Goal: Task Accomplishment & Management: Use online tool/utility

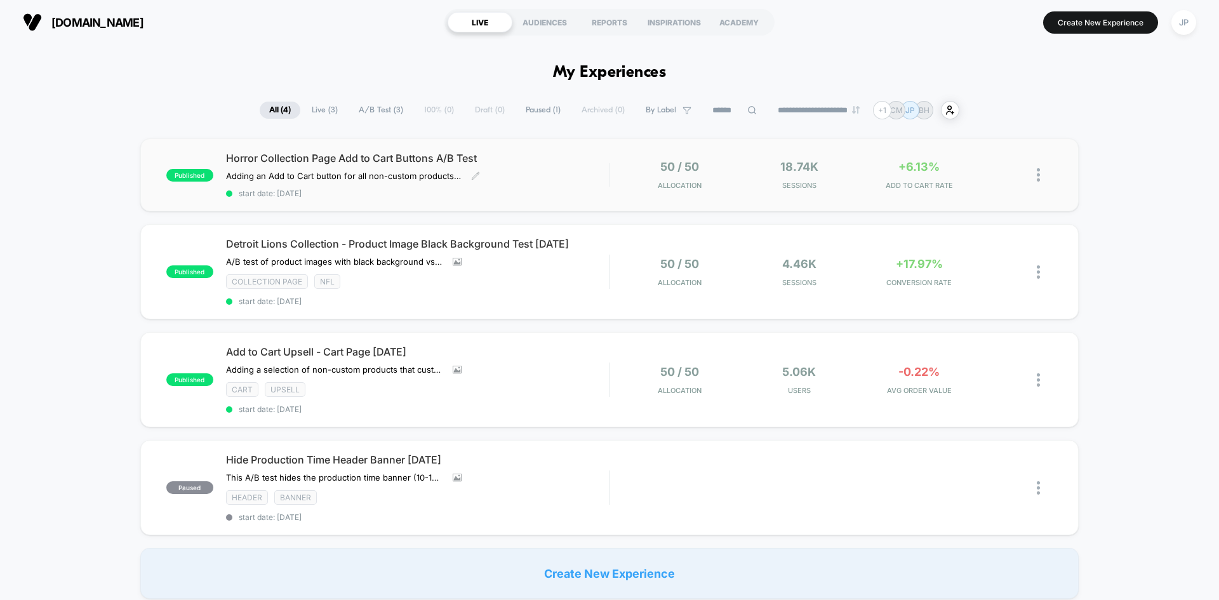
click at [578, 166] on div "Horror Collection Page Add to Cart Buttons A/B Test Adding an Add to Cart butto…" at bounding box center [417, 175] width 383 height 46
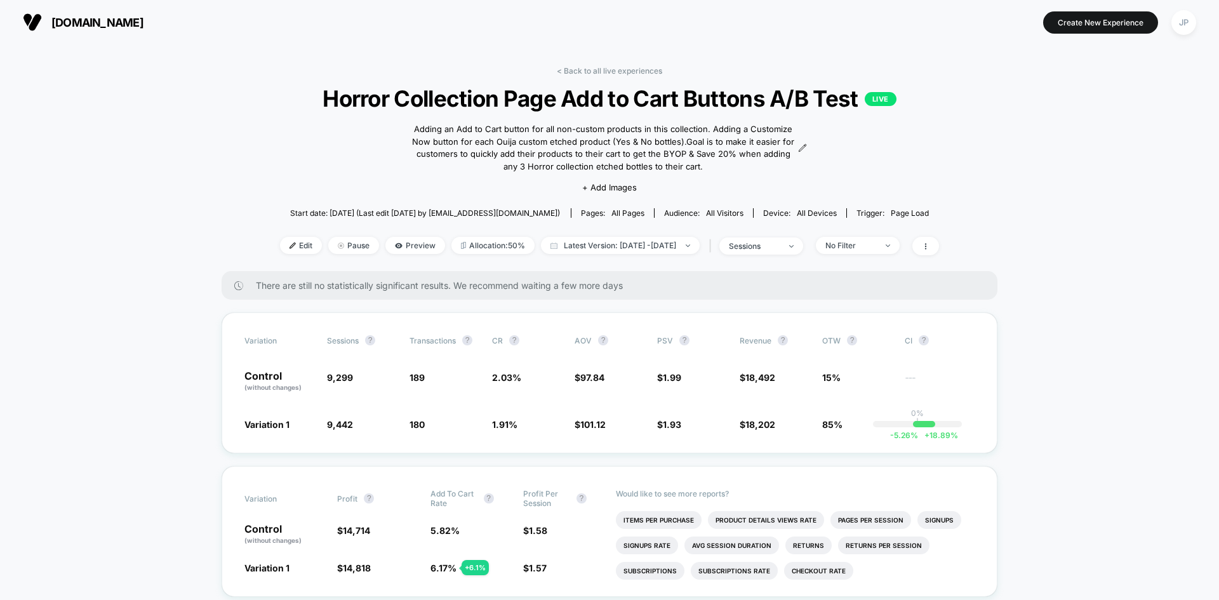
click at [630, 74] on link "< Back to all live experiences" at bounding box center [609, 71] width 105 height 10
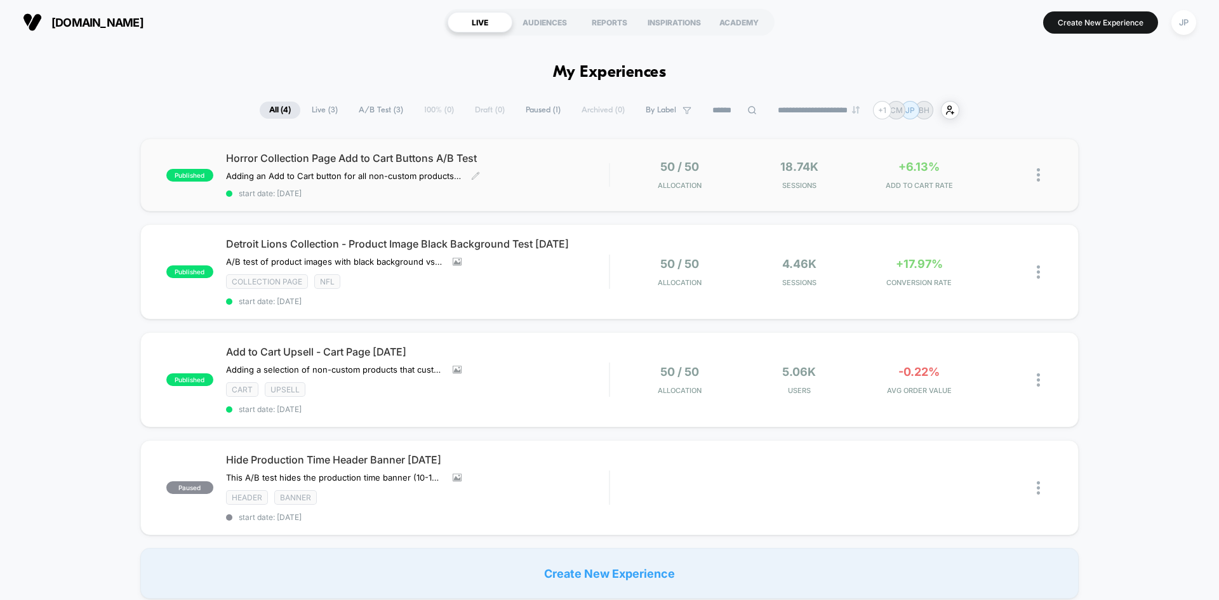
click at [529, 168] on div "Horror Collection Page Add to Cart Buttons A/B Test Adding an Add to Cart butto…" at bounding box center [417, 175] width 383 height 46
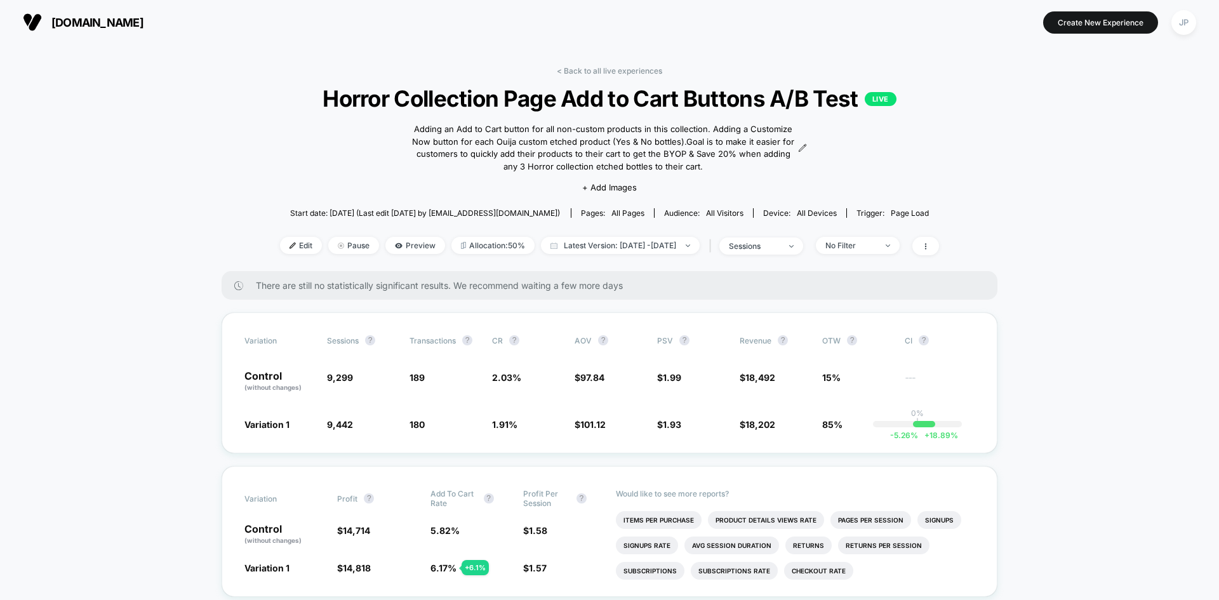
click at [280, 248] on span "Edit" at bounding box center [301, 245] width 42 height 17
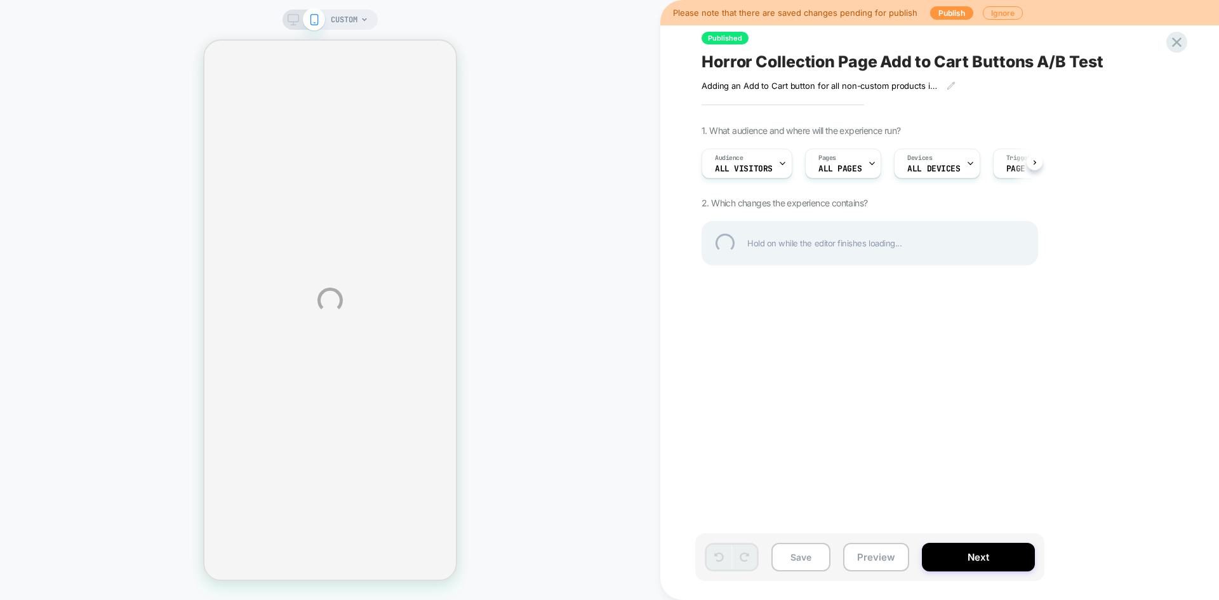
click at [1115, 111] on div "CUSTOM Please note that there are saved changes pending for publish Publish Ign…" at bounding box center [609, 300] width 1219 height 600
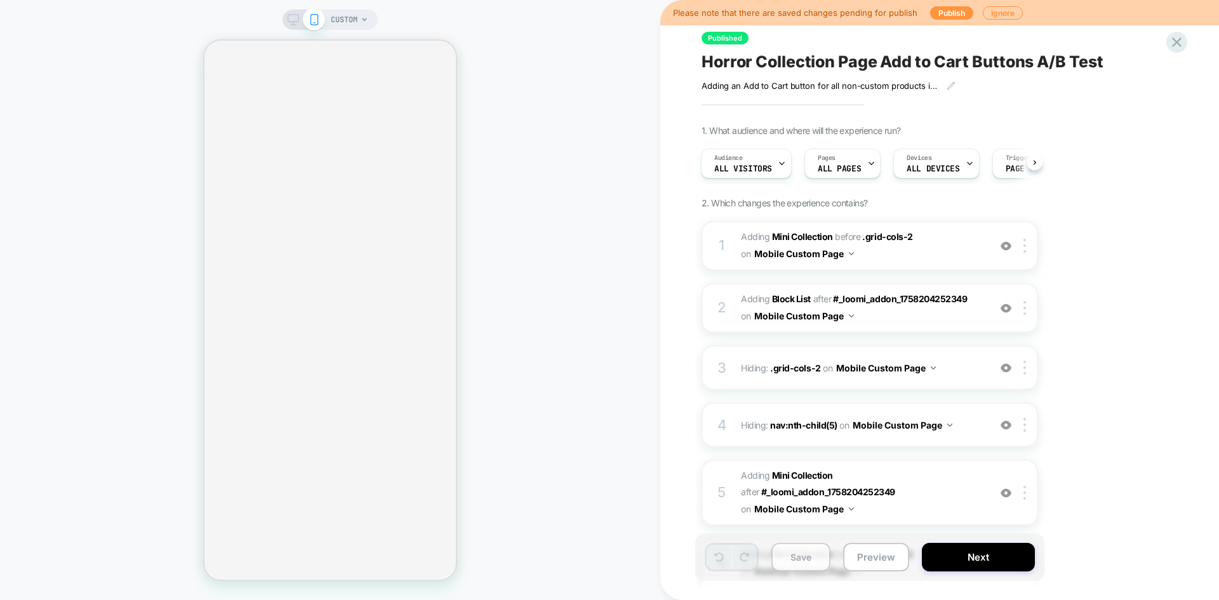
click at [794, 560] on button "Save" at bounding box center [800, 557] width 59 height 29
click at [943, 556] on button "Next" at bounding box center [978, 557] width 113 height 29
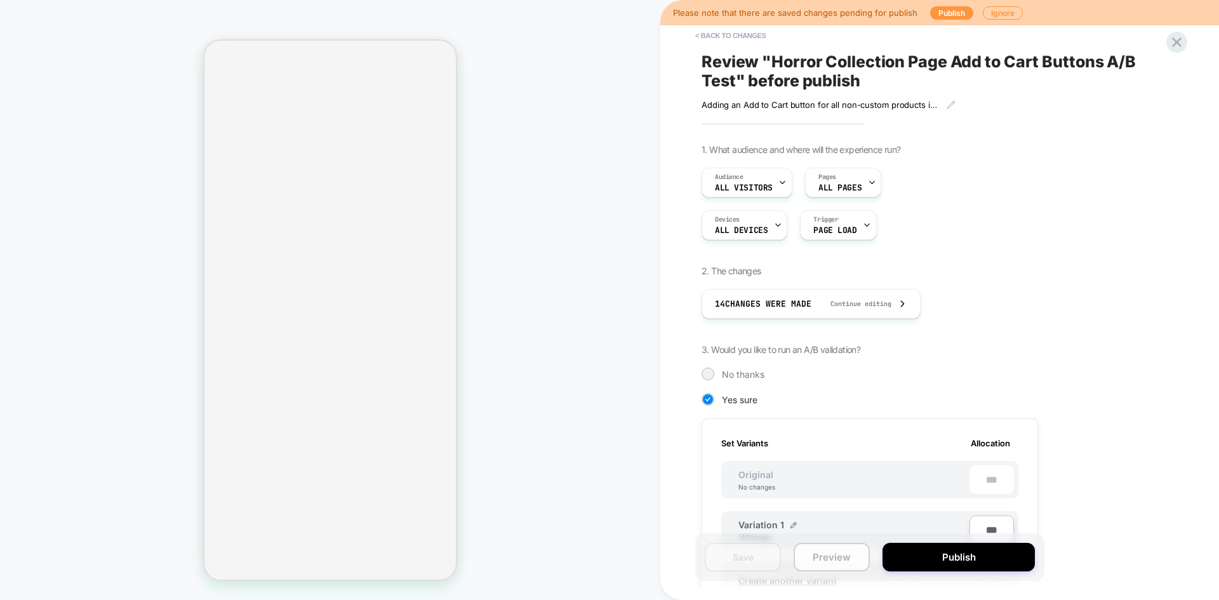
scroll to position [0, 1]
click at [859, 566] on button "Preview" at bounding box center [832, 557] width 76 height 29
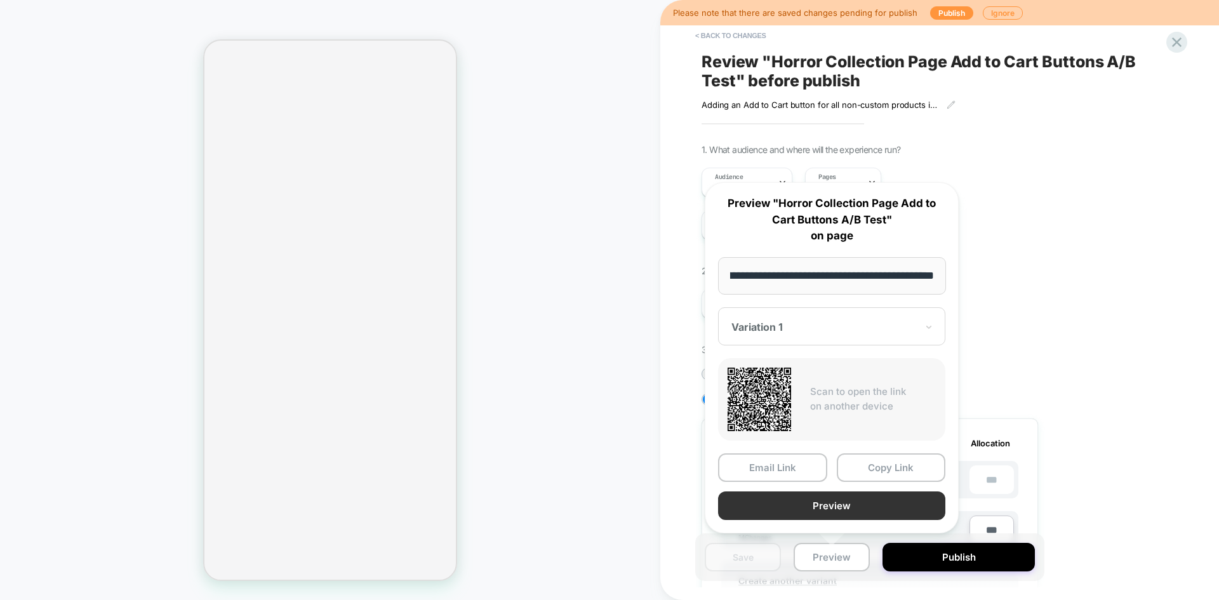
scroll to position [0, 0]
click at [839, 501] on button "Preview" at bounding box center [831, 505] width 227 height 29
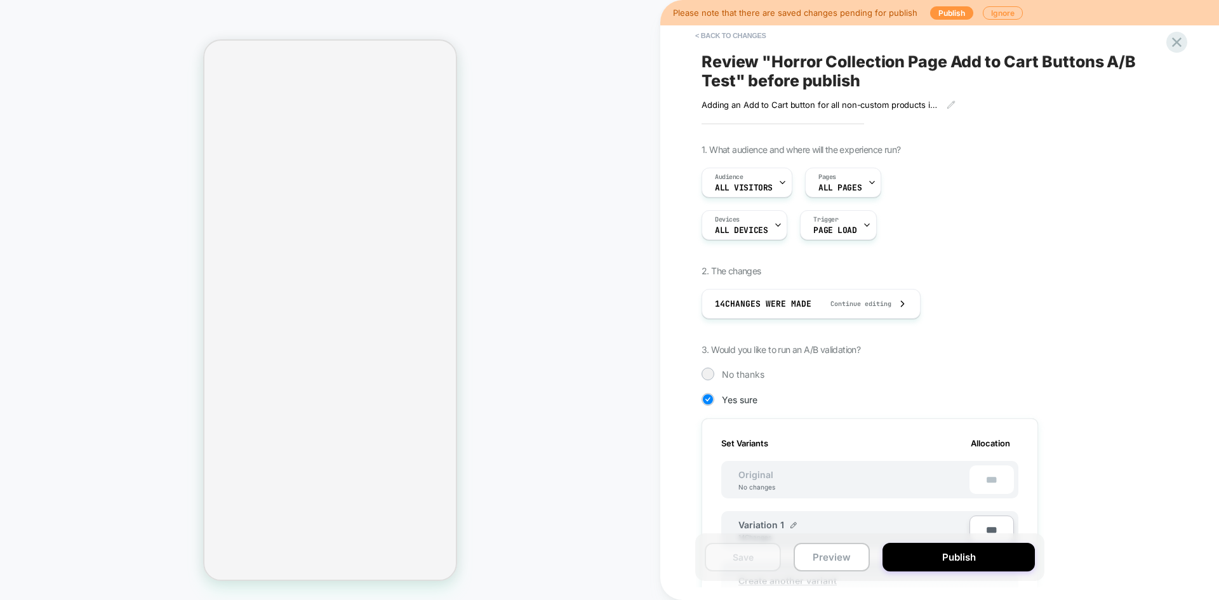
click at [825, 571] on div "Save Preview Publish" at bounding box center [869, 557] width 349 height 48
click at [832, 566] on button "Preview" at bounding box center [832, 557] width 76 height 29
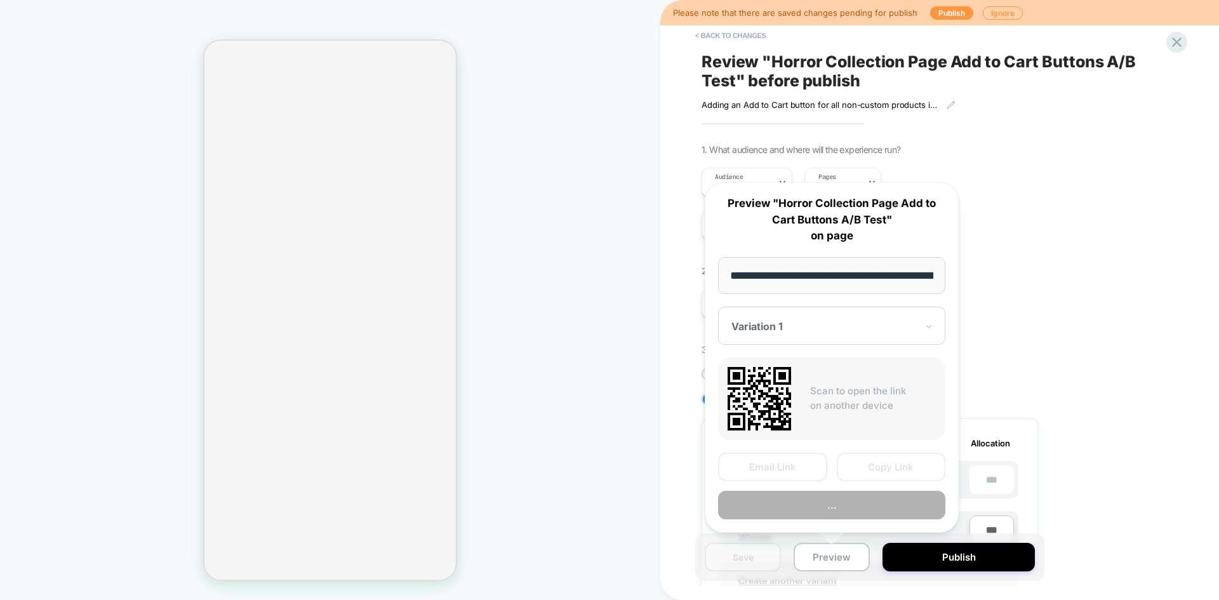
scroll to position [0, 123]
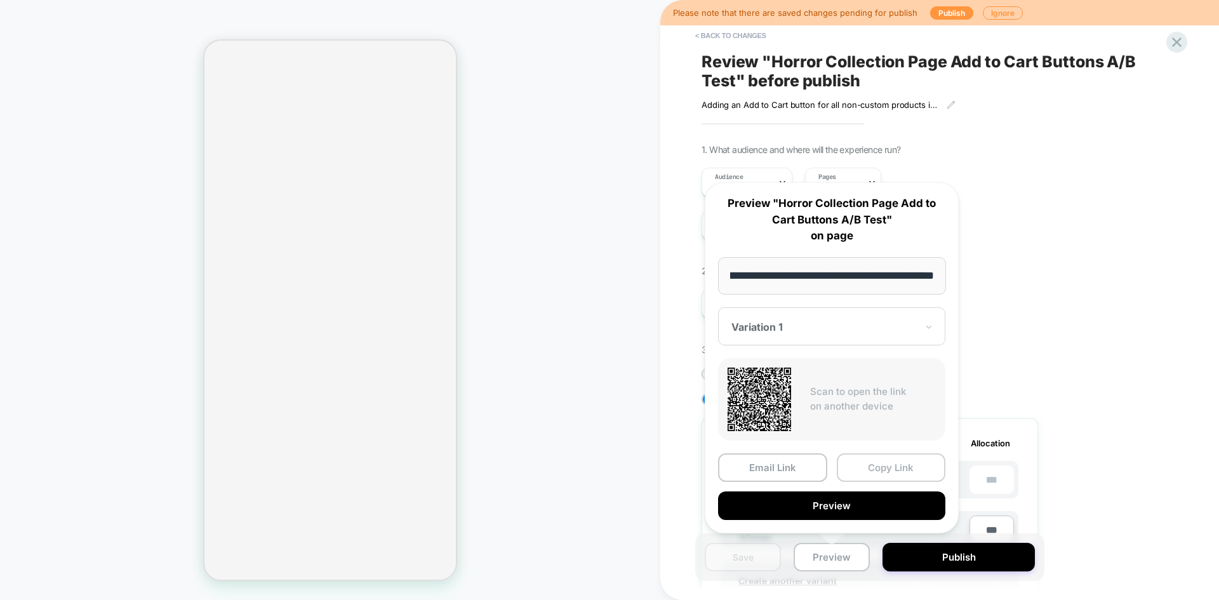
click at [871, 460] on button "Copy Link" at bounding box center [891, 467] width 109 height 29
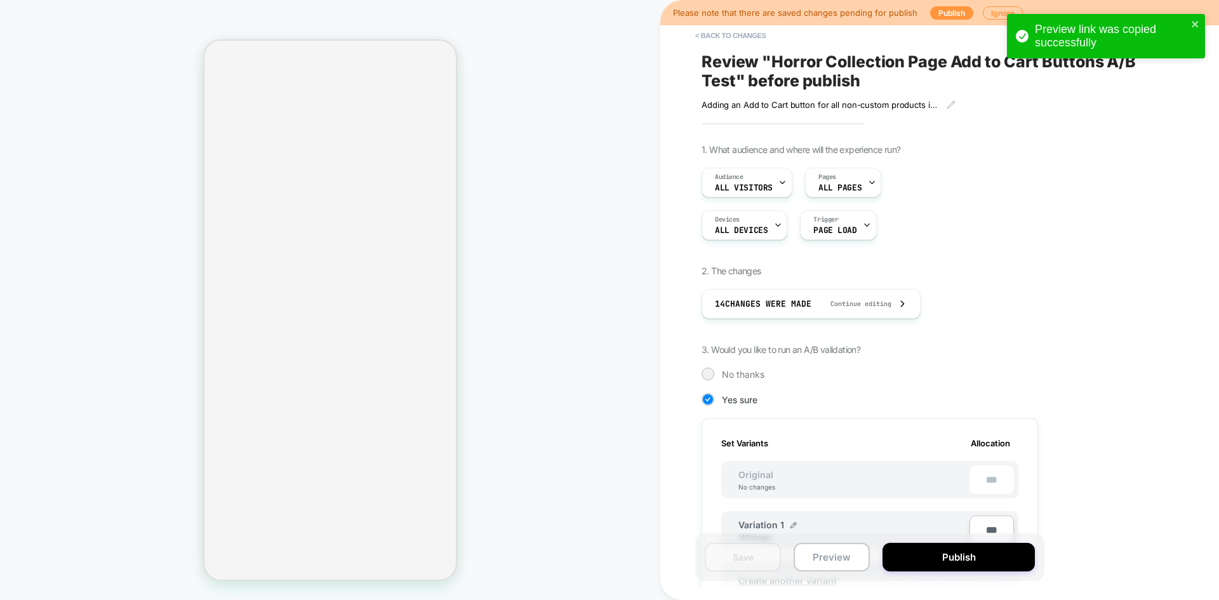
click at [1023, 213] on div "Devices ALL DEVICES Trigger Page Load" at bounding box center [869, 225] width 336 height 30
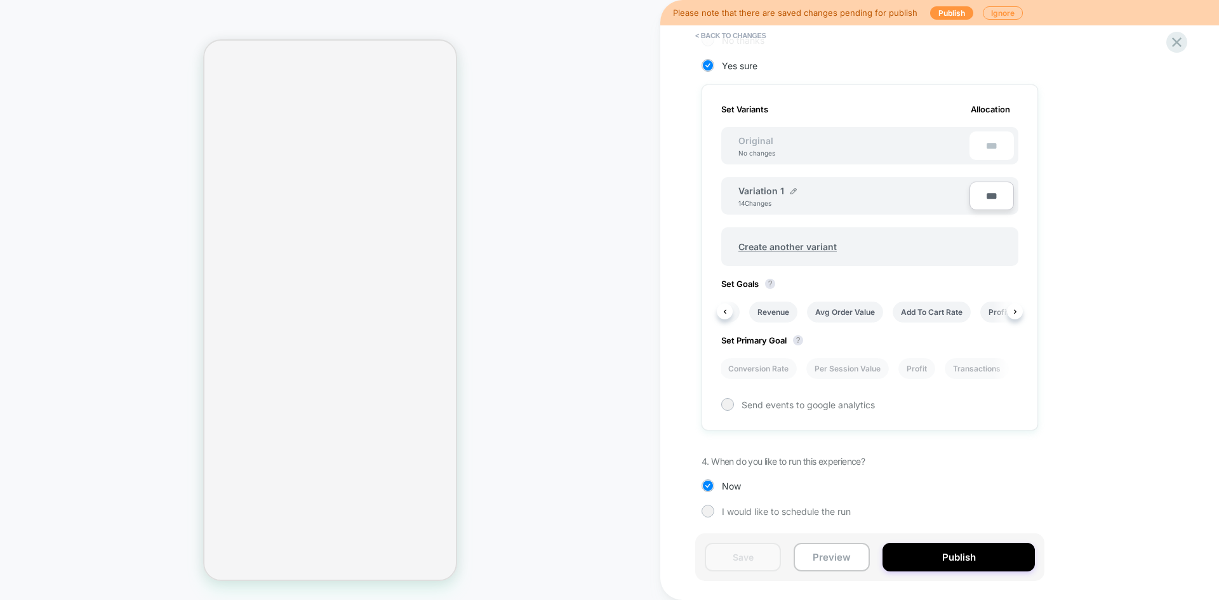
scroll to position [0, 302]
click at [927, 312] on li "Add To Cart Rate" at bounding box center [931, 312] width 78 height 21
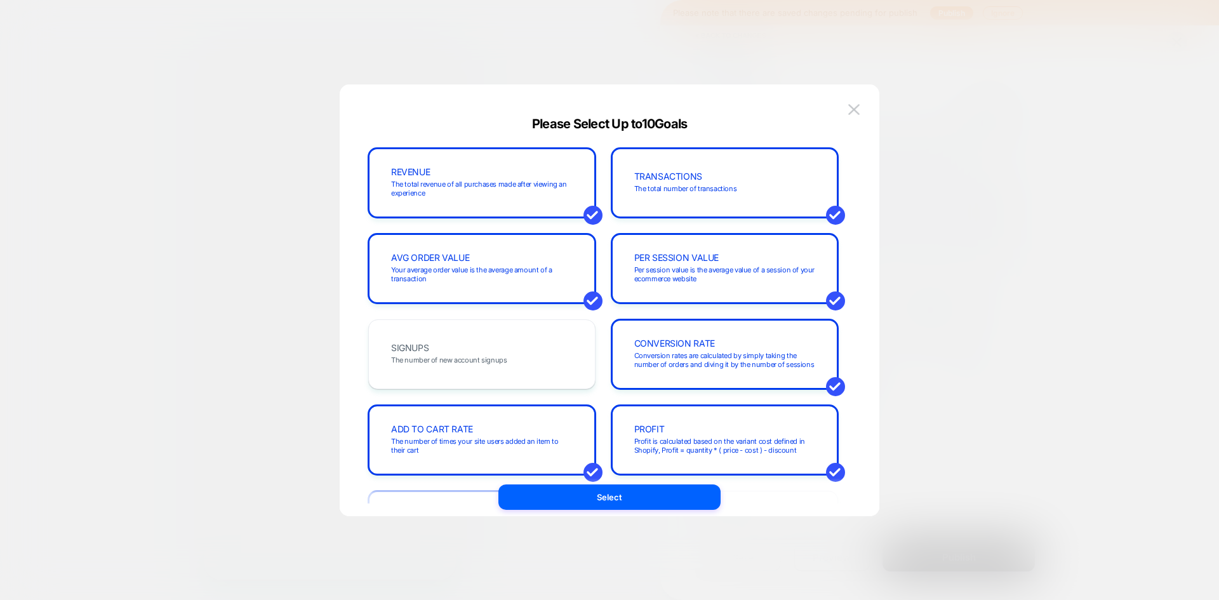
click at [1020, 239] on div at bounding box center [609, 300] width 1219 height 600
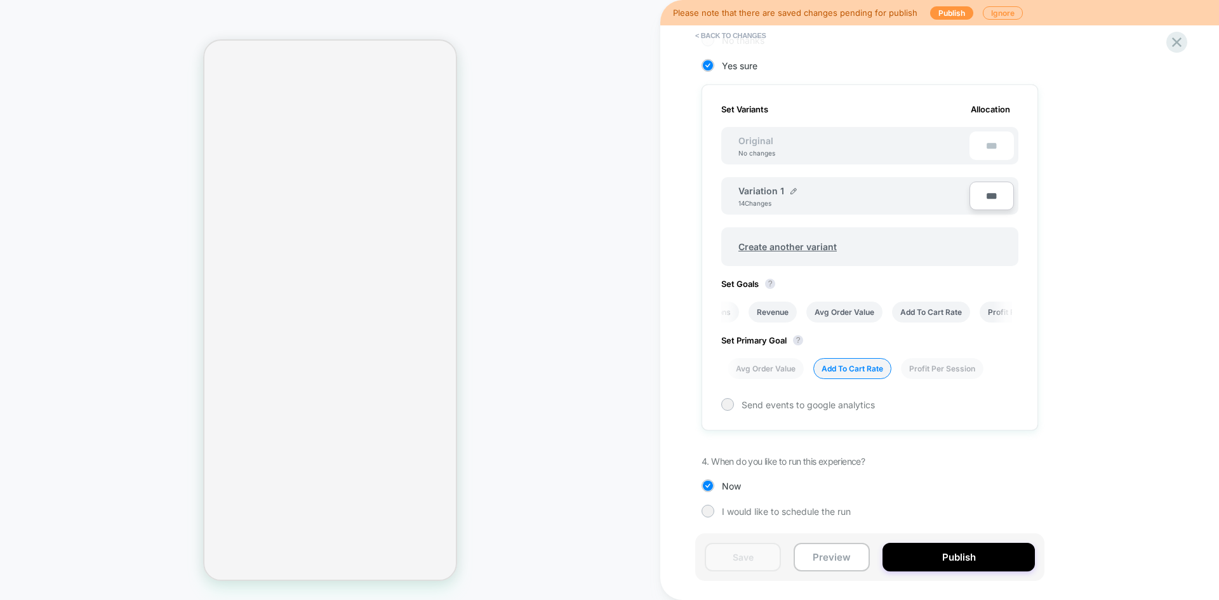
scroll to position [0, 0]
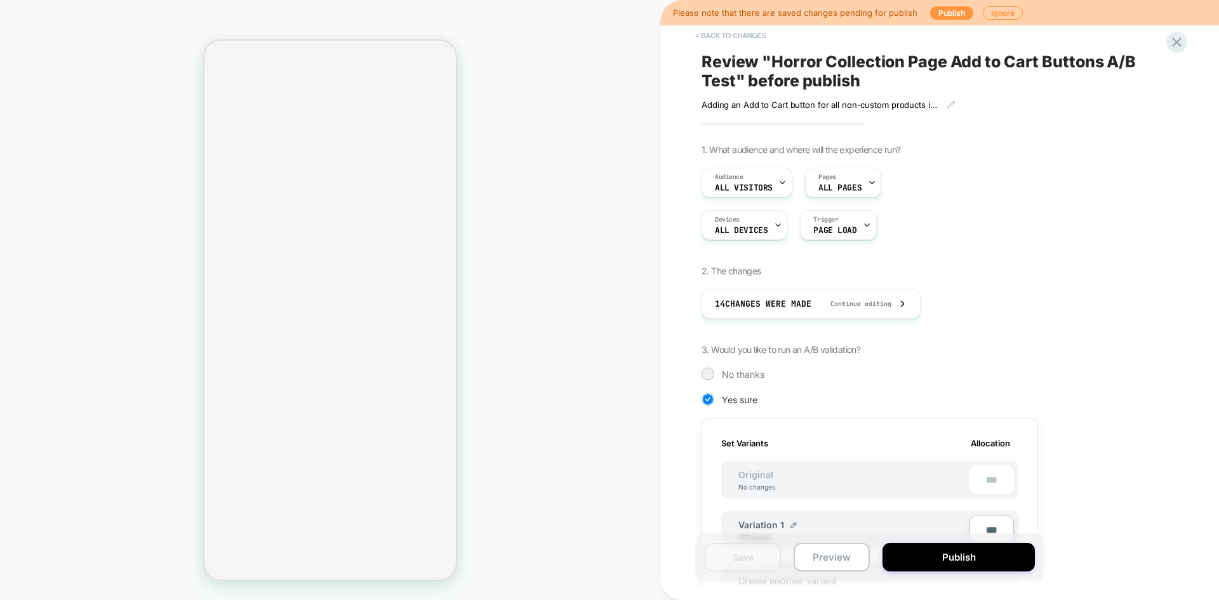
click at [738, 35] on button "< Back to changes" at bounding box center [731, 35] width 84 height 20
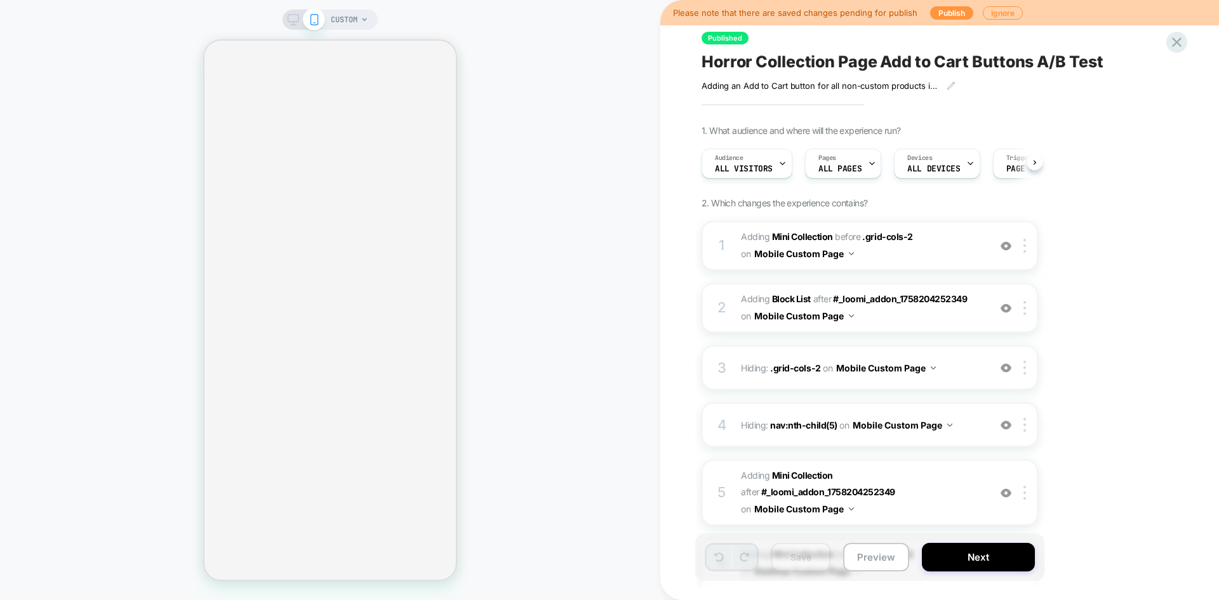
scroll to position [0, 1]
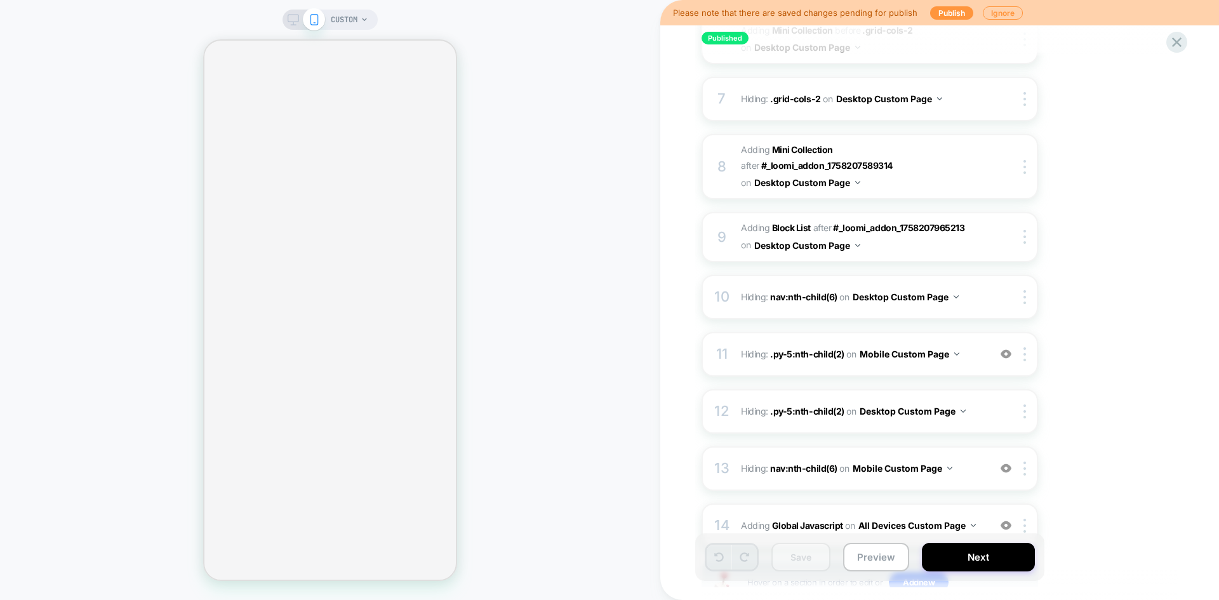
scroll to position [623, 0]
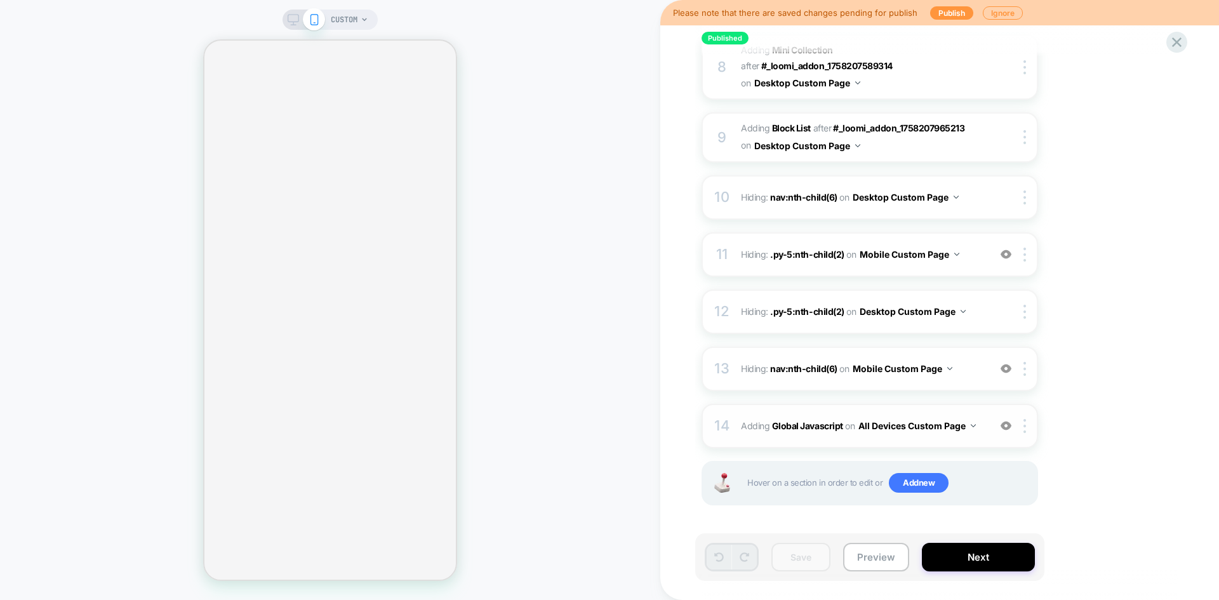
click at [979, 437] on div "14 Adding Global Javascript on All Devices Custom Page Add Before Add After Tar…" at bounding box center [869, 426] width 336 height 44
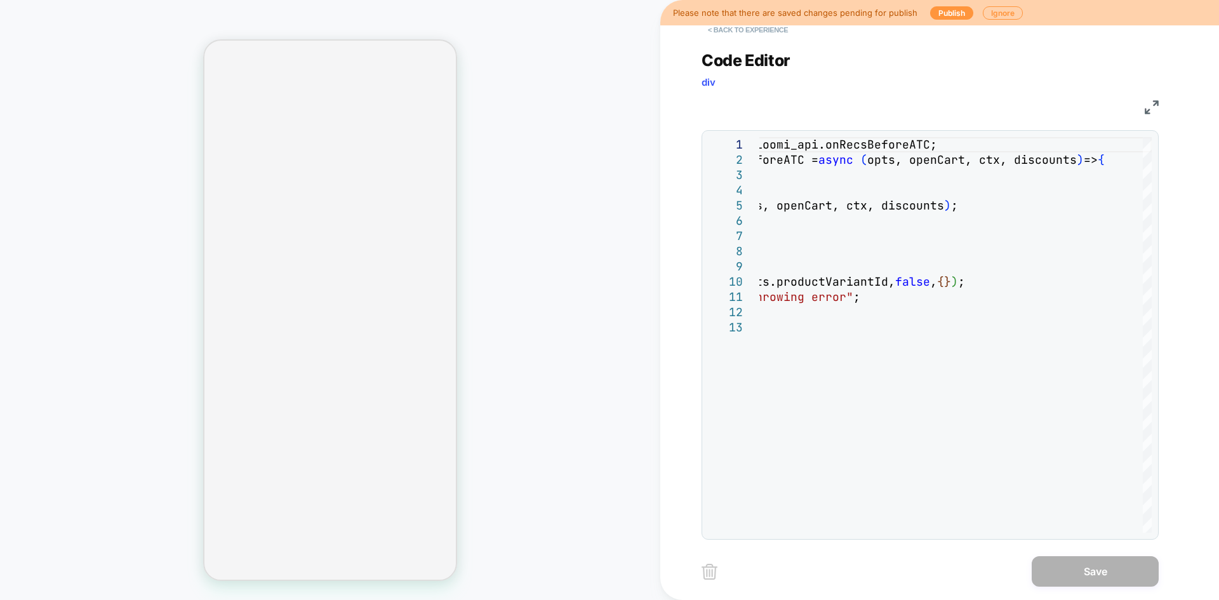
click at [738, 34] on button "< Back to experience" at bounding box center [747, 30] width 93 height 20
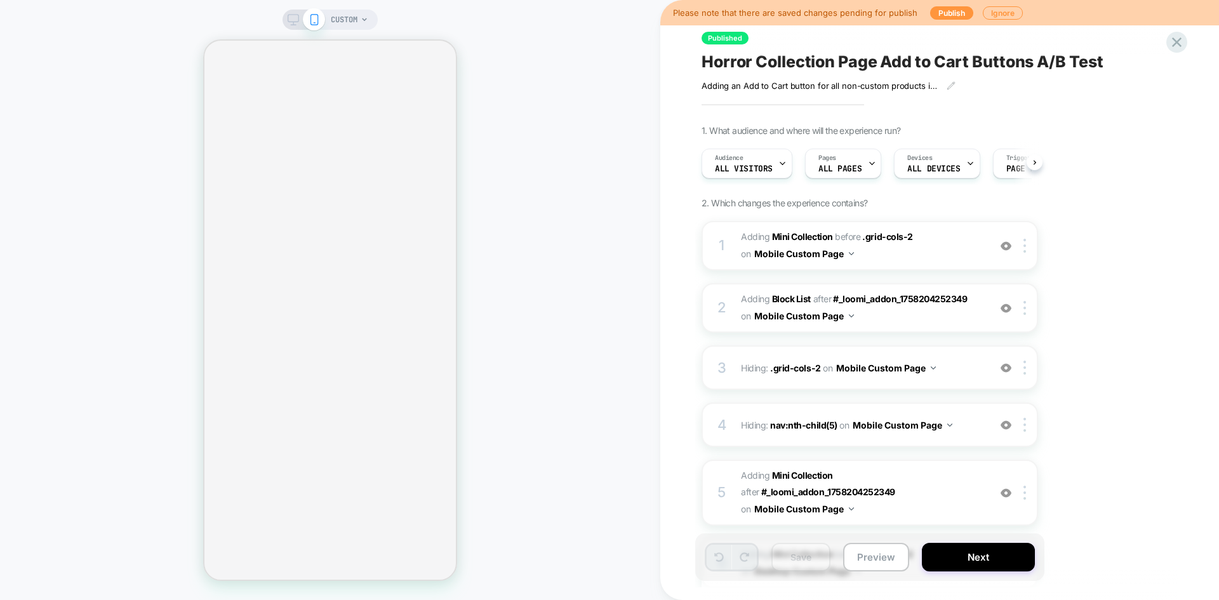
scroll to position [0, 1]
click at [977, 557] on button "Next" at bounding box center [978, 557] width 113 height 29
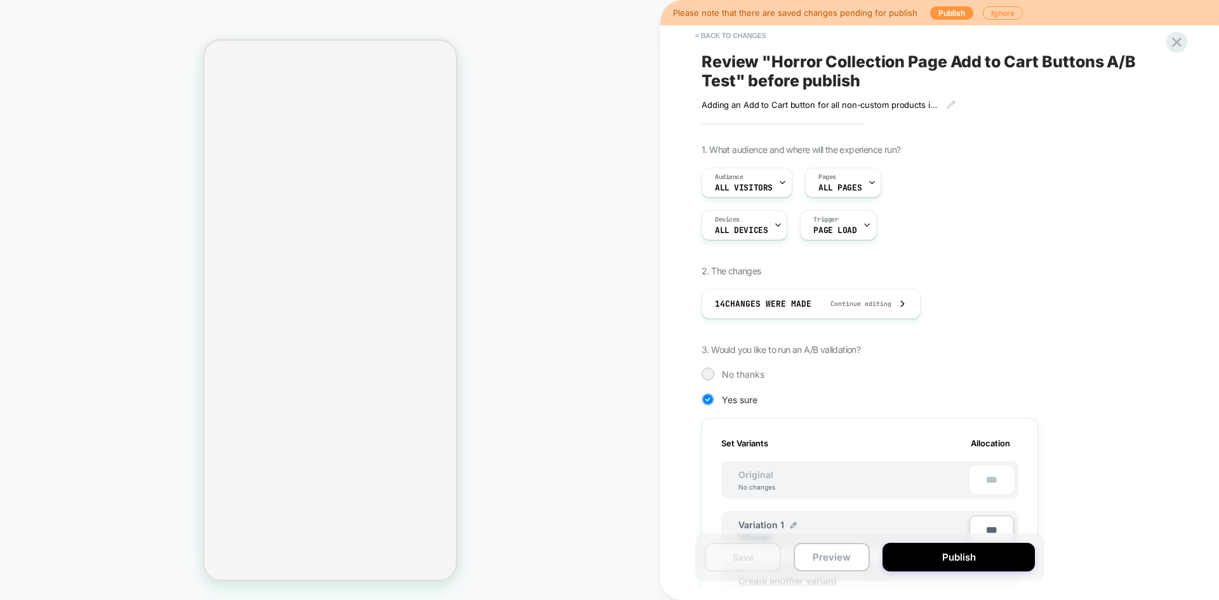
scroll to position [0, 1]
click at [977, 557] on button "Publish" at bounding box center [958, 557] width 152 height 29
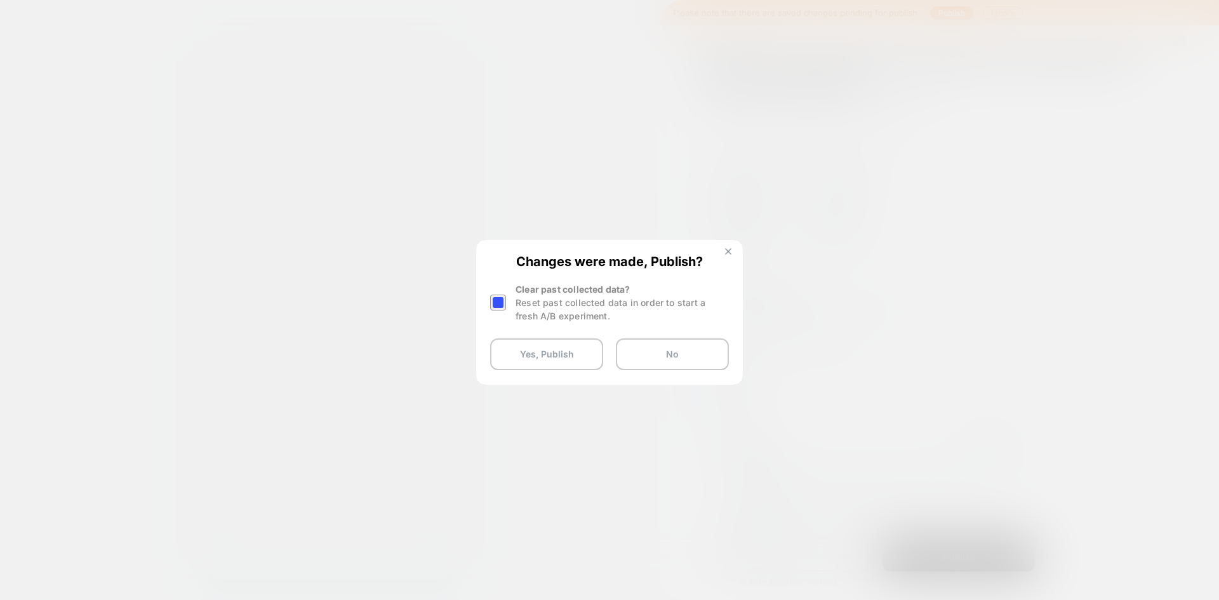
click at [730, 253] on img at bounding box center [728, 251] width 6 height 6
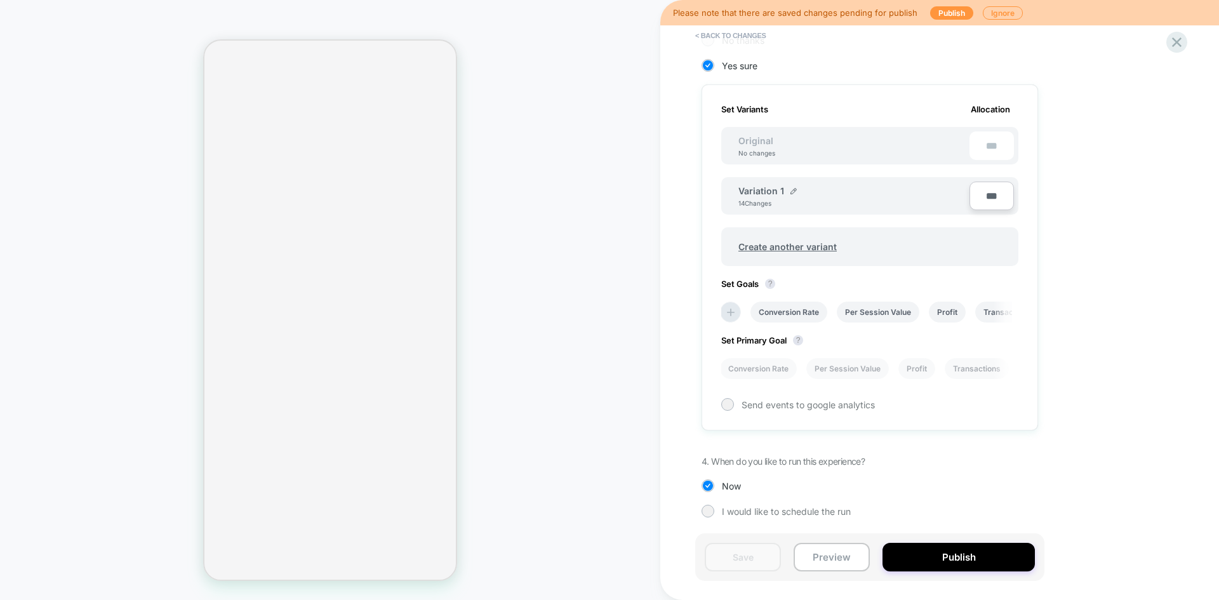
scroll to position [0, 0]
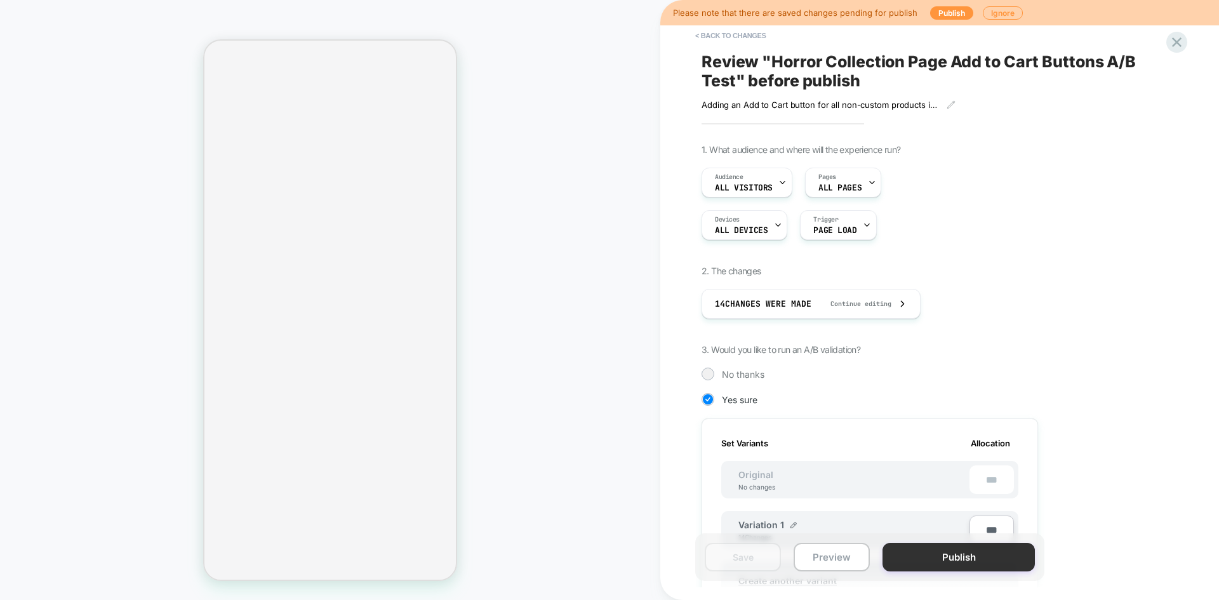
drag, startPoint x: 950, startPoint y: 558, endPoint x: 927, endPoint y: 557, distance: 22.9
click at [927, 557] on button "Publish" at bounding box center [958, 557] width 152 height 29
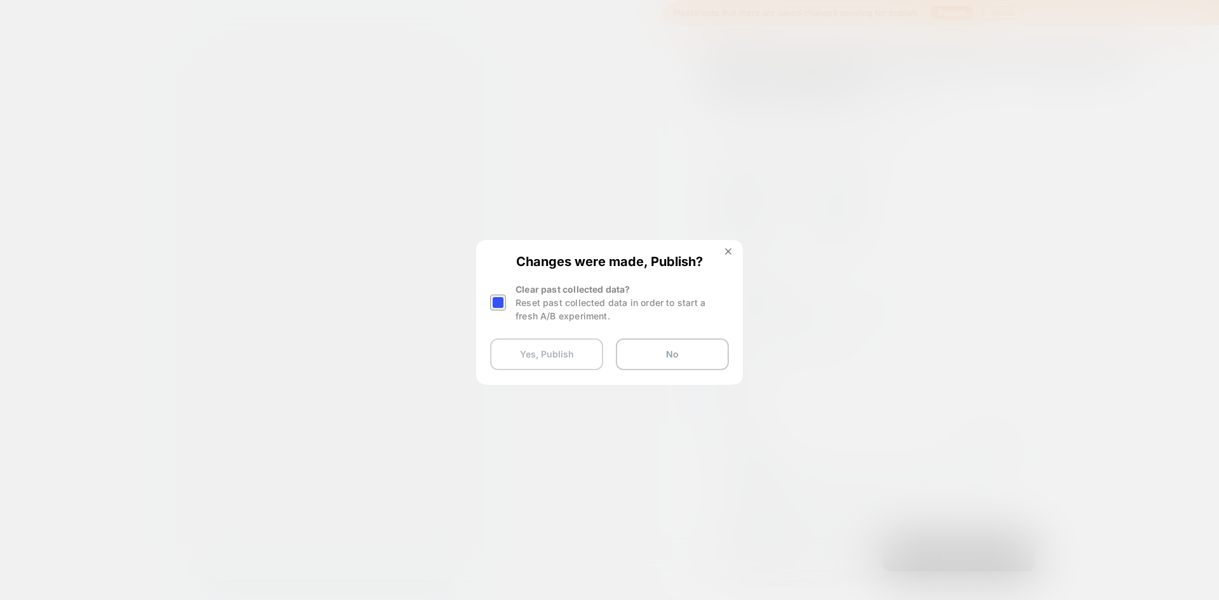
click at [518, 359] on button "Yes, Publish" at bounding box center [546, 354] width 113 height 32
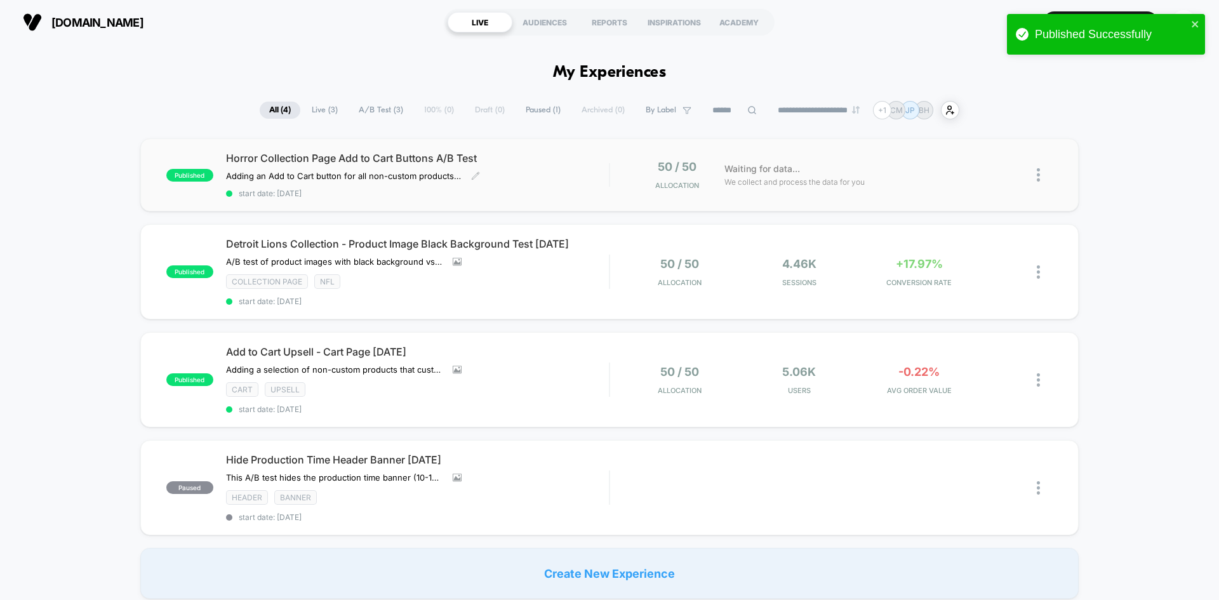
click at [558, 191] on span "start date: [DATE]" at bounding box center [417, 194] width 383 height 10
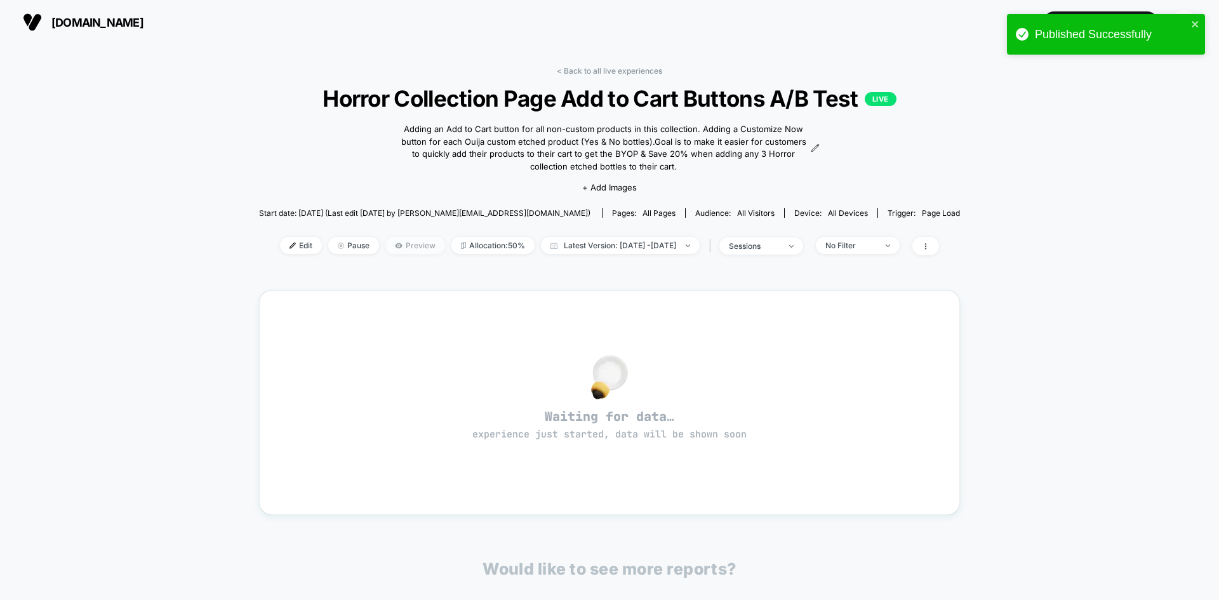
click at [385, 243] on span "Preview" at bounding box center [415, 245] width 60 height 17
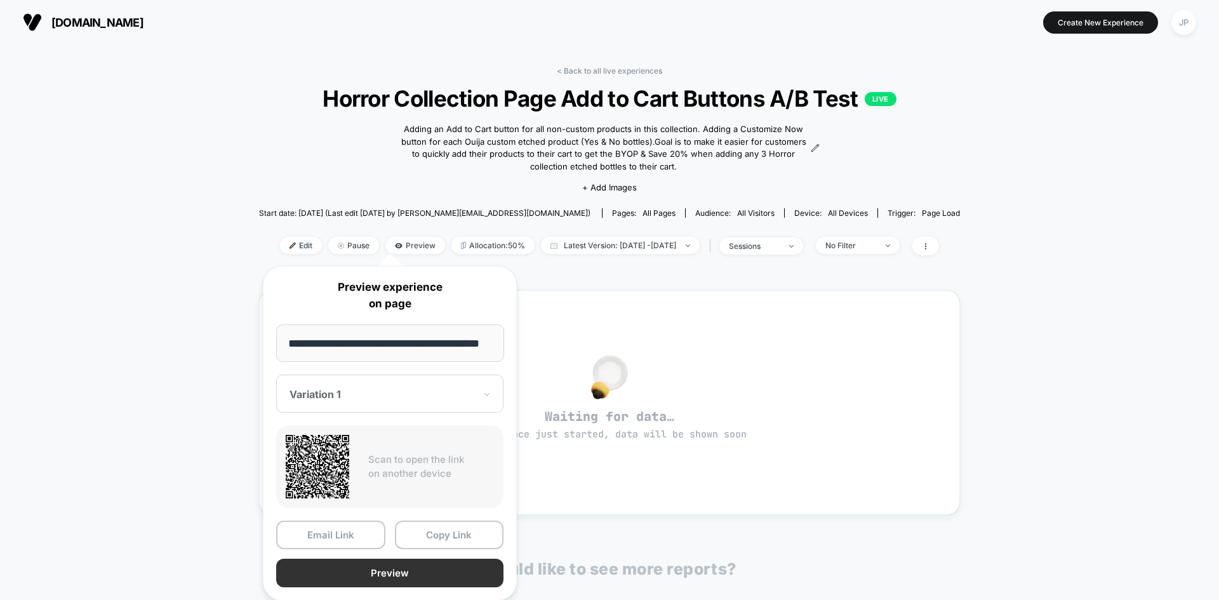
click at [377, 574] on button "Preview" at bounding box center [389, 573] width 227 height 29
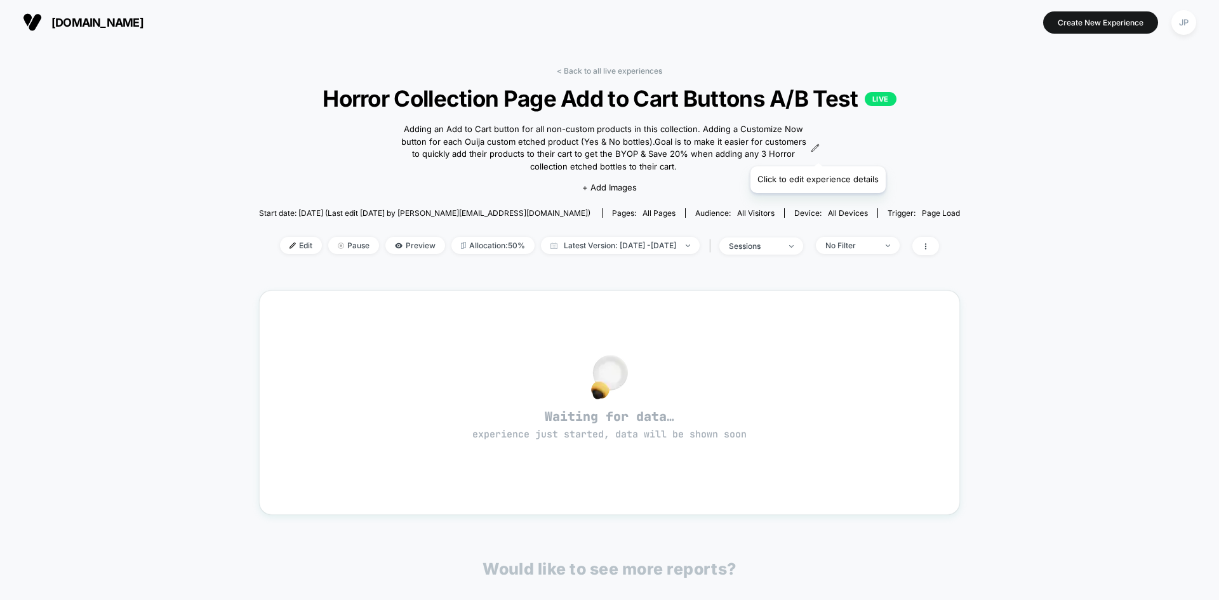
click at [817, 150] on icon at bounding box center [815, 147] width 9 height 9
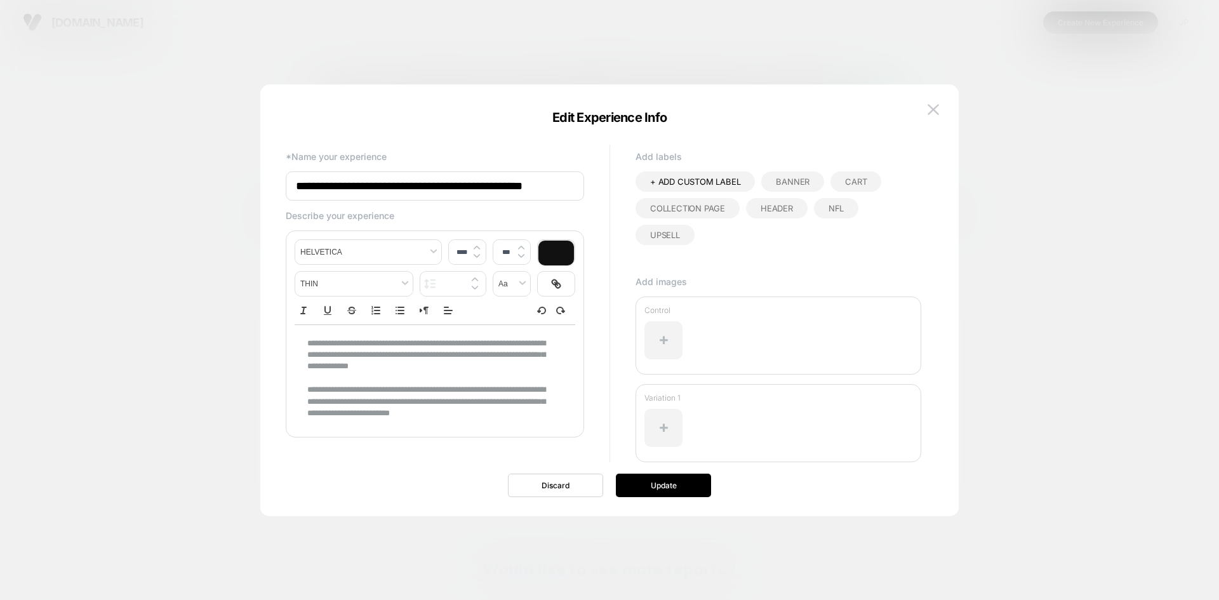
scroll to position [6, 0]
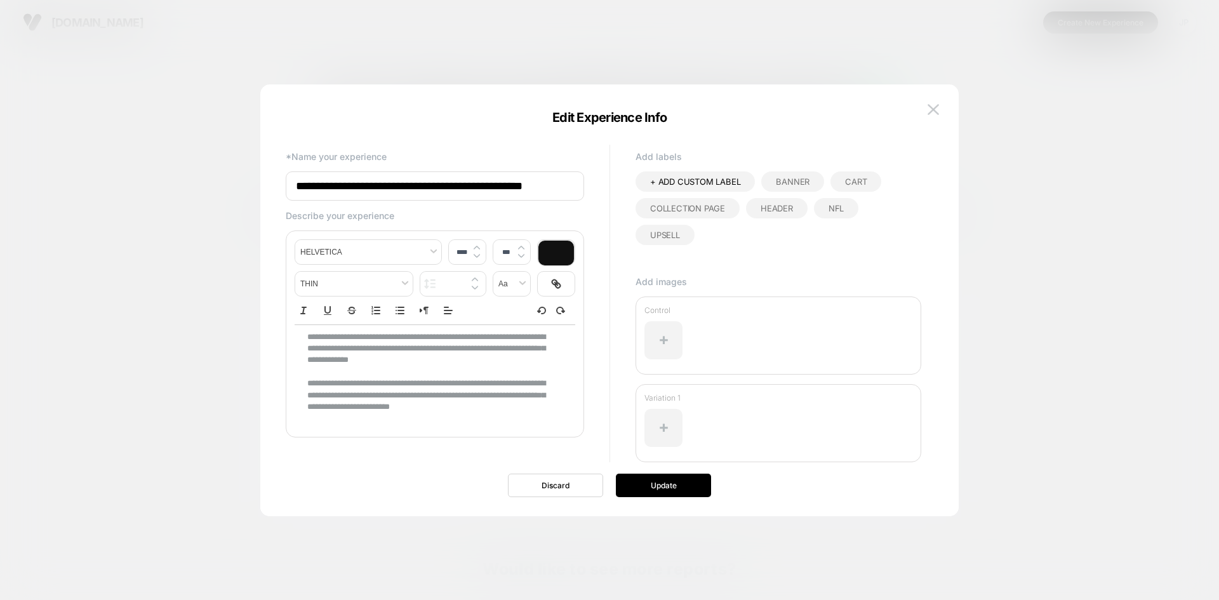
type input "****"
click at [311, 339] on p "**********" at bounding box center [430, 348] width 246 height 35
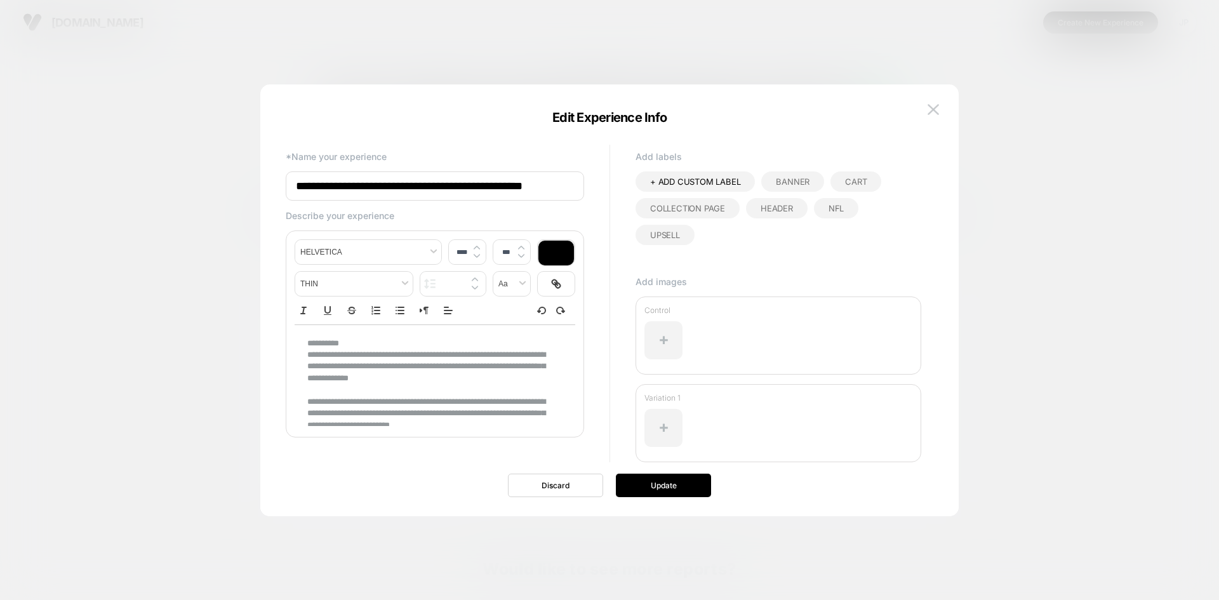
click at [336, 341] on p "**********" at bounding box center [430, 343] width 246 height 11
click at [402, 342] on p "**********" at bounding box center [430, 343] width 246 height 11
click at [488, 184] on input "**********" at bounding box center [435, 185] width 298 height 29
type input "**********"
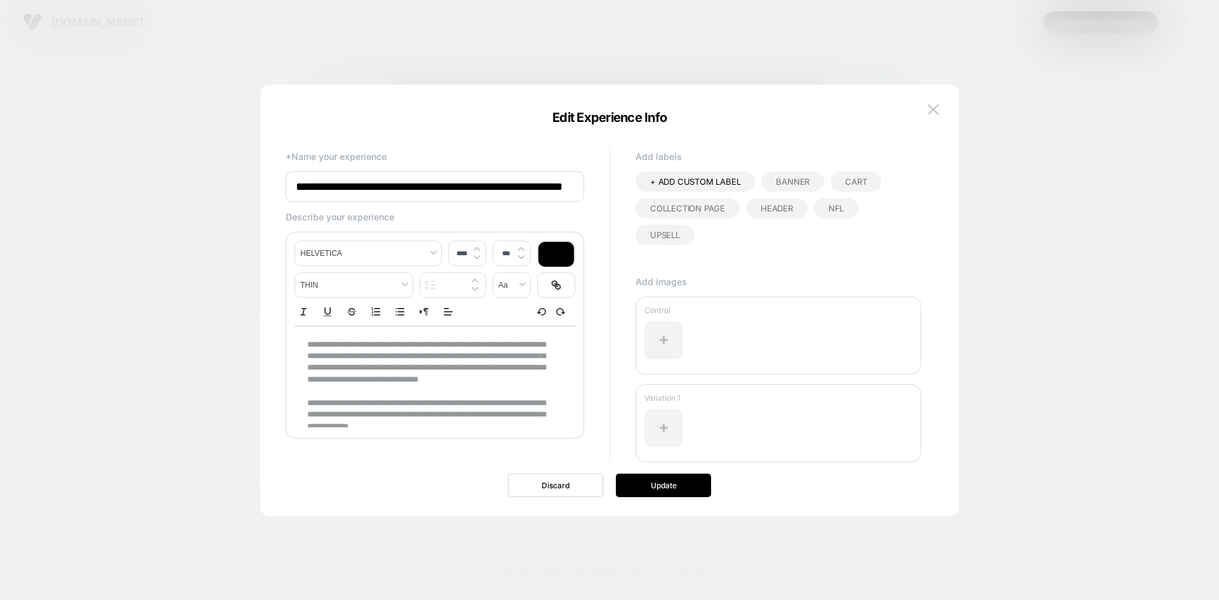
click at [592, 140] on div "**********" at bounding box center [603, 300] width 660 height 381
click at [707, 213] on div "Collection Page" at bounding box center [687, 208] width 104 height 20
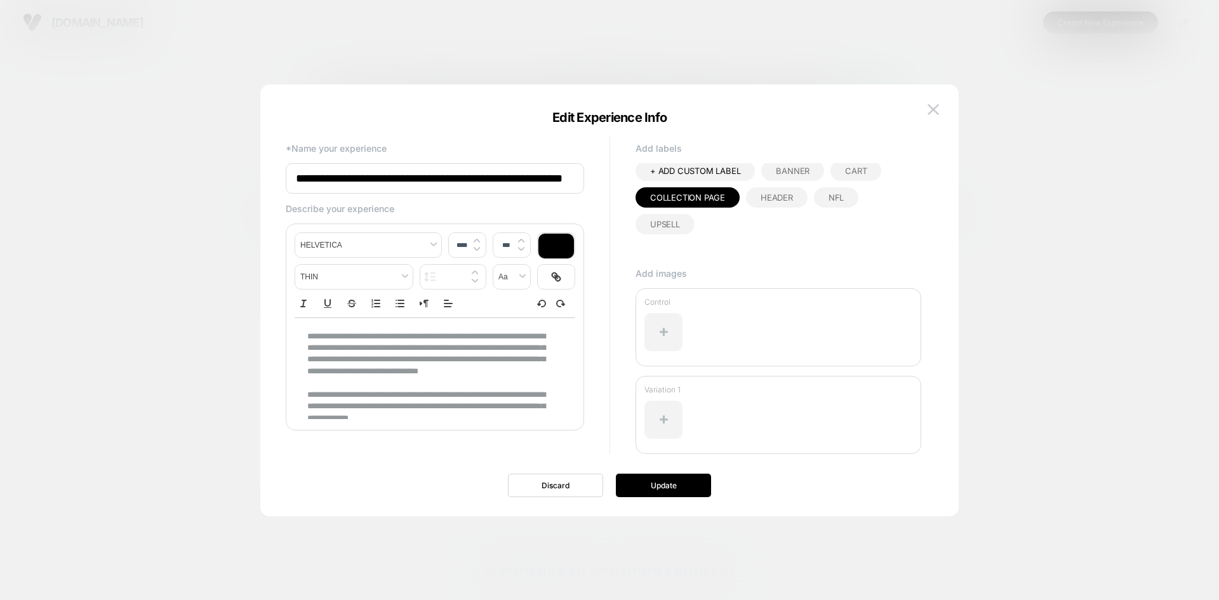
scroll to position [15, 0]
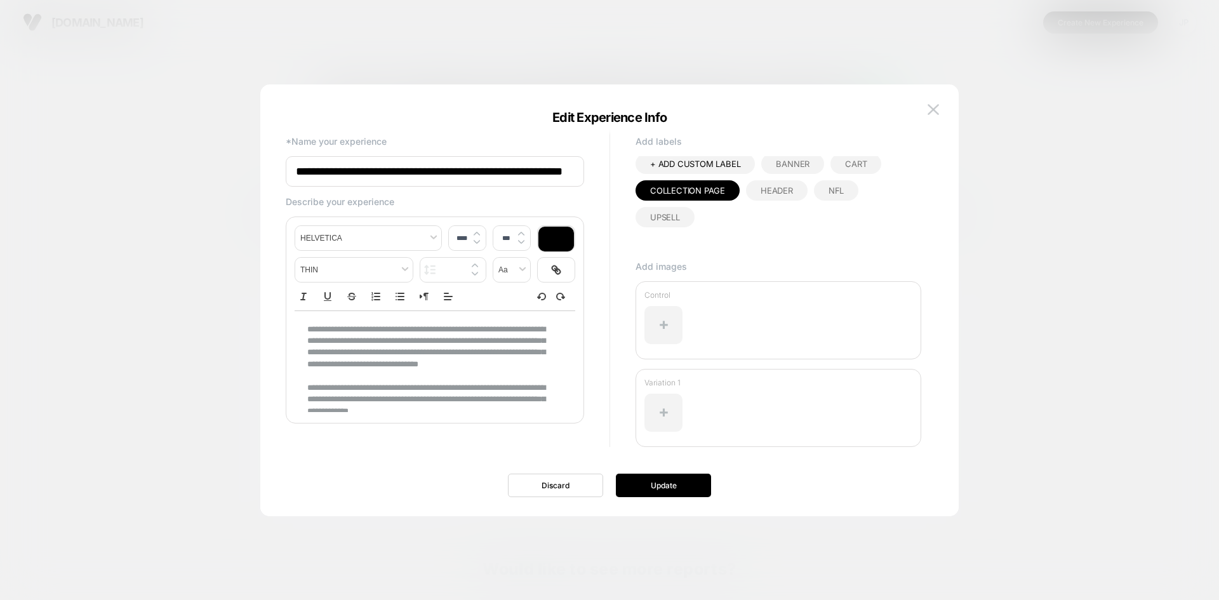
click at [670, 505] on div "**********" at bounding box center [609, 306] width 660 height 419
click at [667, 479] on button "Update" at bounding box center [663, 485] width 95 height 23
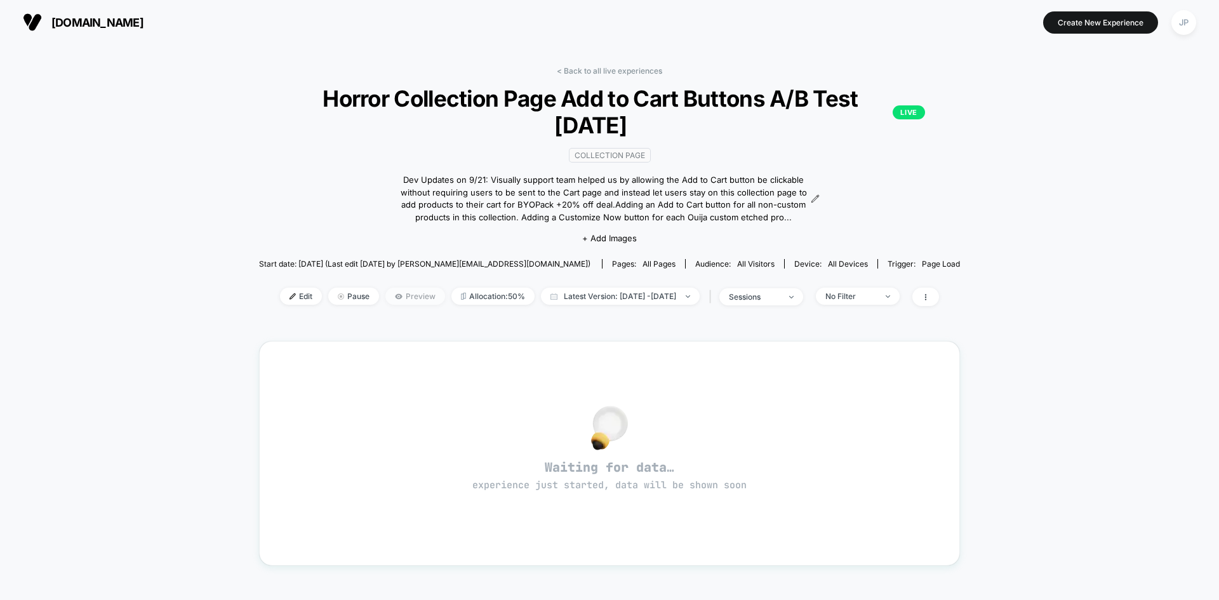
click at [397, 293] on span "Preview" at bounding box center [415, 296] width 60 height 17
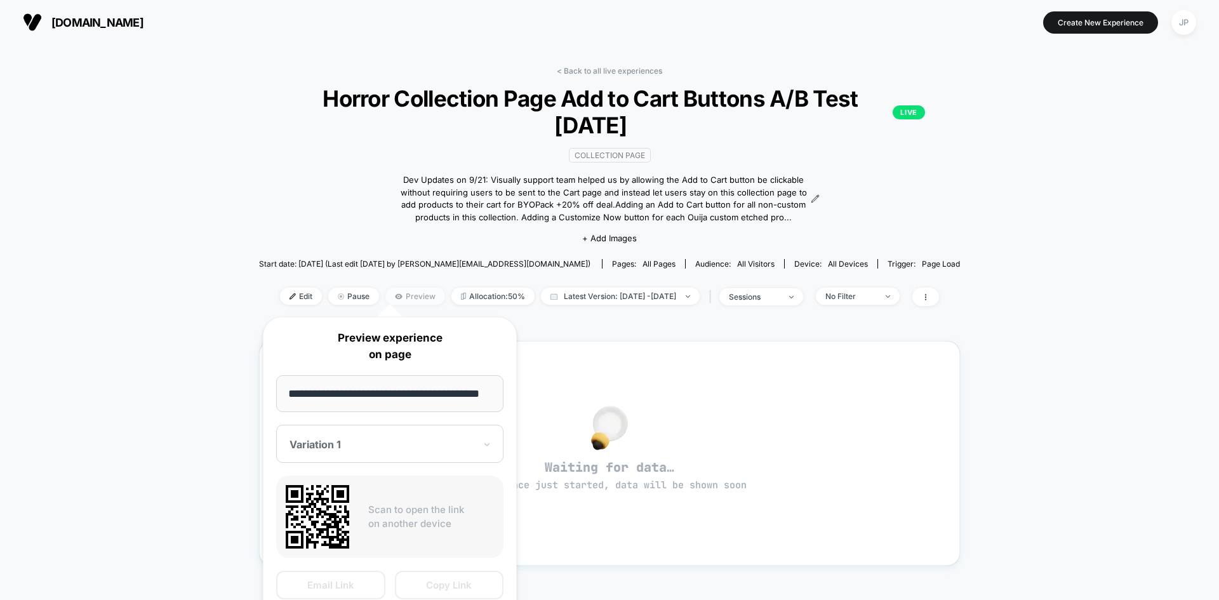
scroll to position [0, 17]
click at [216, 263] on div "< Back to all live experiences Horror Collection Page Add to Cart Buttons A/B T…" at bounding box center [609, 435] width 1219 height 783
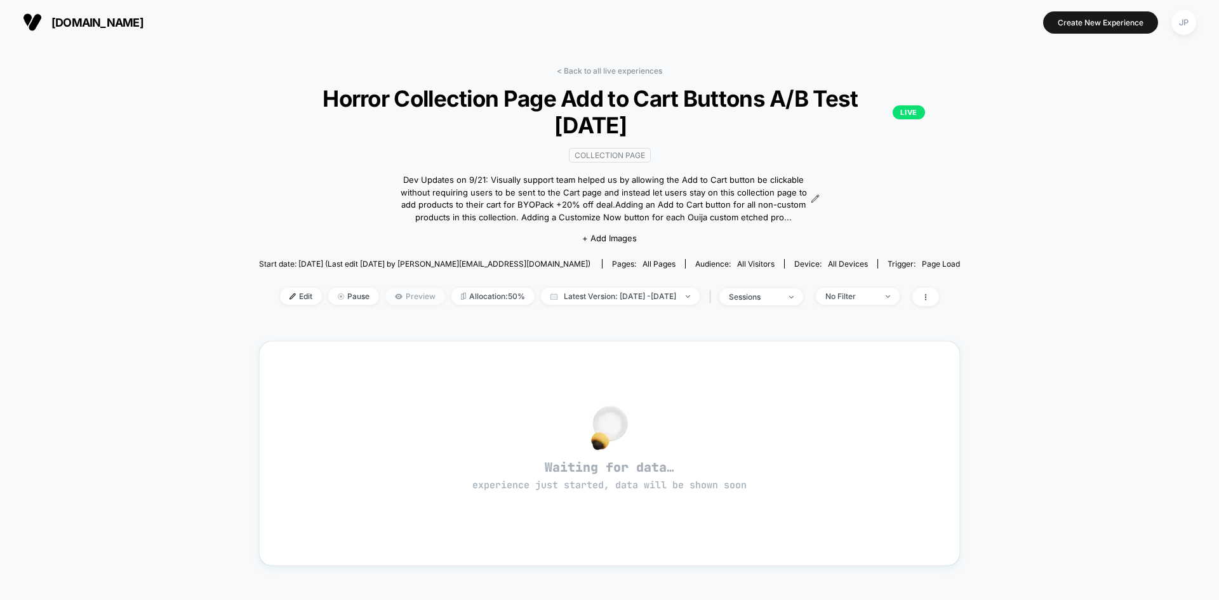
click at [393, 297] on span "Preview" at bounding box center [415, 296] width 60 height 17
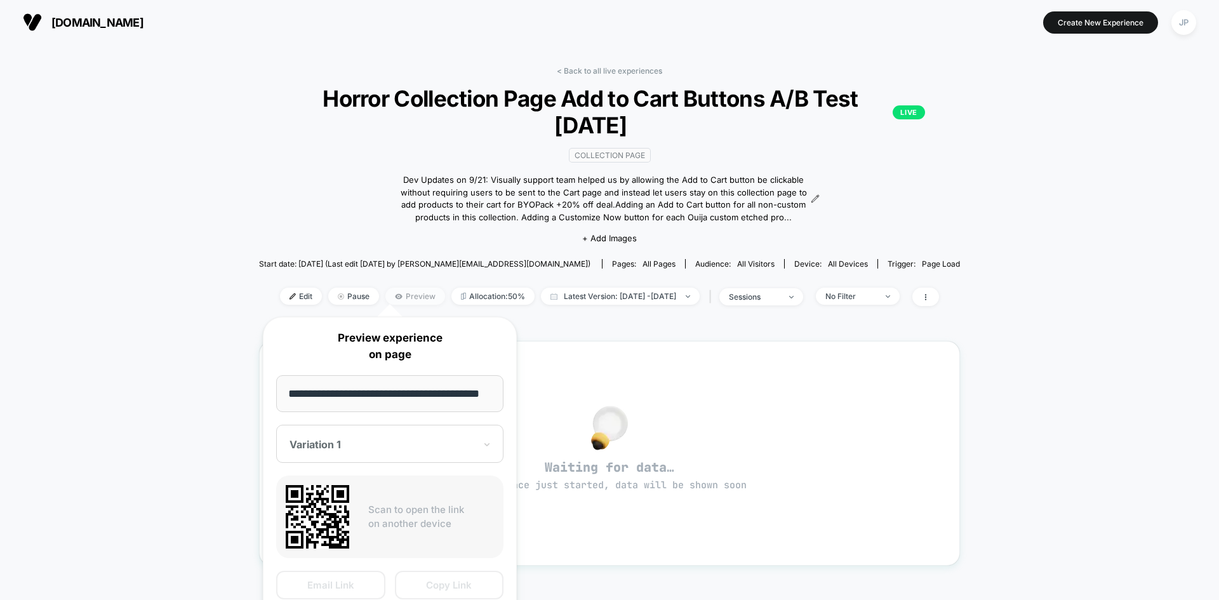
scroll to position [0, 17]
click at [209, 387] on div "< Back to all live experiences Horror Collection Page Add to Cart Buttons A/B T…" at bounding box center [609, 435] width 1219 height 783
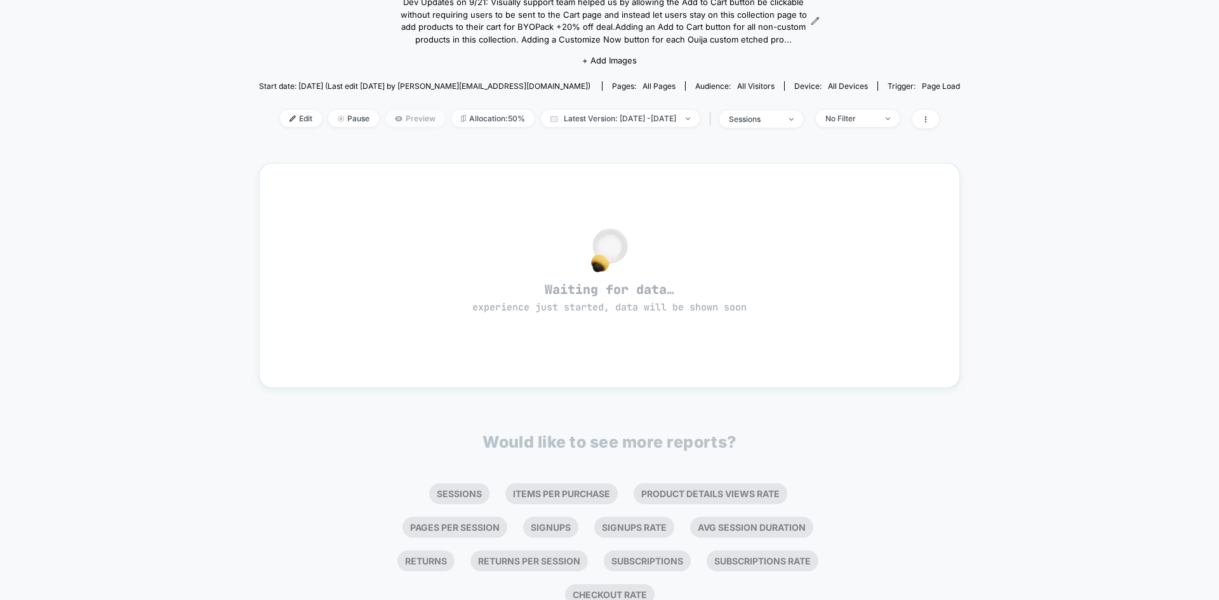
scroll to position [190, 0]
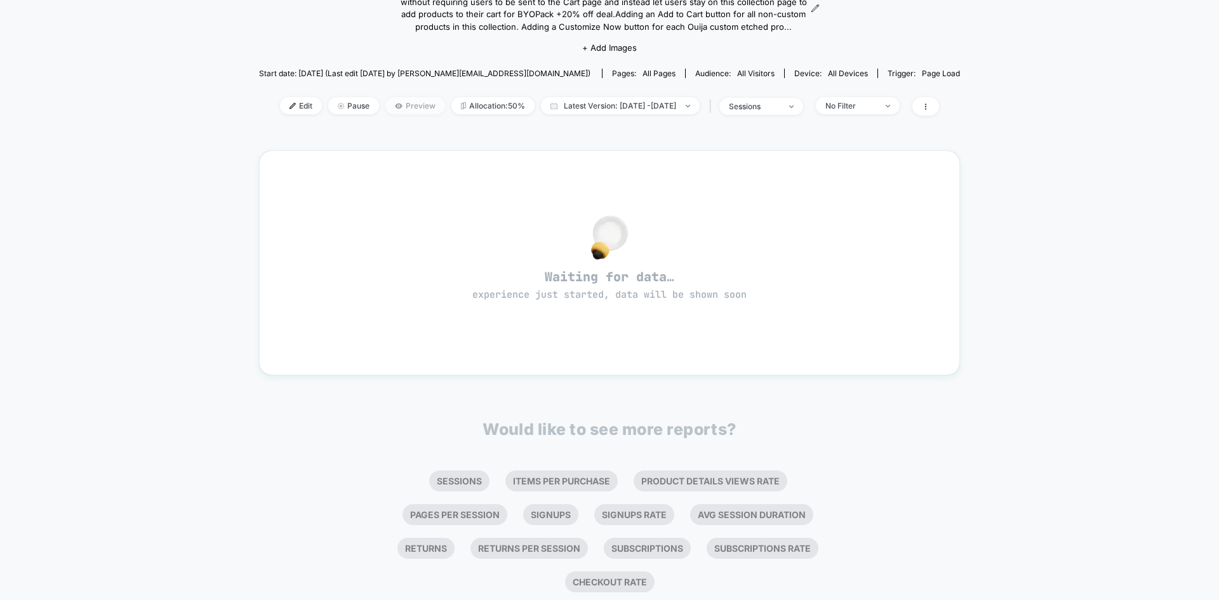
click at [394, 103] on span "Preview" at bounding box center [415, 105] width 60 height 17
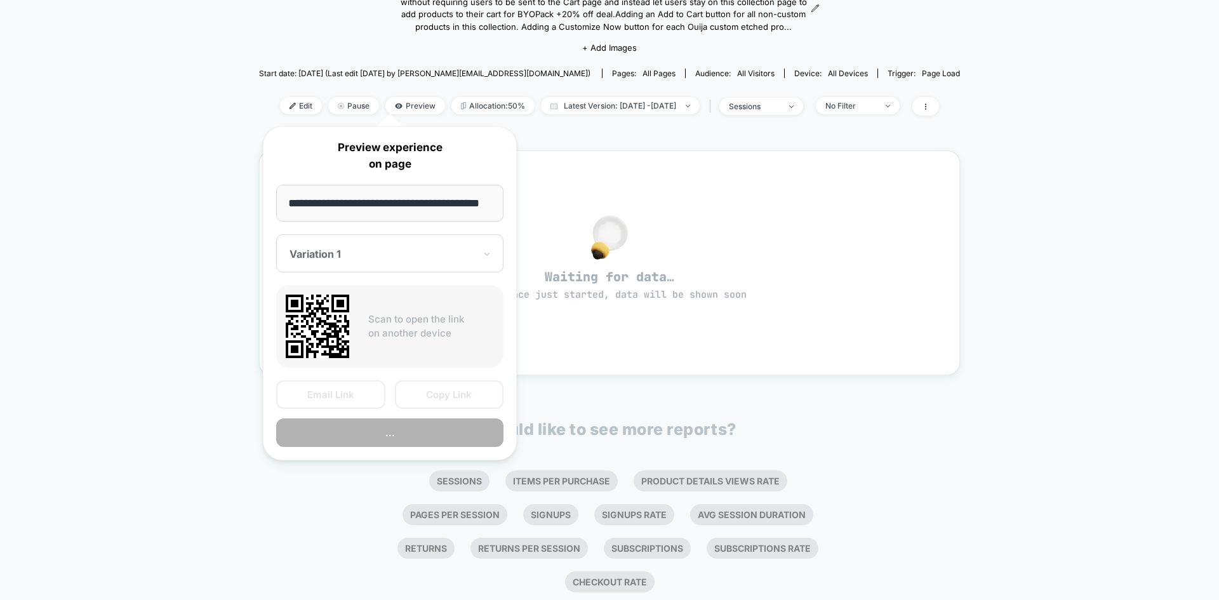
scroll to position [0, 17]
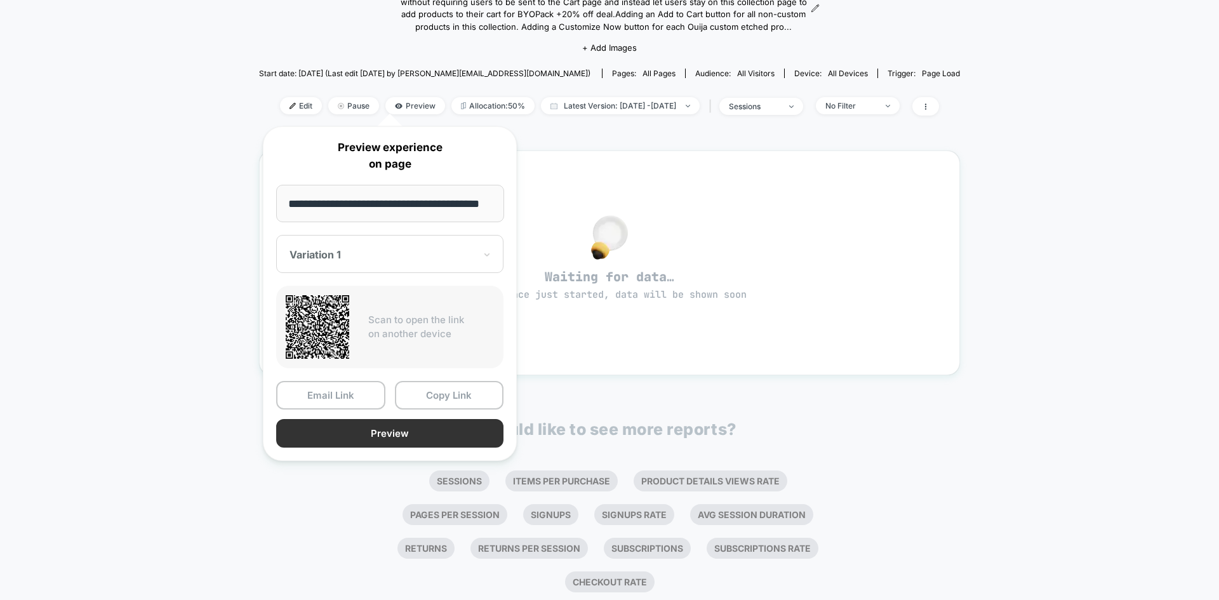
click at [429, 434] on button "Preview" at bounding box center [389, 433] width 227 height 29
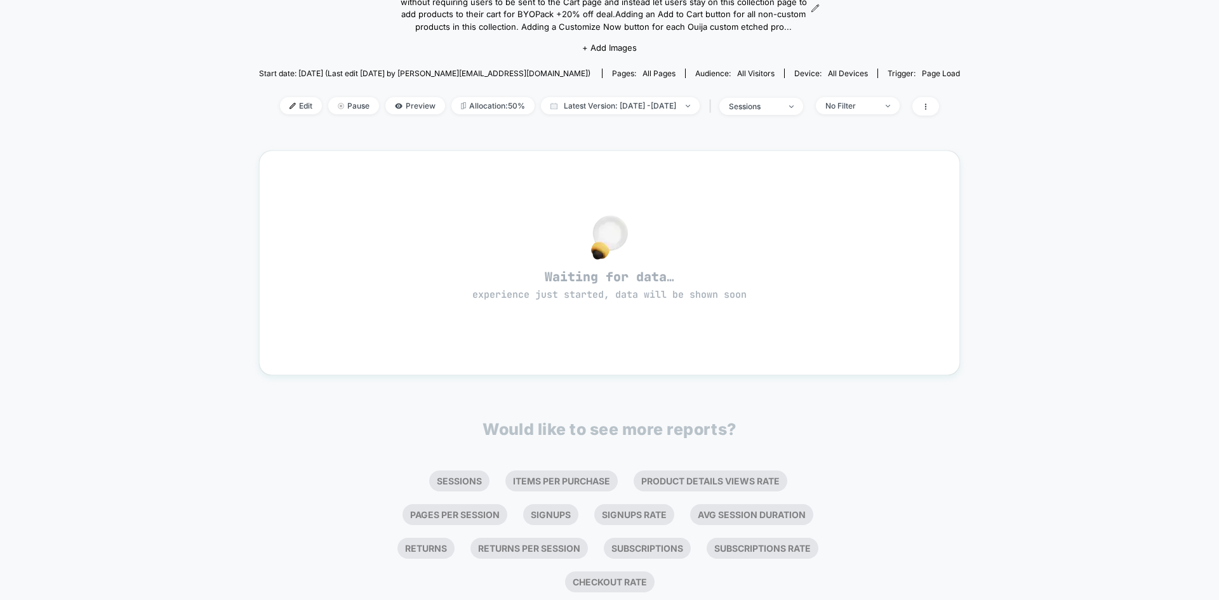
click at [974, 123] on div "< Back to all live experiences Horror Collection Page Add to Cart Buttons A/B T…" at bounding box center [609, 245] width 1219 height 783
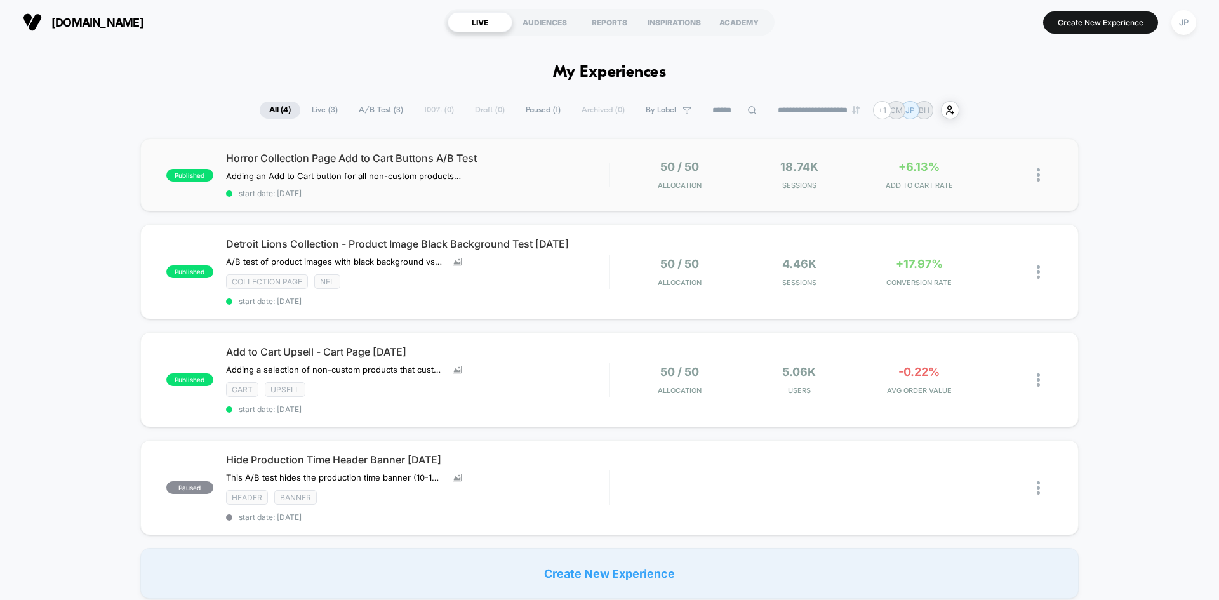
click at [574, 210] on div "published Horror Collection Page Add to Cart Buttons A/B Test Adding an Add to …" at bounding box center [609, 174] width 938 height 73
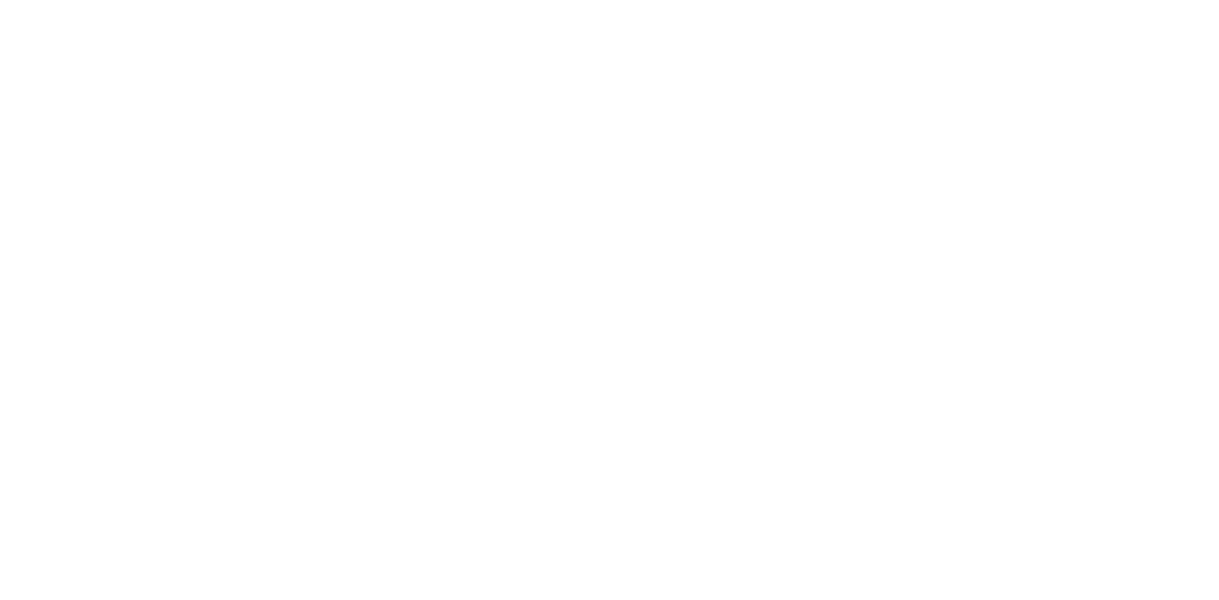
click at [575, 5] on html "Navigated to [DOMAIN_NAME] | No-code CRO for Shopify" at bounding box center [609, 2] width 1219 height 5
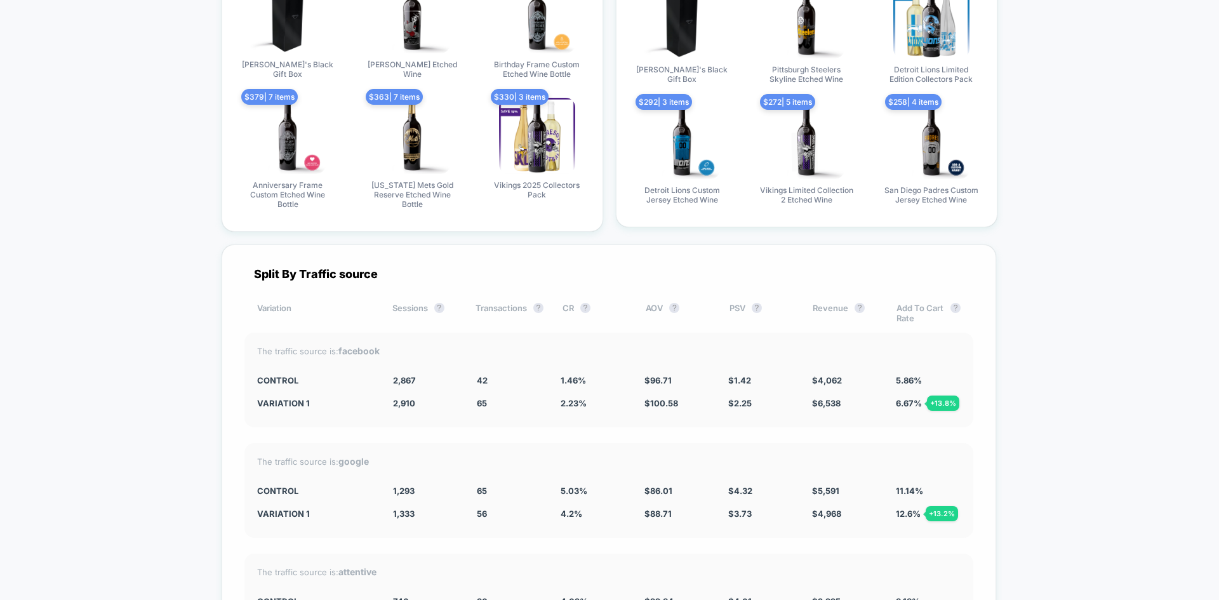
scroll to position [3610, 0]
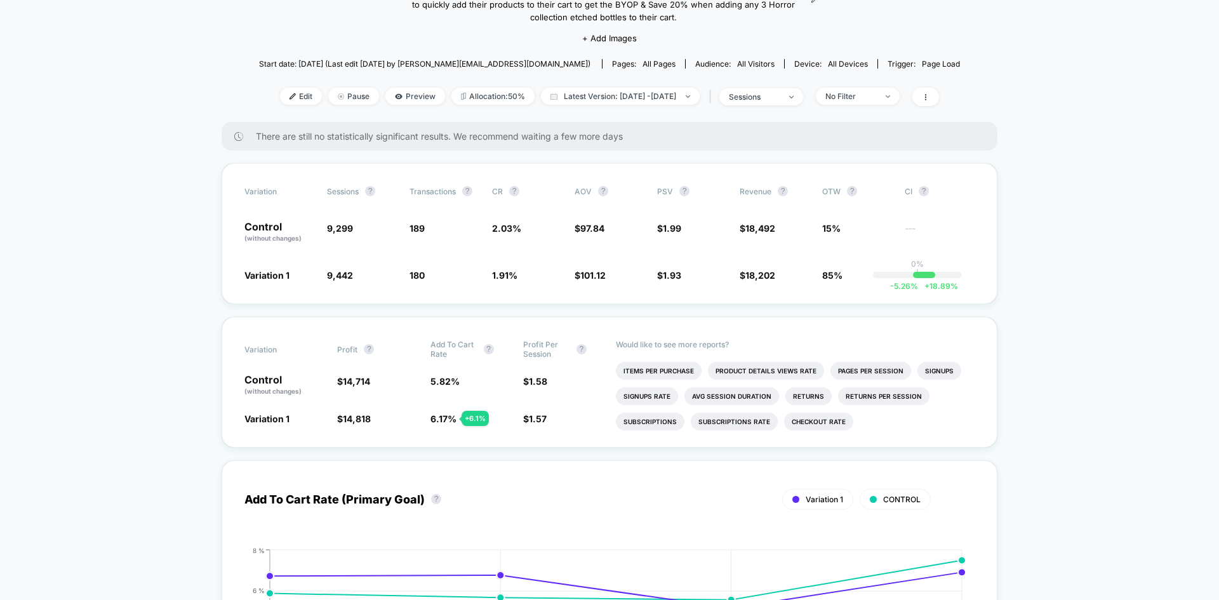
scroll to position [0, 0]
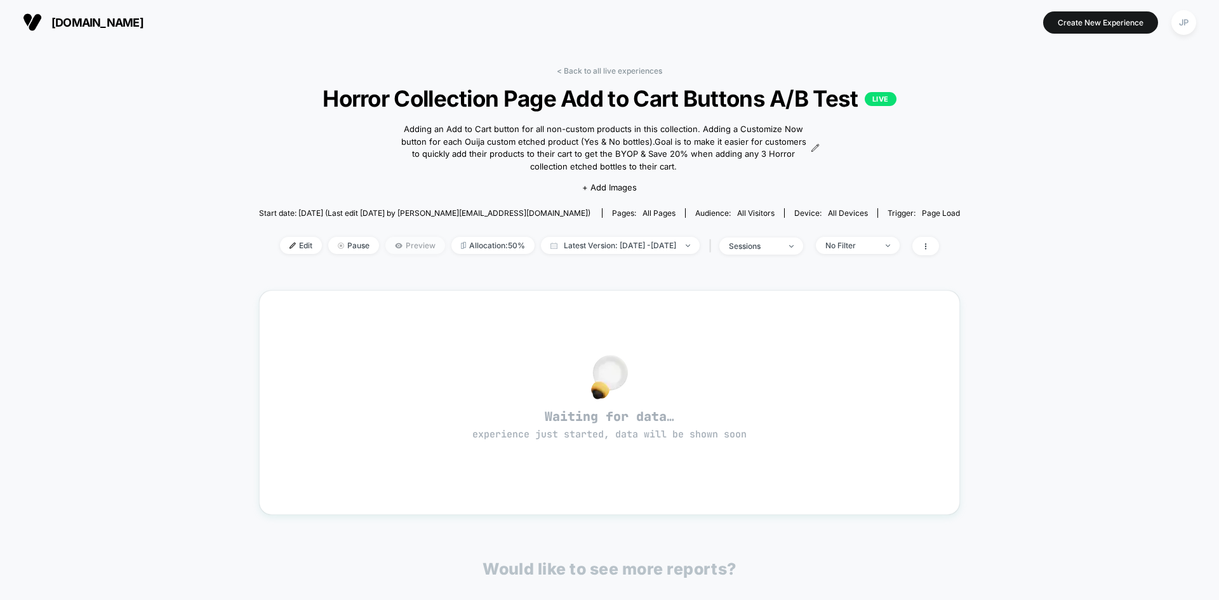
click at [385, 243] on span "Preview" at bounding box center [415, 245] width 60 height 17
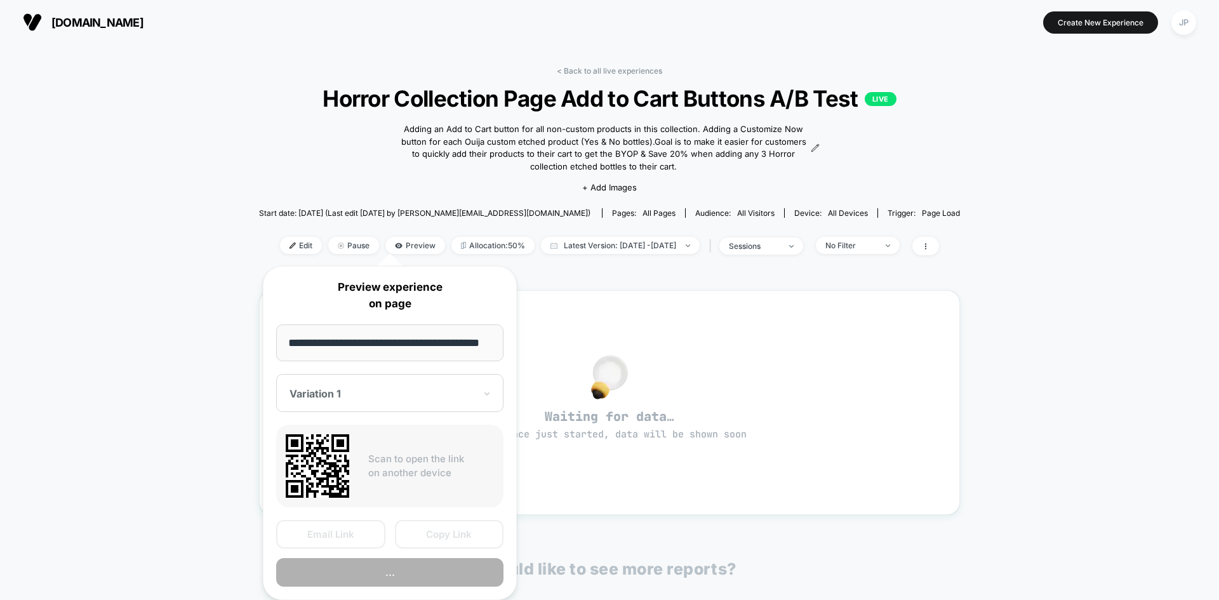
scroll to position [0, 17]
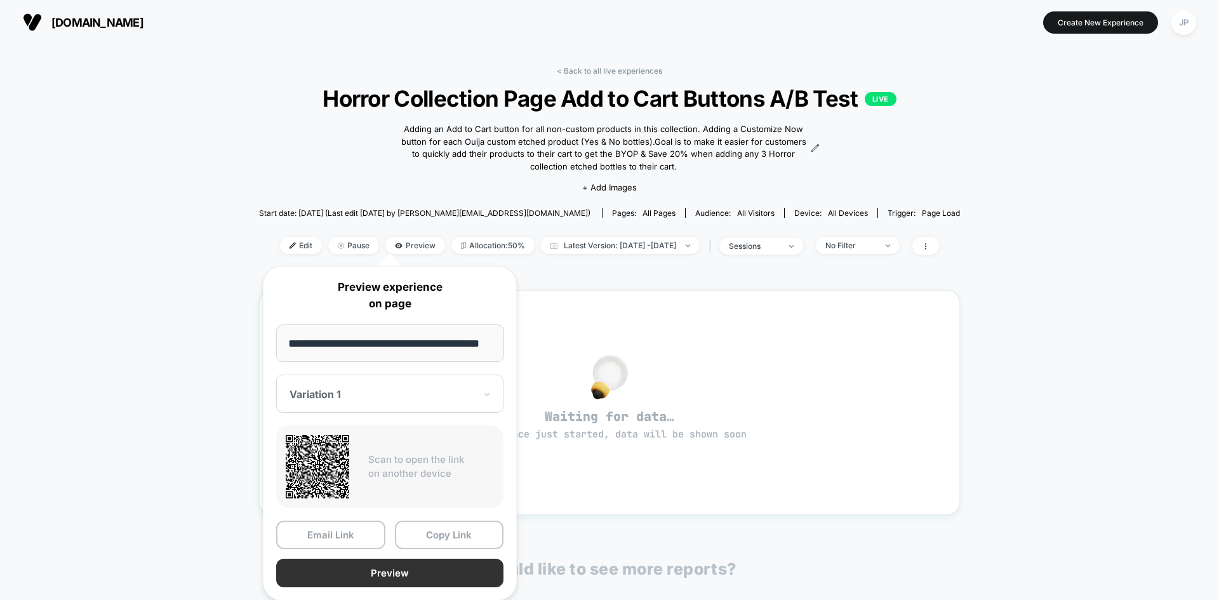
click at [415, 576] on button "Preview" at bounding box center [389, 573] width 227 height 29
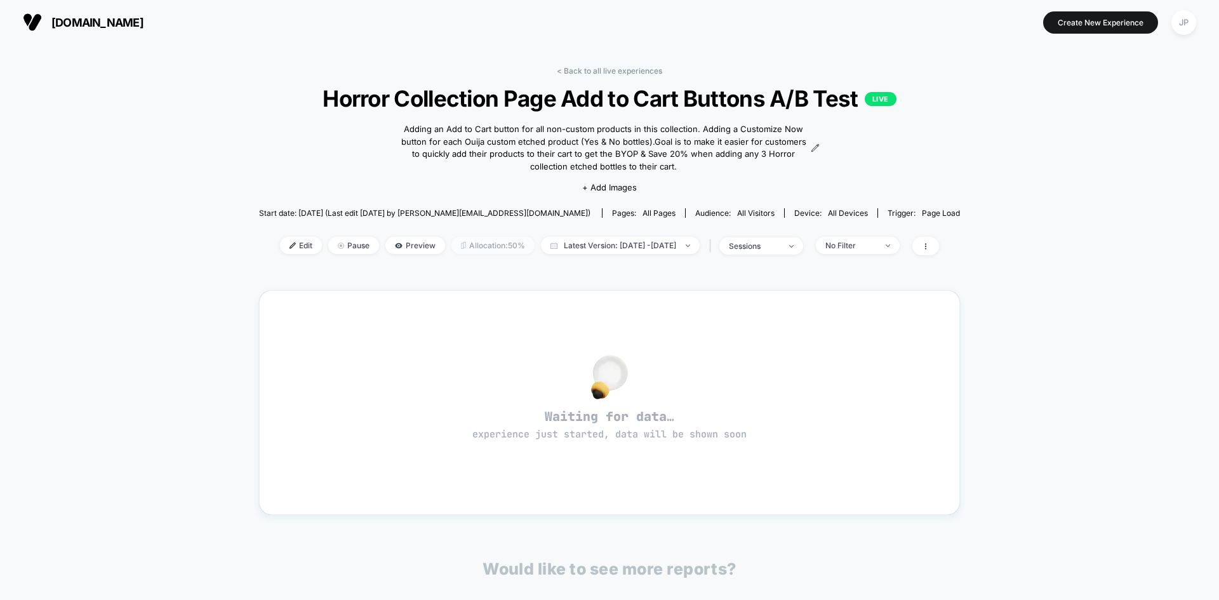
click at [453, 244] on span "Allocation: 50%" at bounding box center [492, 245] width 83 height 17
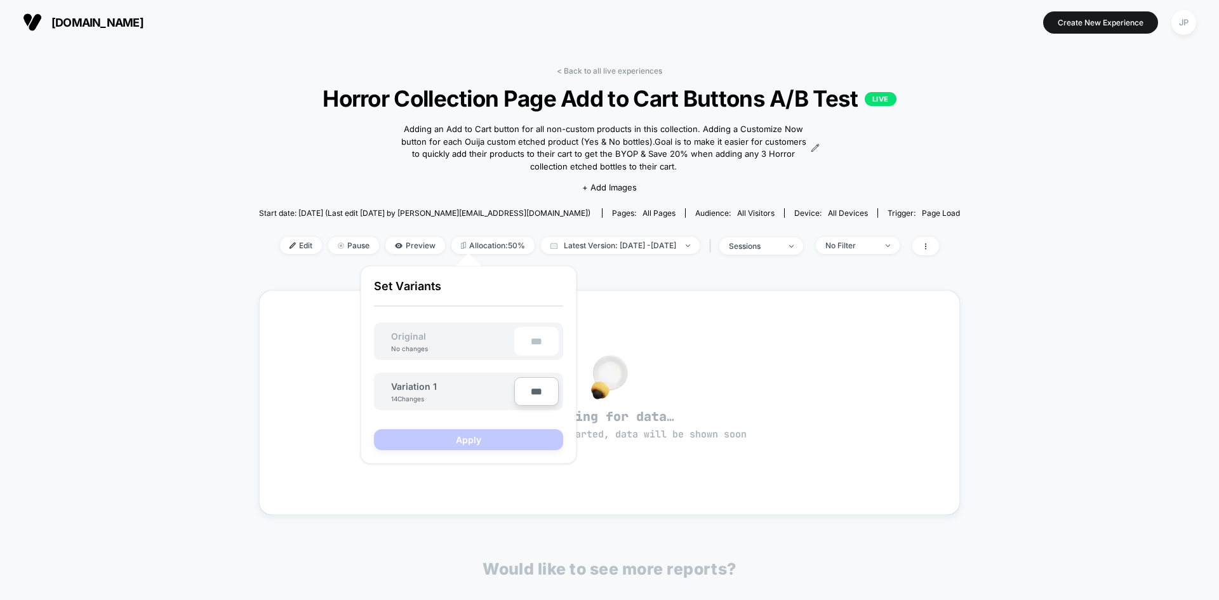
type input "***"
type input "**"
type input "***"
type input "**"
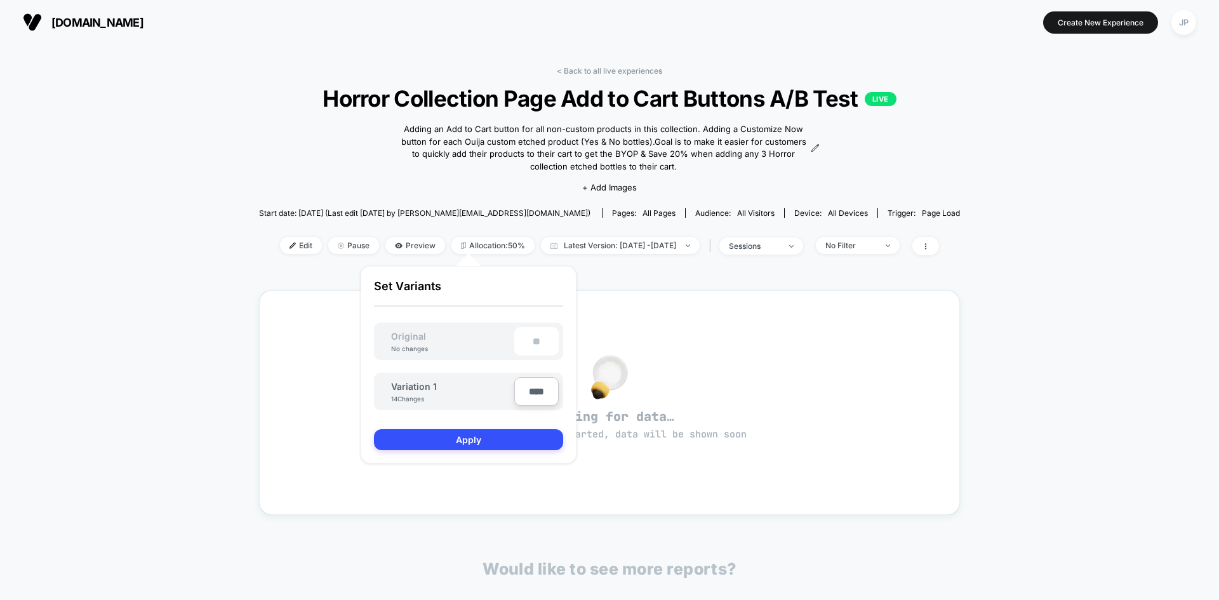
type input "****"
click at [498, 439] on button "Apply" at bounding box center [468, 439] width 189 height 21
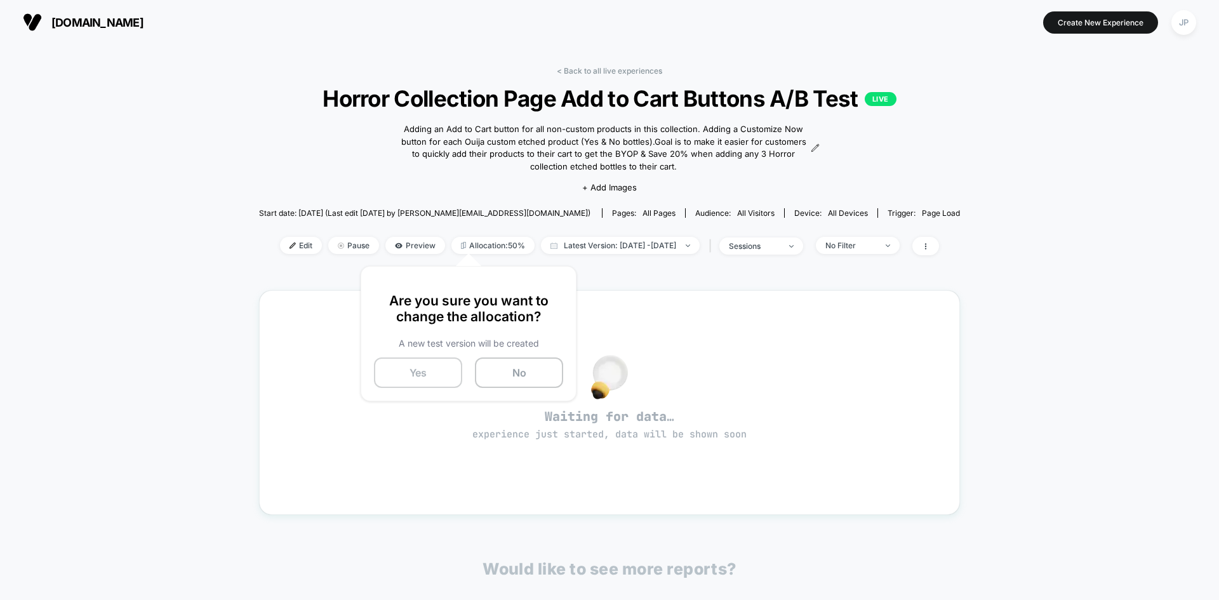
click at [419, 375] on button "Yes" at bounding box center [418, 372] width 88 height 30
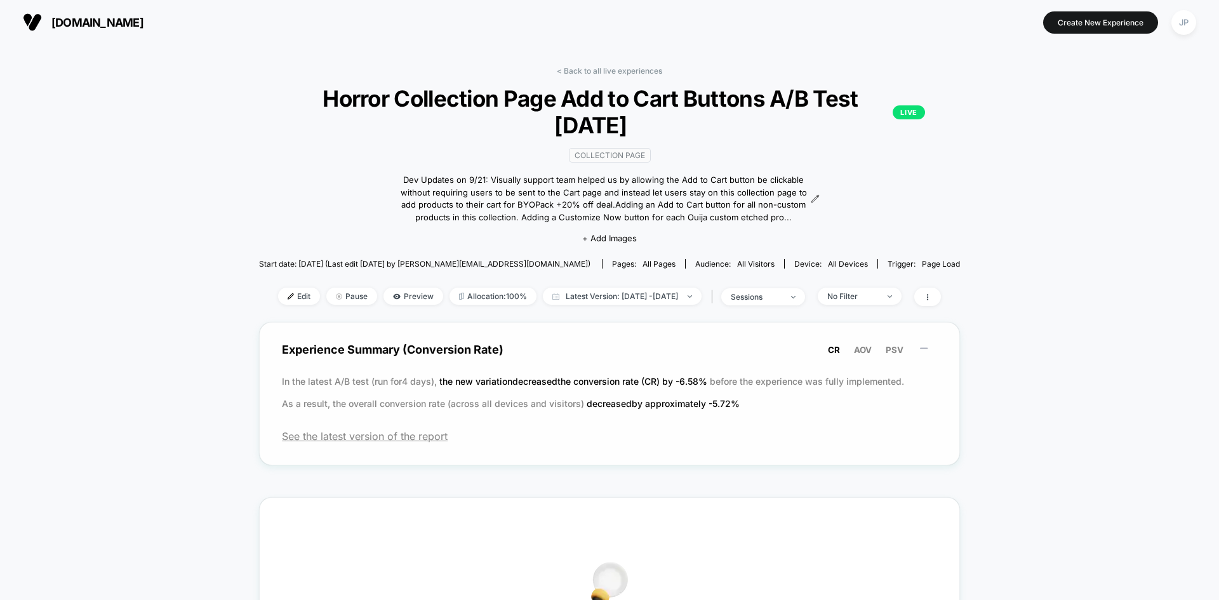
click at [601, 343] on span "Experience Summary (Conversion Rate) CR AOV PSV" at bounding box center [609, 349] width 655 height 29
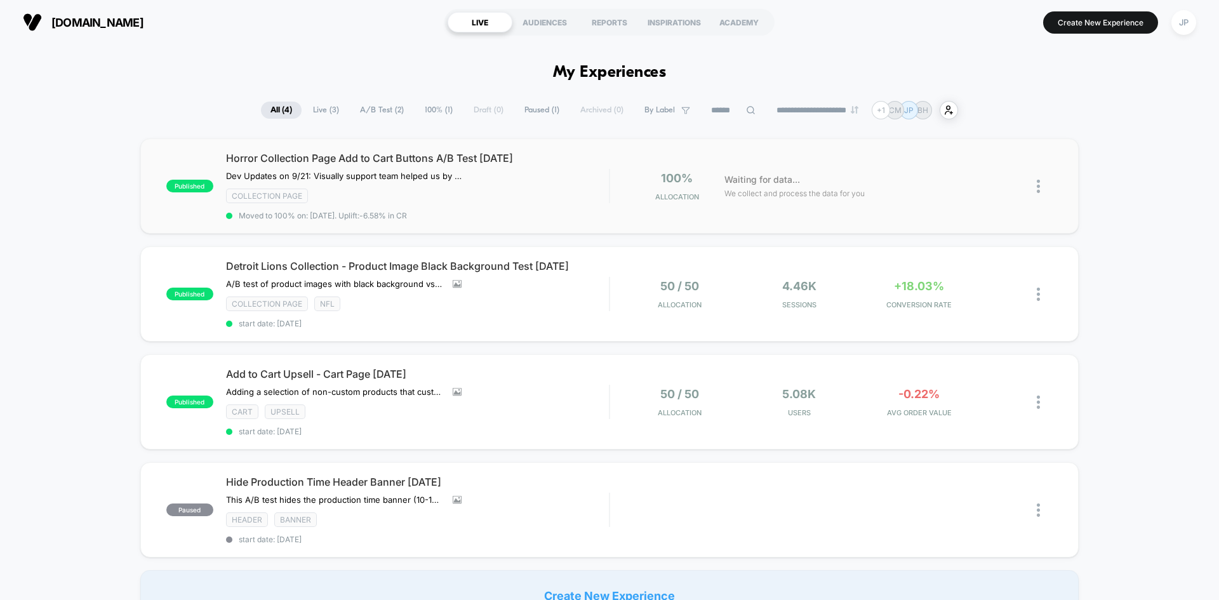
click at [553, 176] on div "Horror Collection Page Add to Cart Buttons A/B Test [DATE] Dev Updates on 9/21:…" at bounding box center [417, 186] width 383 height 69
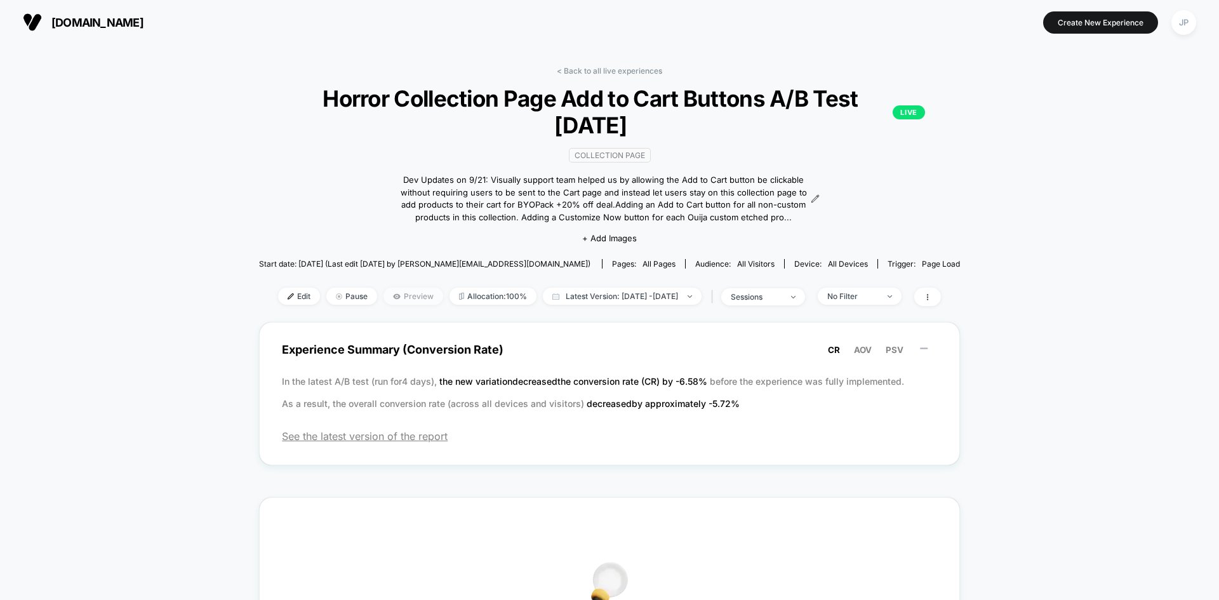
click at [385, 295] on span "Preview" at bounding box center [413, 296] width 60 height 17
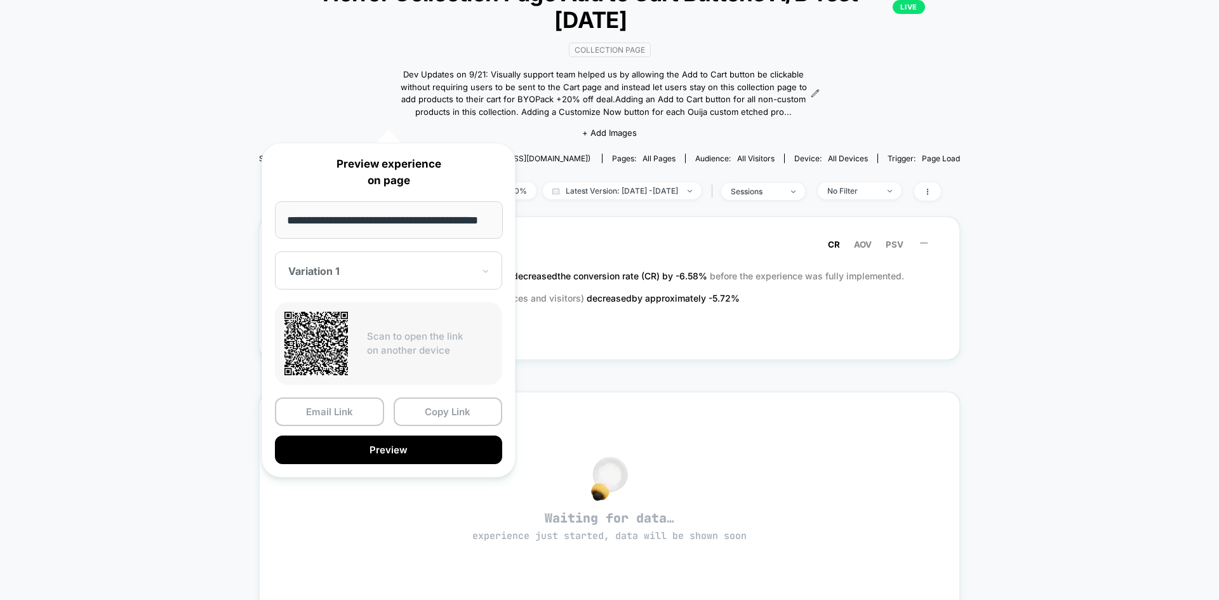
scroll to position [190, 0]
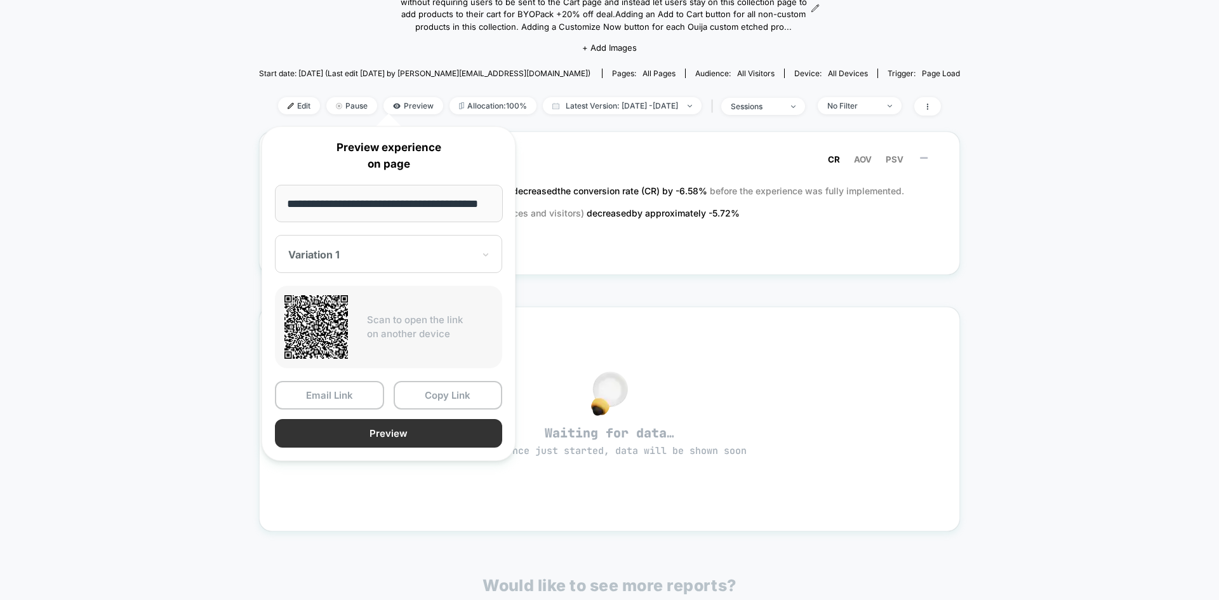
click at [345, 435] on button "Preview" at bounding box center [388, 433] width 227 height 29
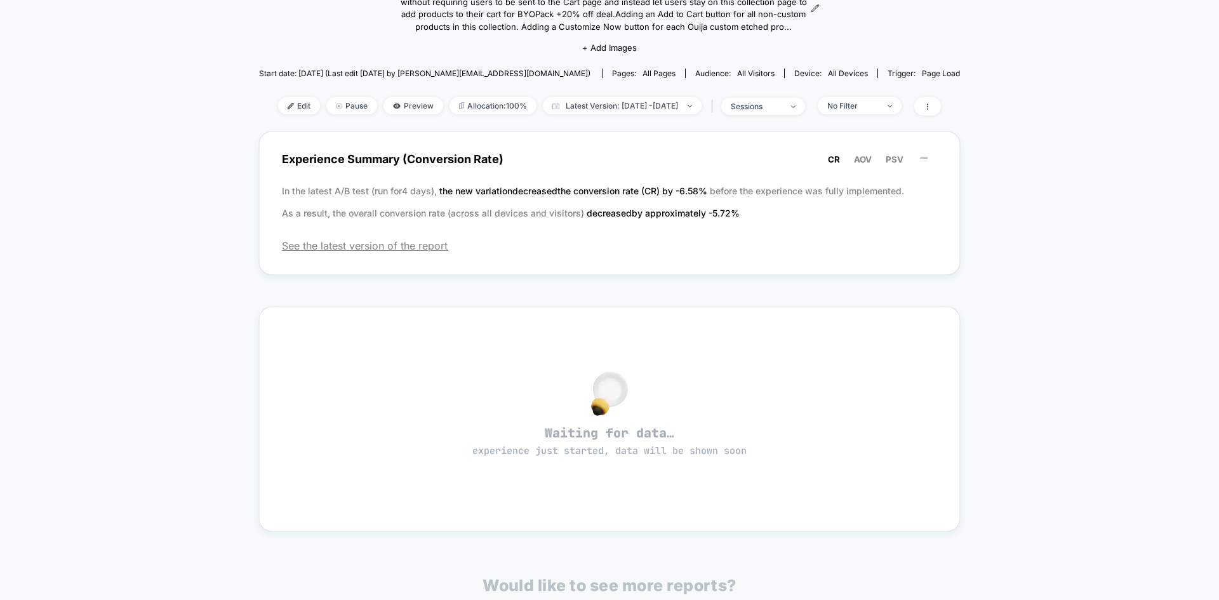
click at [1009, 164] on div "< Back to all live experiences Horror Collection Page Add to Cart Buttons A/B T…" at bounding box center [609, 323] width 1219 height 939
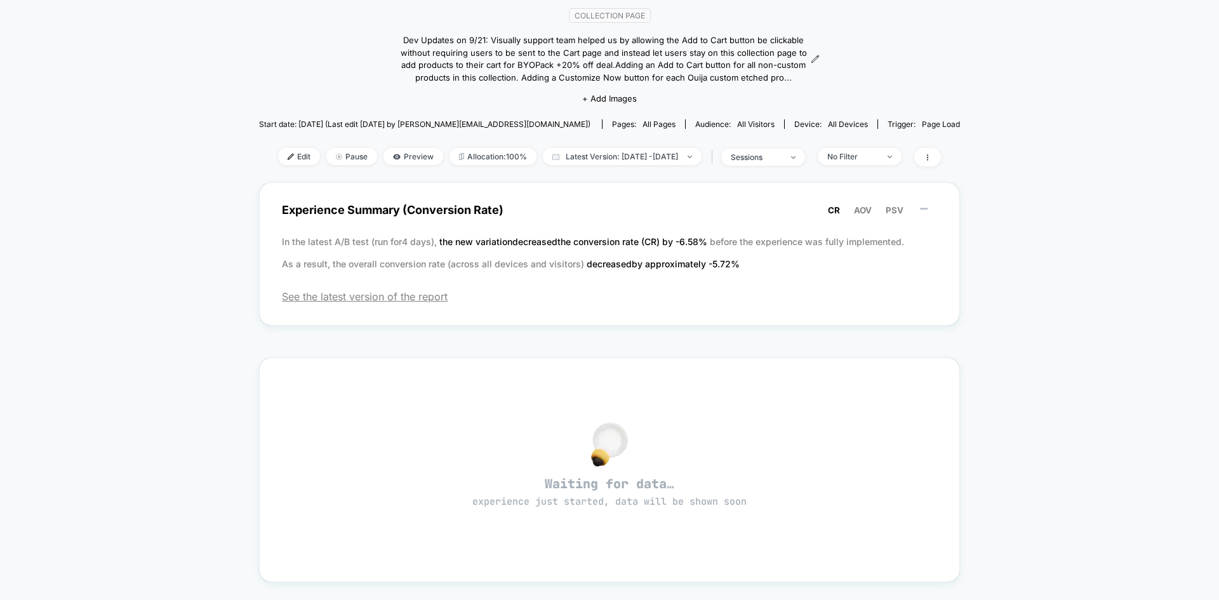
scroll to position [127, 0]
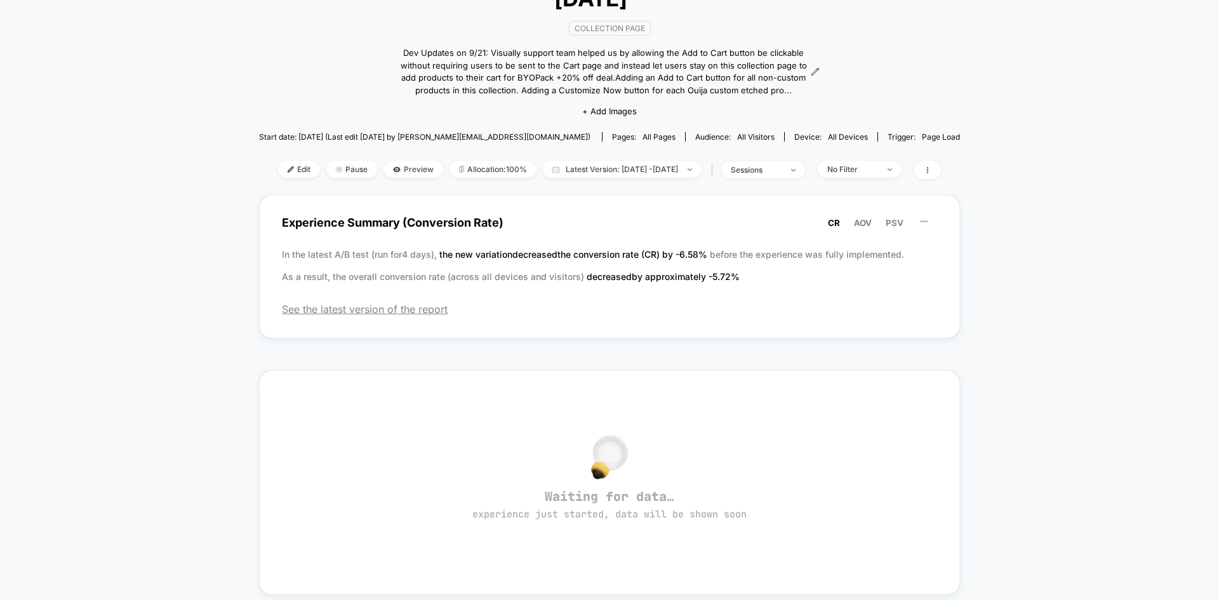
click at [1053, 187] on div "< Back to all live experiences Horror Collection Page Add to Cart Buttons A/B T…" at bounding box center [609, 386] width 1219 height 939
click at [554, 253] on span "the new variation decreased the conversion rate (CR) by -6.58 %" at bounding box center [574, 254] width 270 height 11
click at [388, 309] on span "See the latest version of the report" at bounding box center [609, 309] width 655 height 13
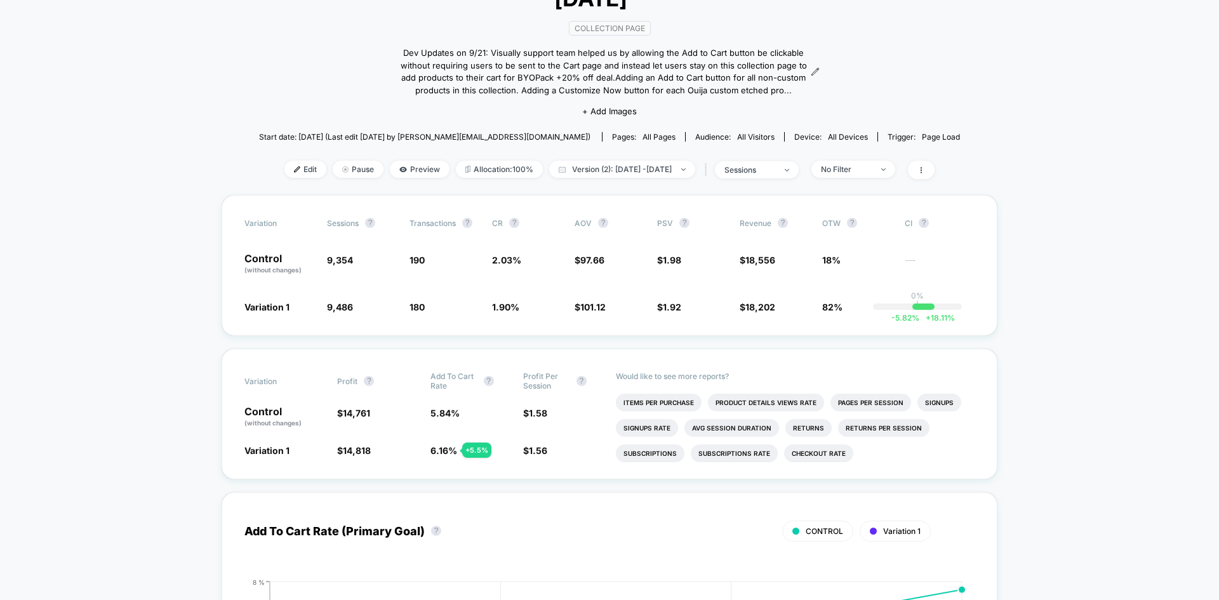
click at [388, 309] on span "9,486 + 1.4 %" at bounding box center [362, 306] width 70 height 13
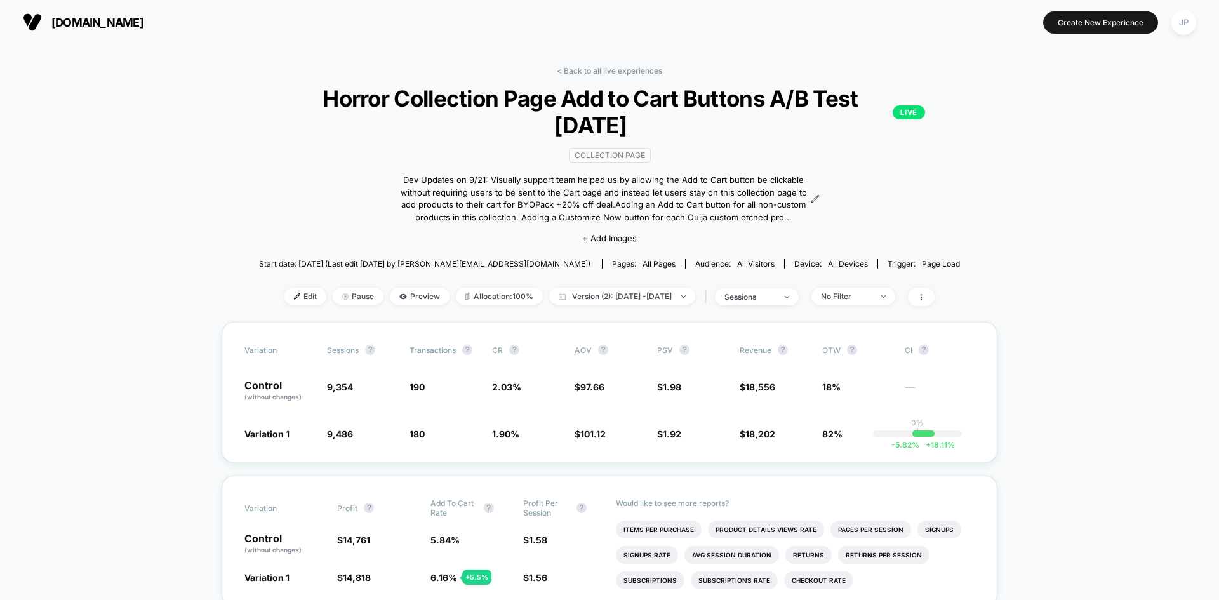
click at [622, 73] on link "< Back to all live experiences" at bounding box center [609, 71] width 105 height 10
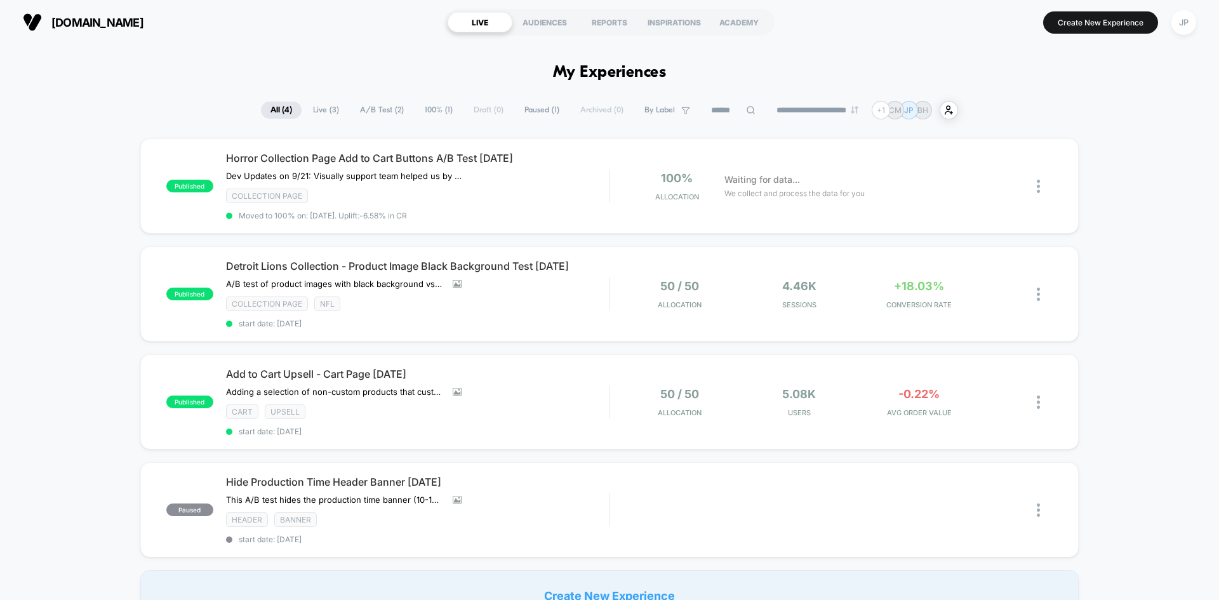
click at [423, 104] on span "100% ( 1 )" at bounding box center [438, 110] width 47 height 17
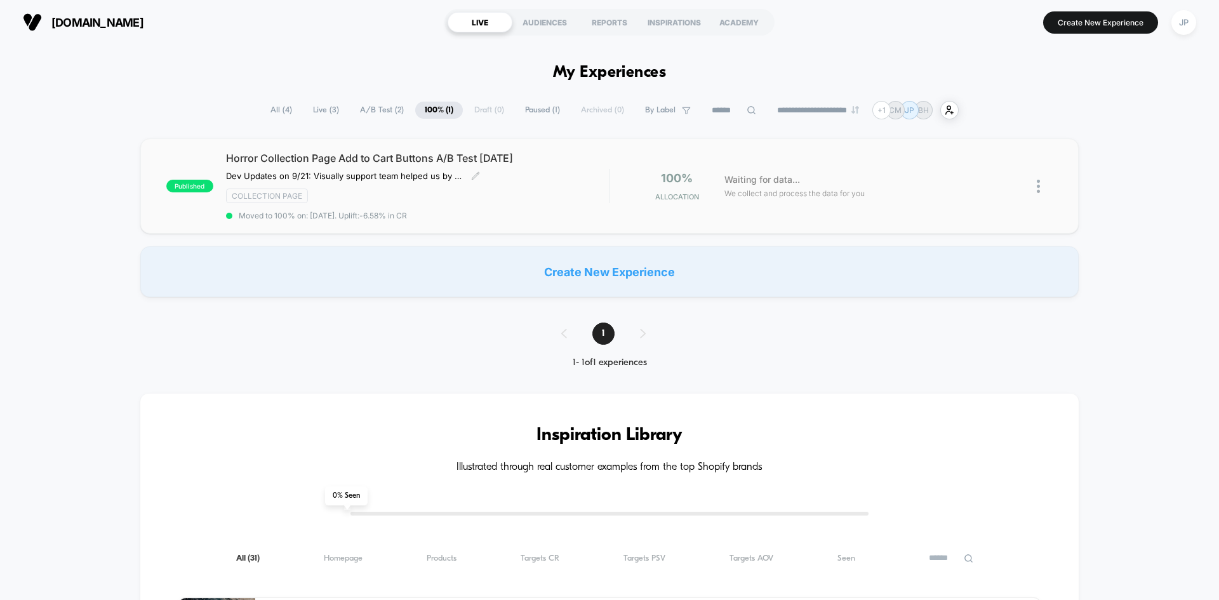
click at [560, 196] on div "Collection Page" at bounding box center [417, 196] width 383 height 15
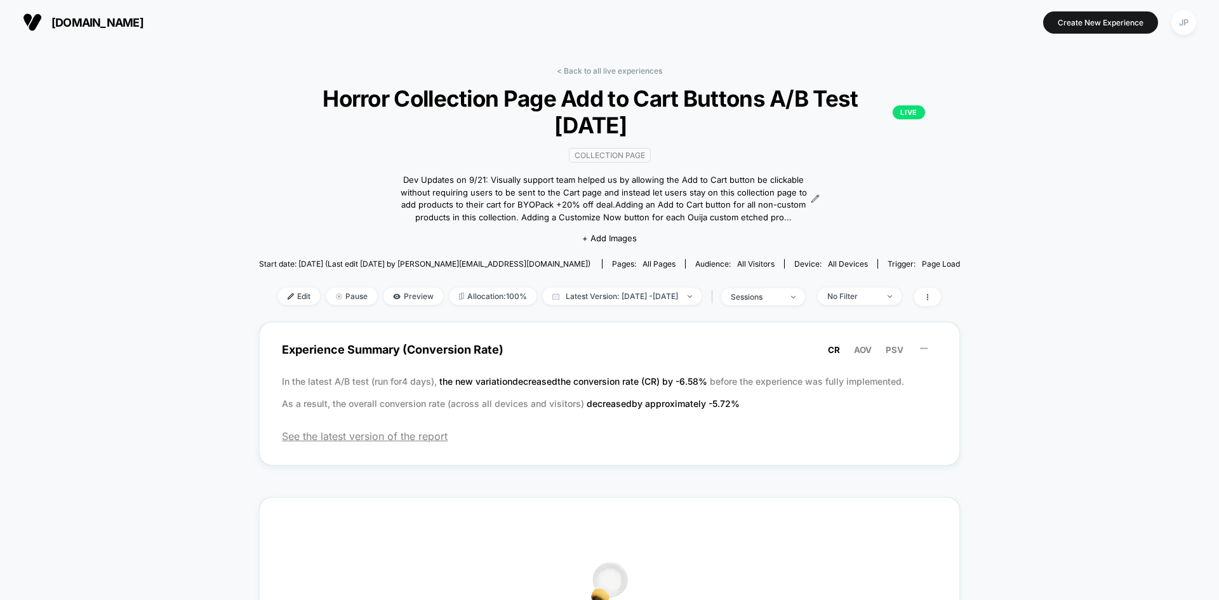
click at [389, 286] on div "< Back to all live experiences Horror Collection Page Add to Cart Buttons A/B T…" at bounding box center [609, 194] width 701 height 256
click at [386, 295] on span "Preview" at bounding box center [413, 296] width 60 height 17
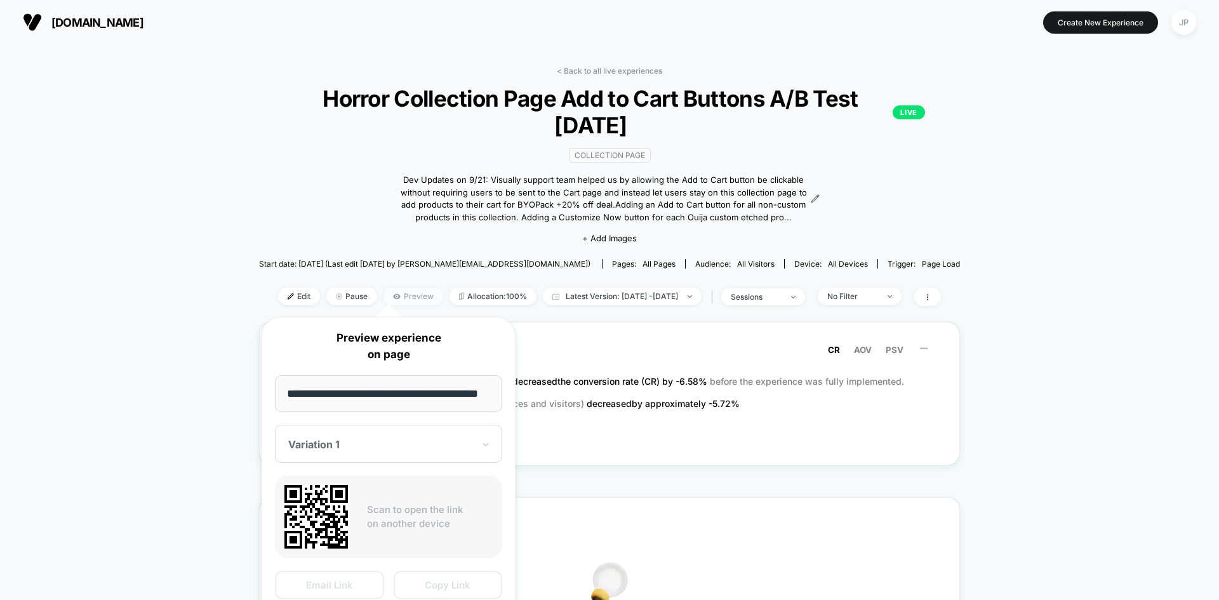
scroll to position [0, 17]
click at [456, 585] on button "Copy Link" at bounding box center [448, 585] width 109 height 29
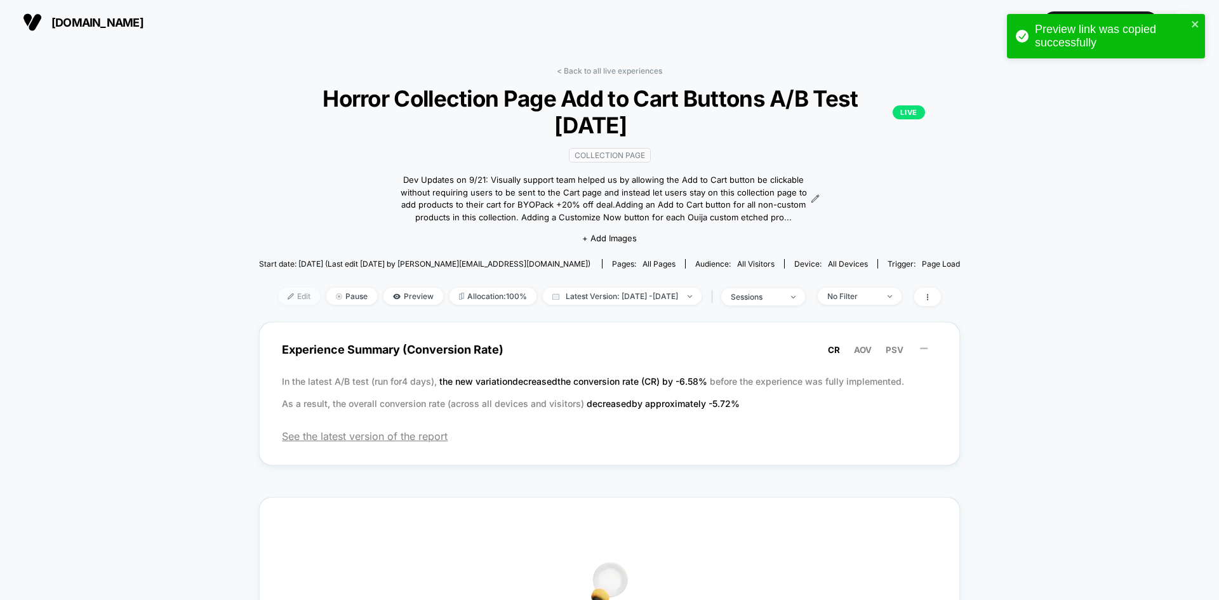
click at [288, 298] on img at bounding box center [291, 296] width 6 height 6
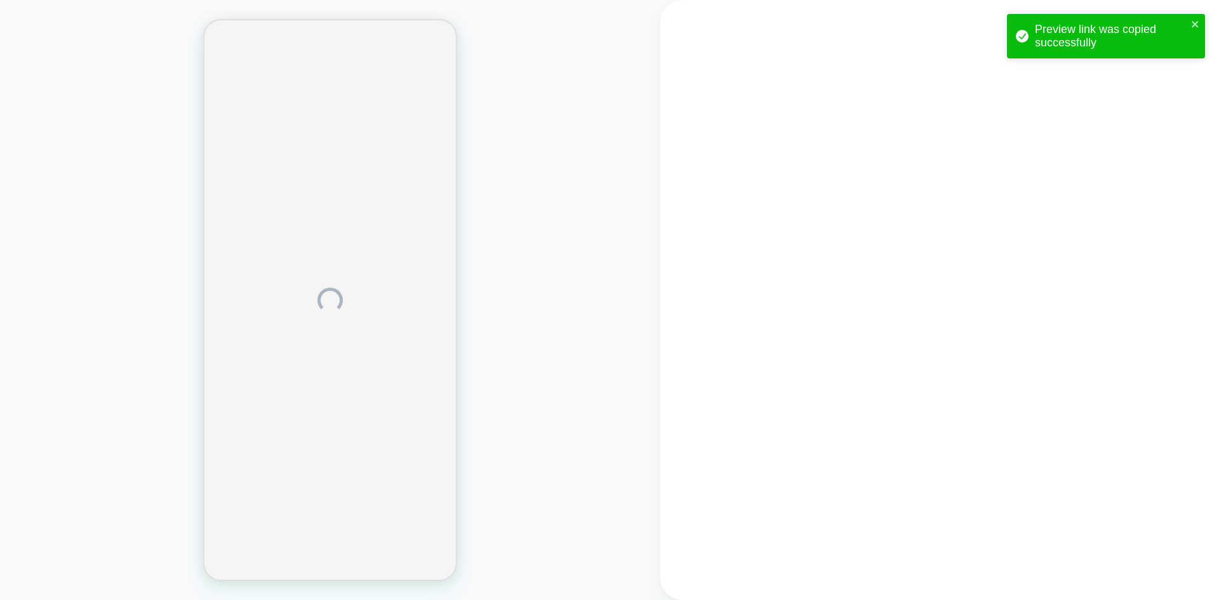
click at [1189, 24] on div "Preview link was copied successfully" at bounding box center [1101, 36] width 179 height 34
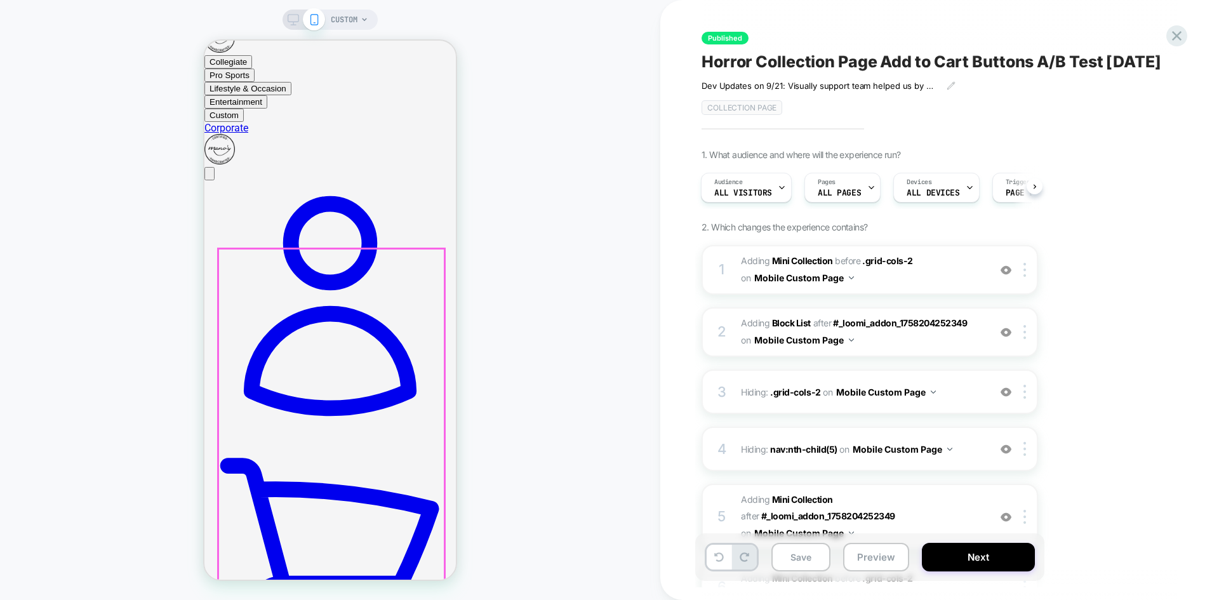
scroll to position [127, 0]
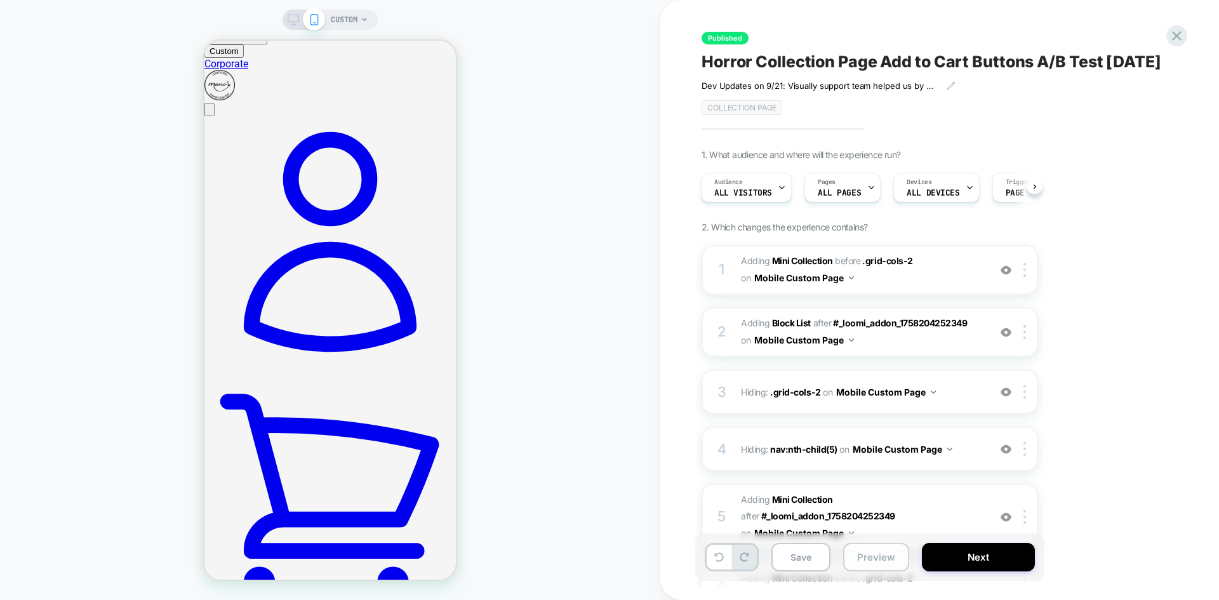
click at [877, 561] on button "Preview" at bounding box center [876, 557] width 66 height 29
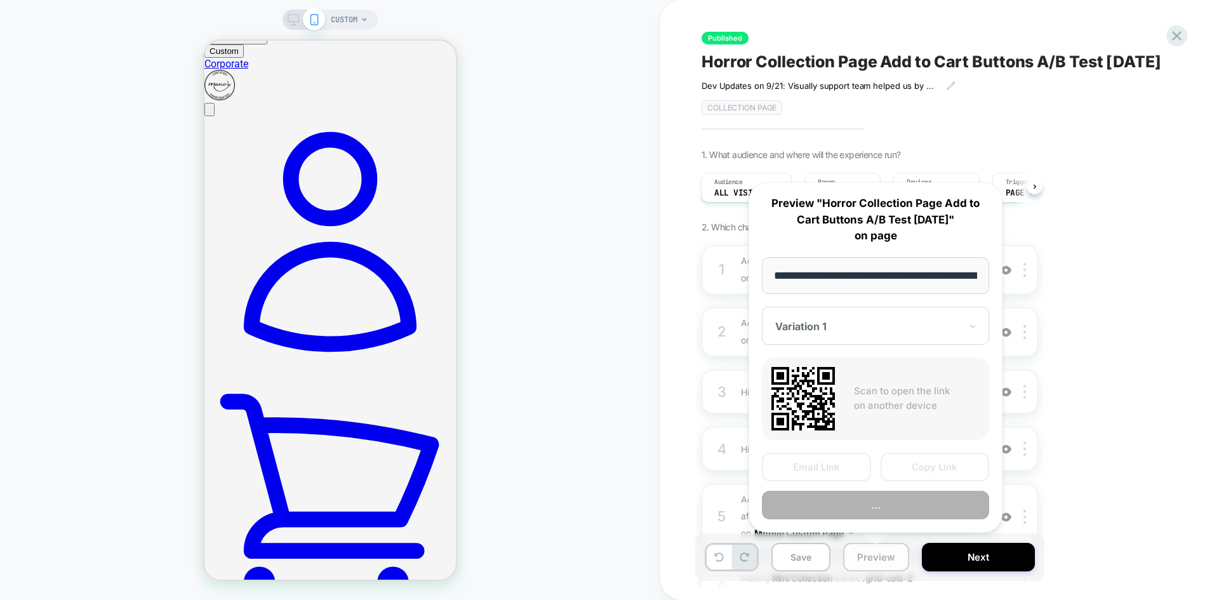
scroll to position [0, 123]
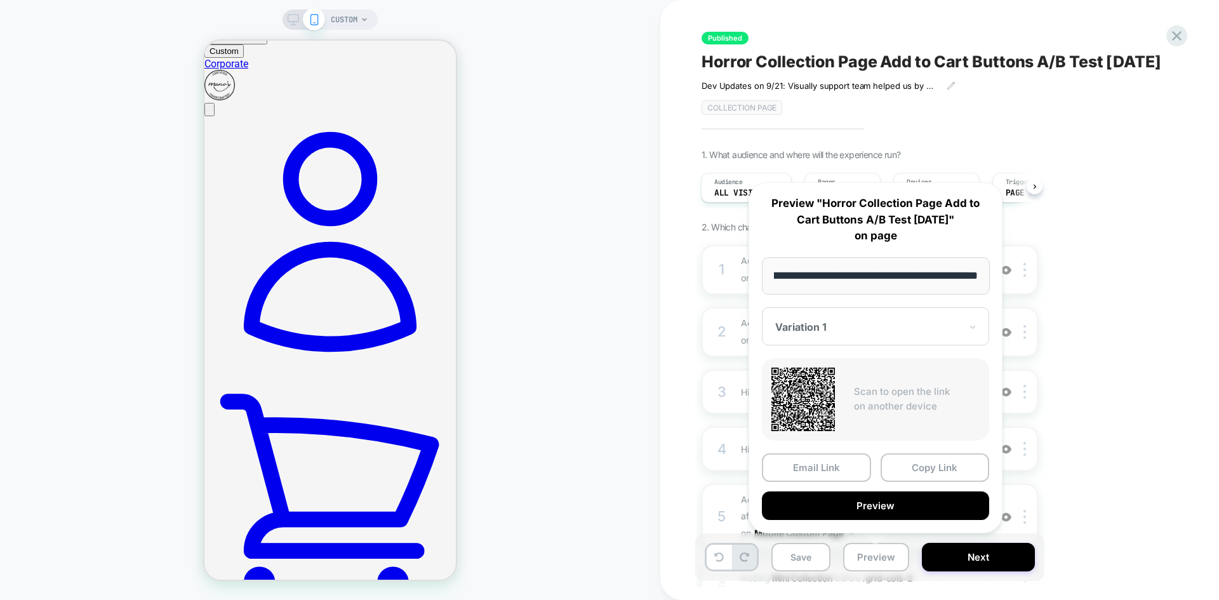
click at [1167, 415] on div "Published Horror Collection Page Add to Cart Buttons A/B Test 09.22.25 Dev Upda…" at bounding box center [933, 300] width 476 height 575
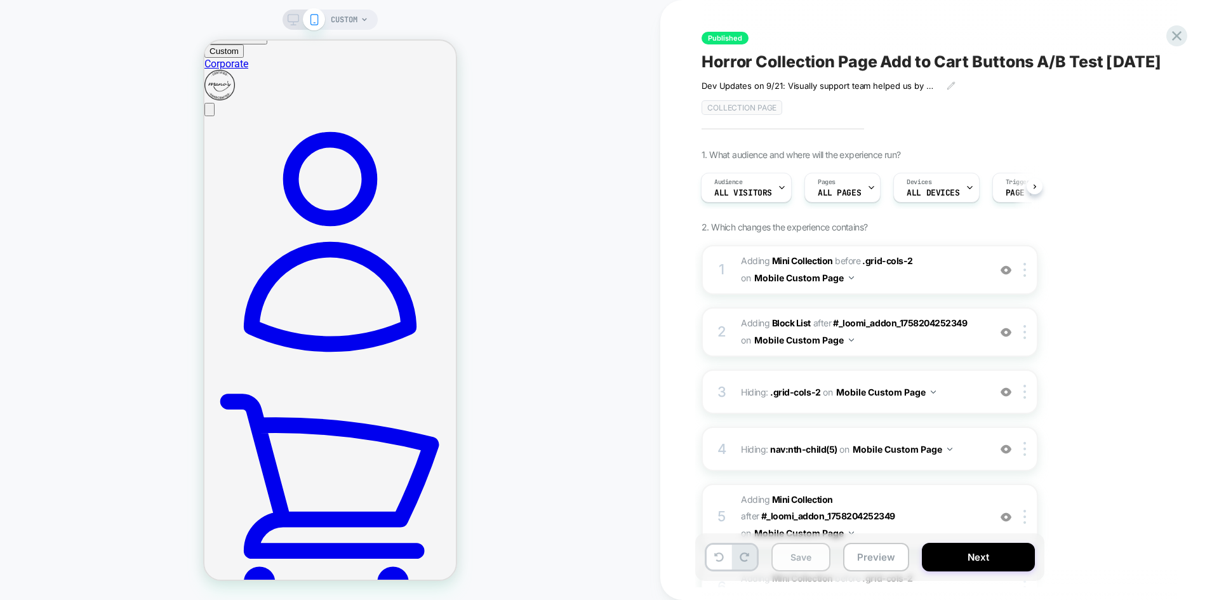
click at [802, 568] on button "Save" at bounding box center [800, 557] width 59 height 29
click at [870, 559] on button "Preview" at bounding box center [876, 557] width 66 height 29
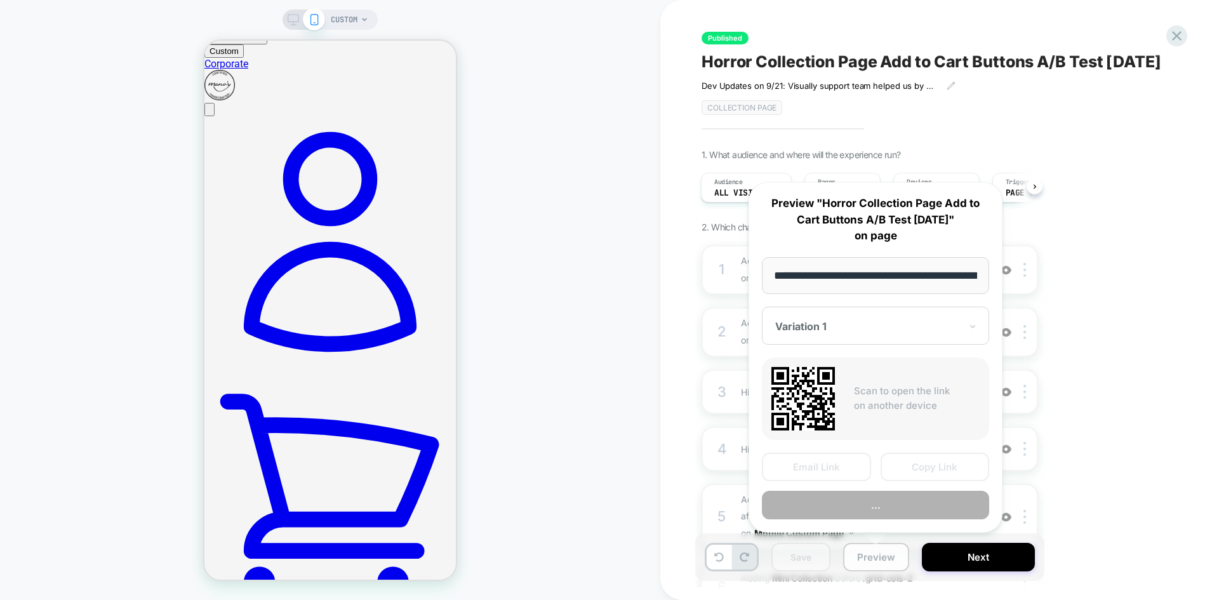
scroll to position [0, 123]
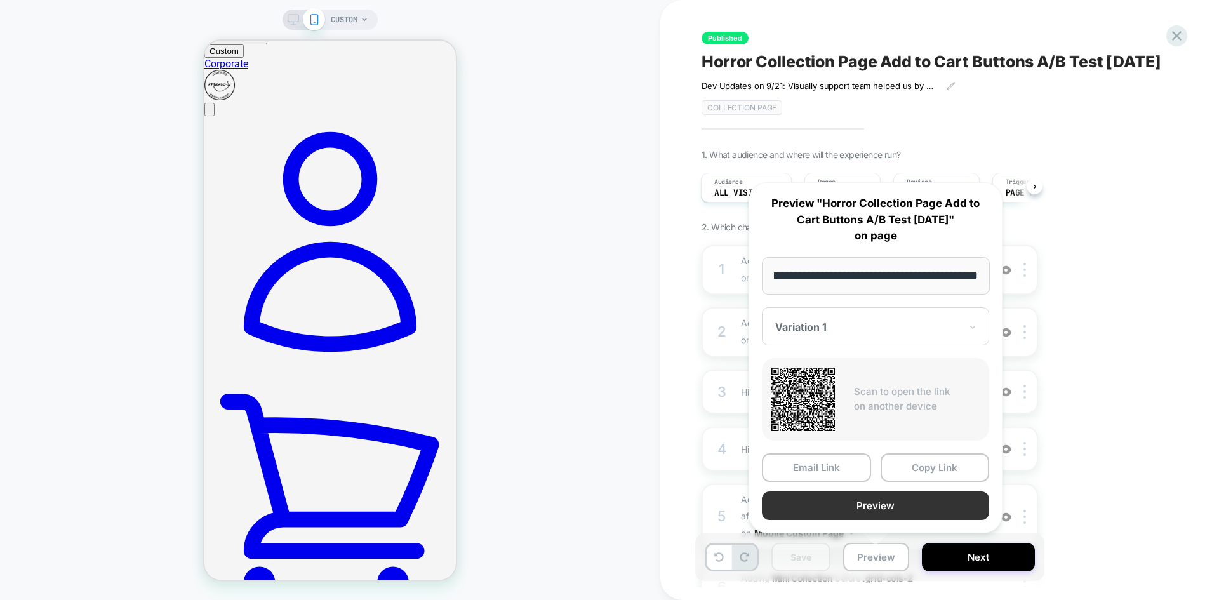
click at [883, 510] on button "Preview" at bounding box center [875, 505] width 227 height 29
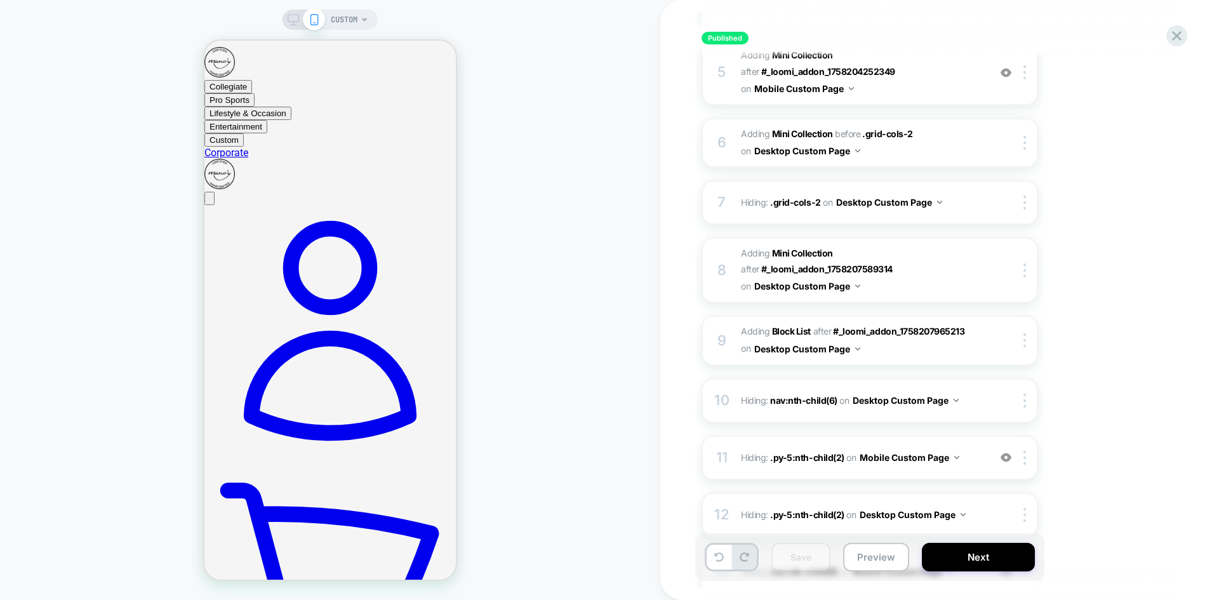
scroll to position [0, 0]
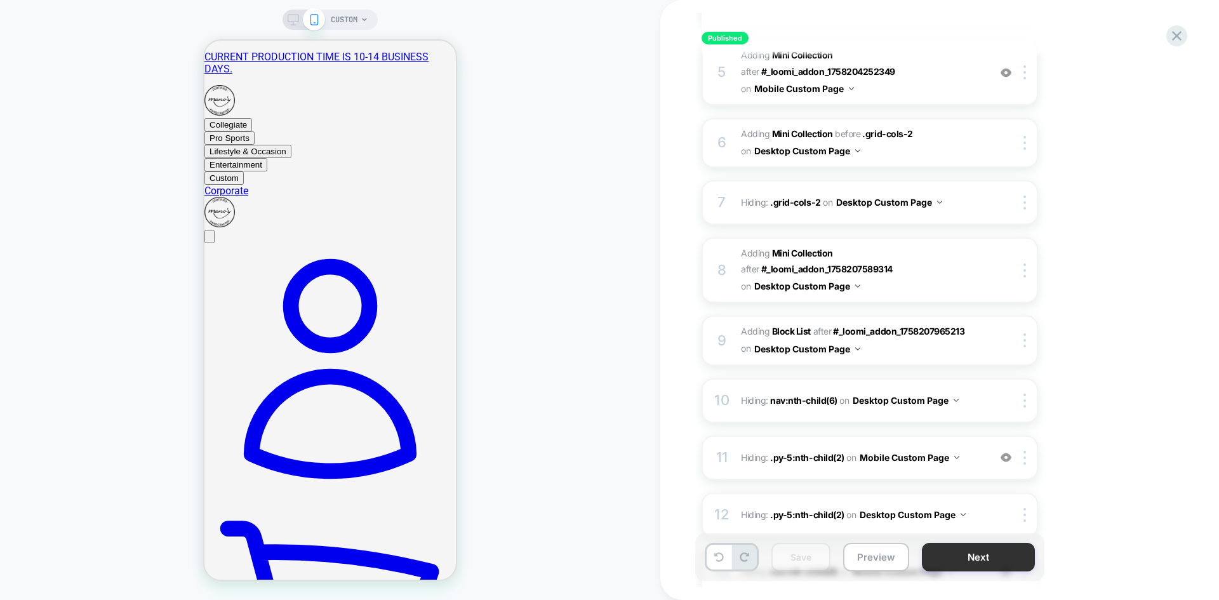
click at [976, 568] on button "Next" at bounding box center [978, 557] width 113 height 29
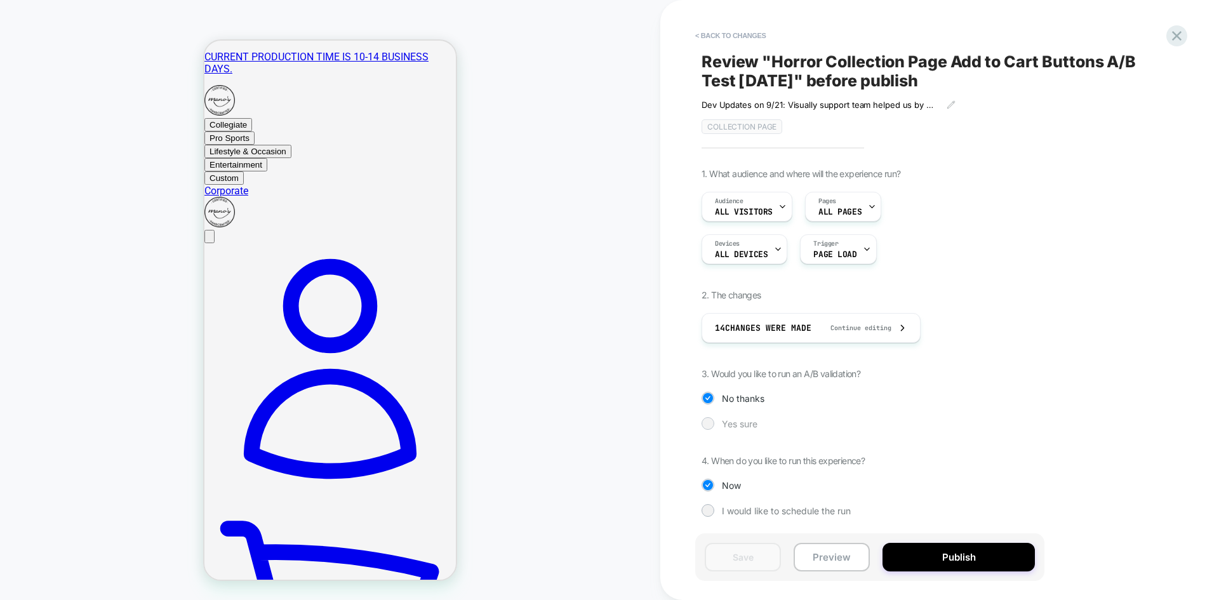
click at [739, 418] on span "Yes sure" at bounding box center [740, 423] width 36 height 11
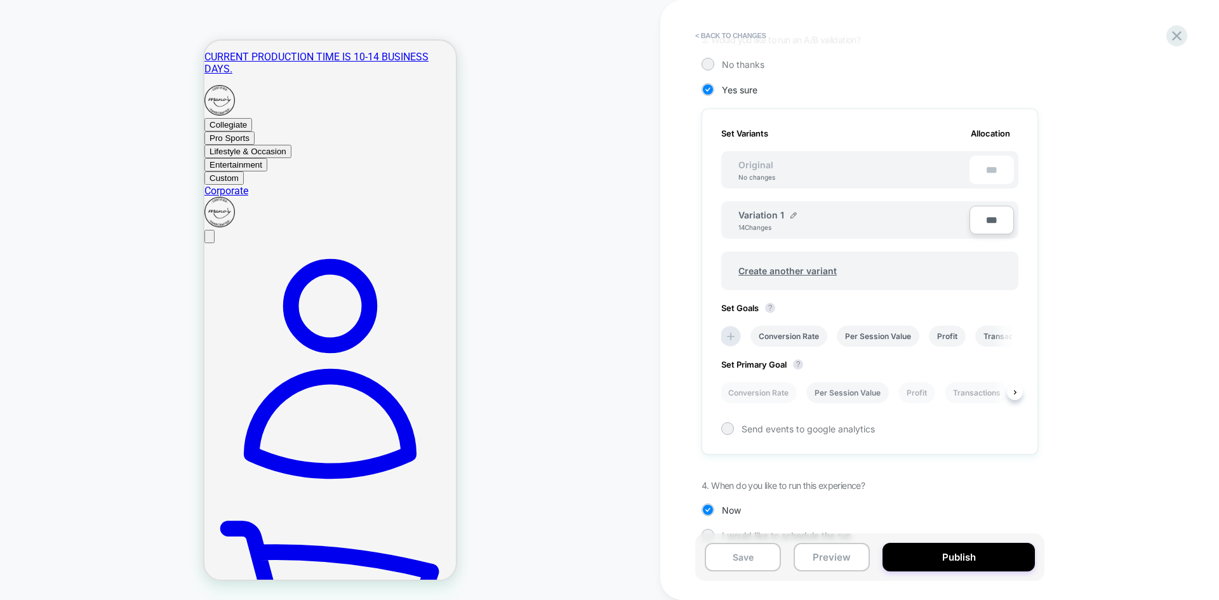
scroll to position [357, 0]
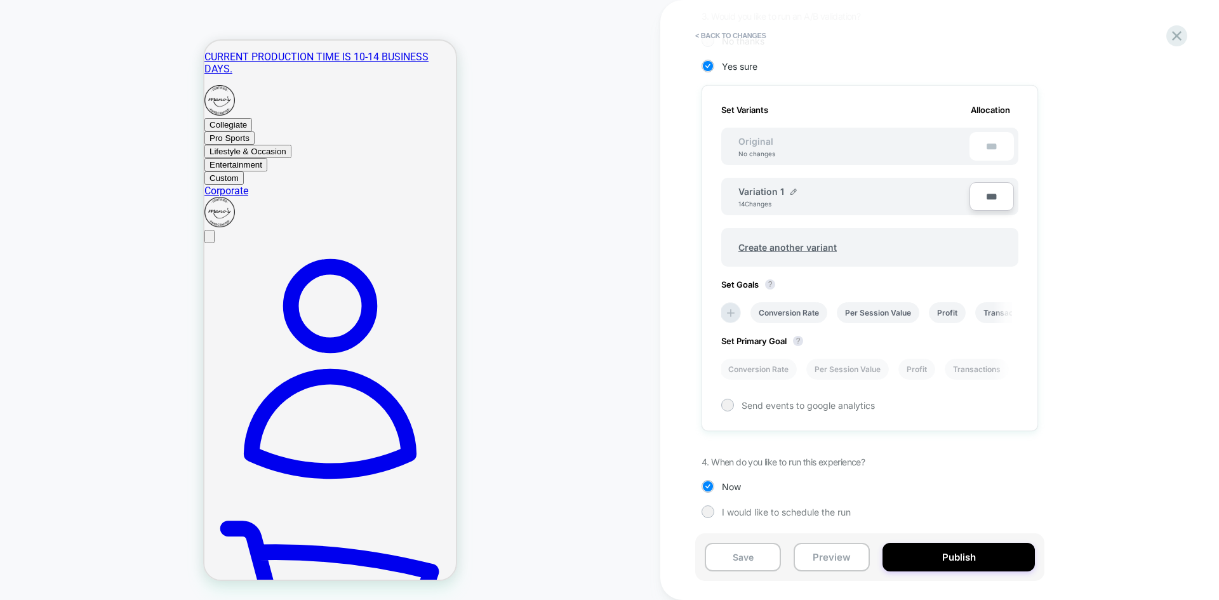
click at [985, 192] on input "***" at bounding box center [991, 196] width 44 height 29
type input "***"
type input "**"
type input "***"
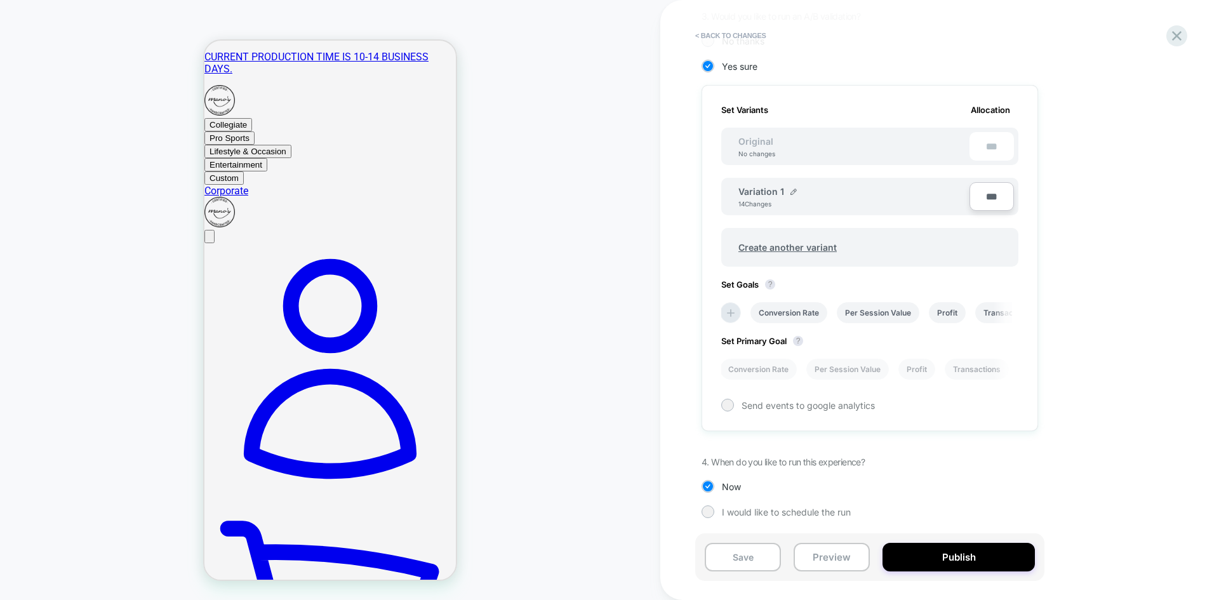
type input "**"
type input "****"
click at [889, 203] on div "Variation 1 14 Changes" at bounding box center [853, 197] width 231 height 22
click at [948, 549] on button "Publish" at bounding box center [958, 557] width 152 height 29
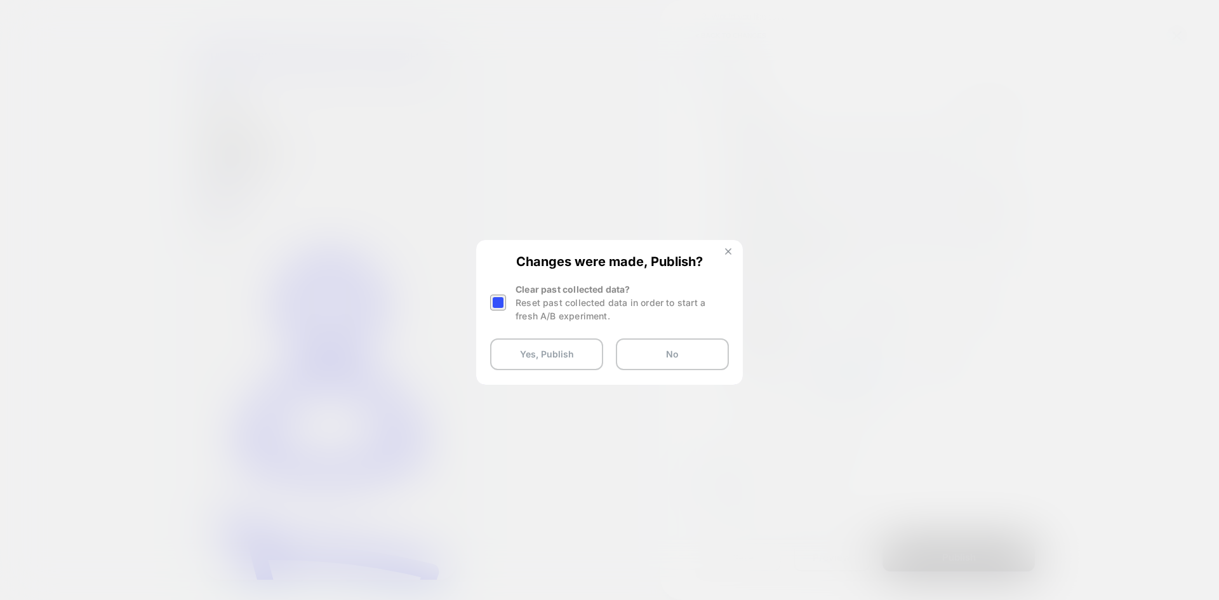
click at [730, 253] on img at bounding box center [728, 251] width 6 height 6
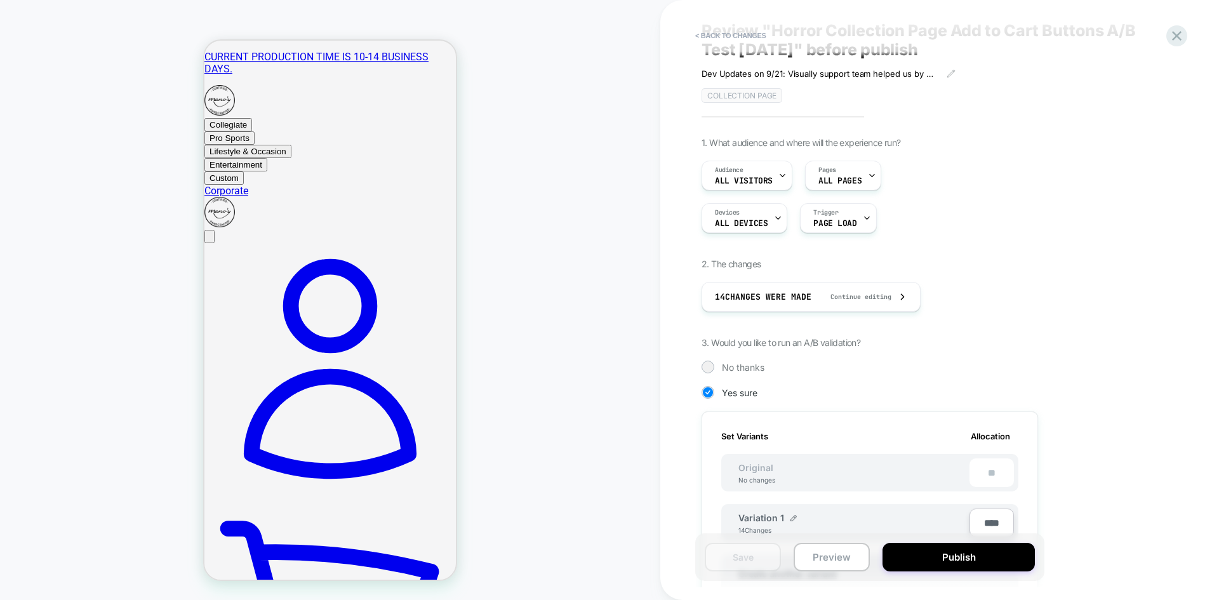
scroll to position [0, 0]
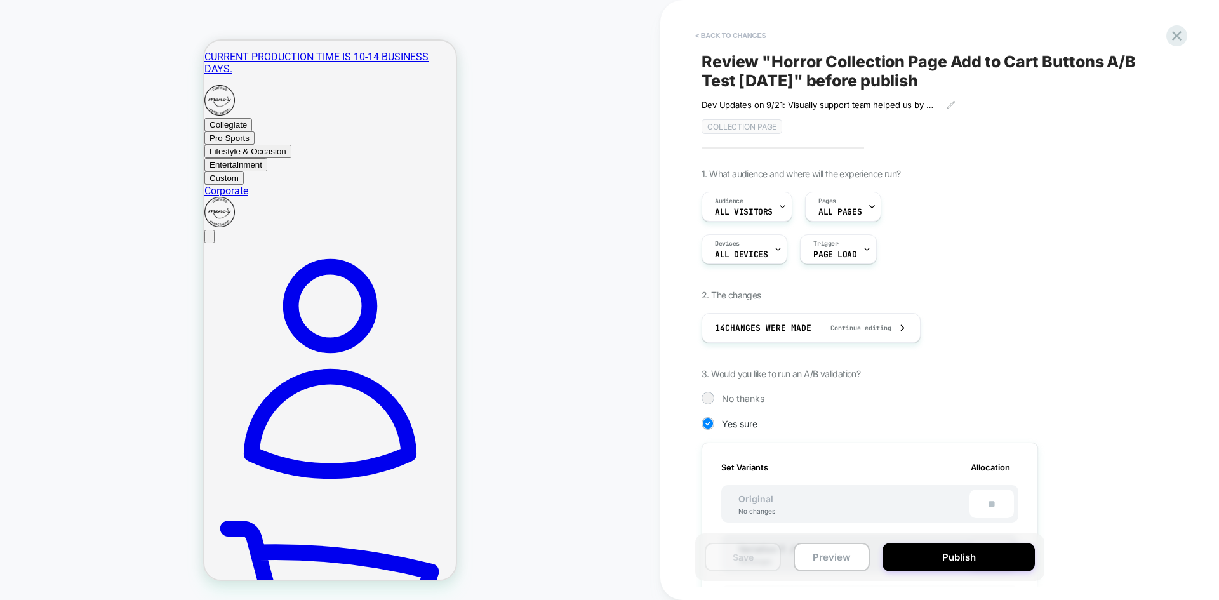
click at [712, 29] on button "< Back to changes" at bounding box center [731, 35] width 84 height 20
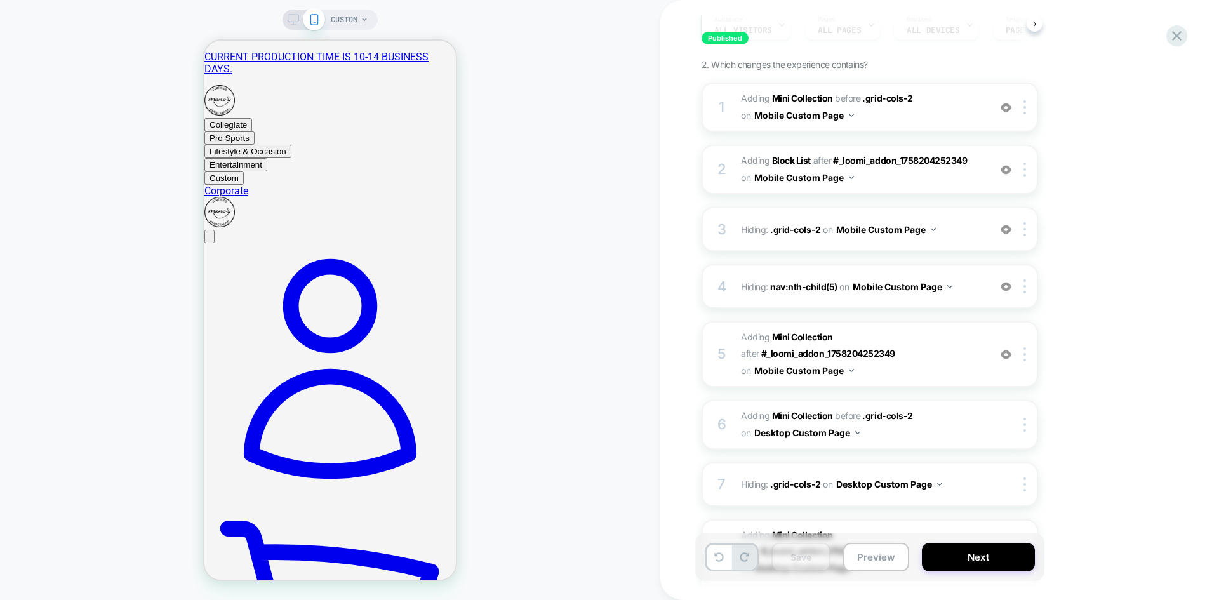
scroll to position [183, 0]
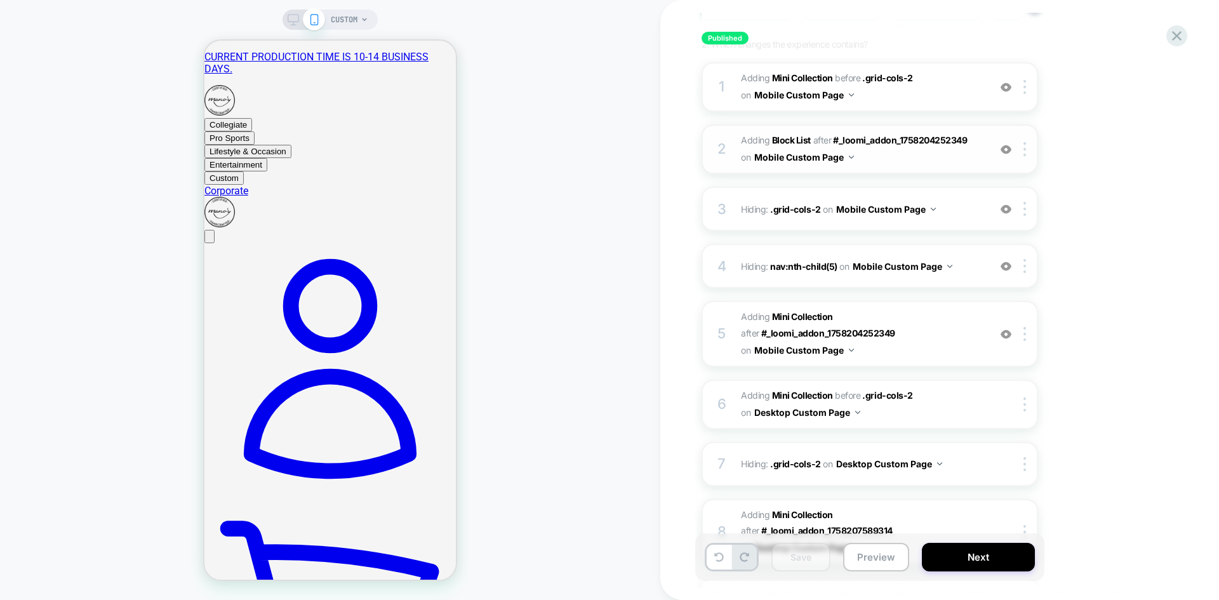
click at [950, 166] on span "#_loomi_addon_1758205032474 Adding Block List AFTER #_loomi_addon_1758204252349…" at bounding box center [862, 149] width 242 height 34
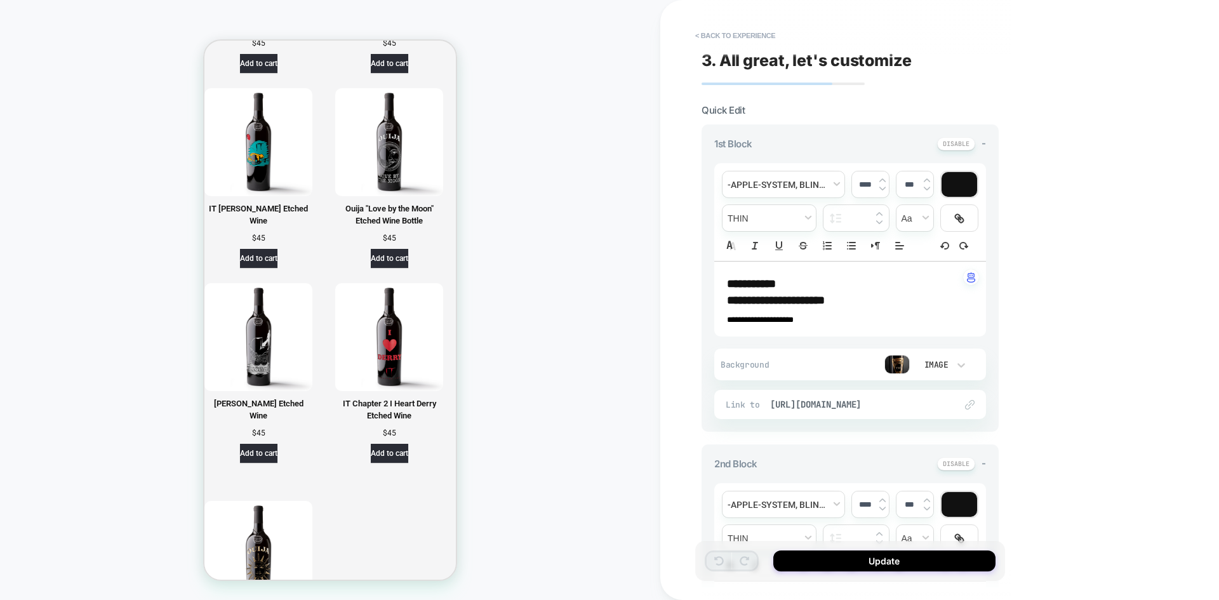
scroll to position [1967, 0]
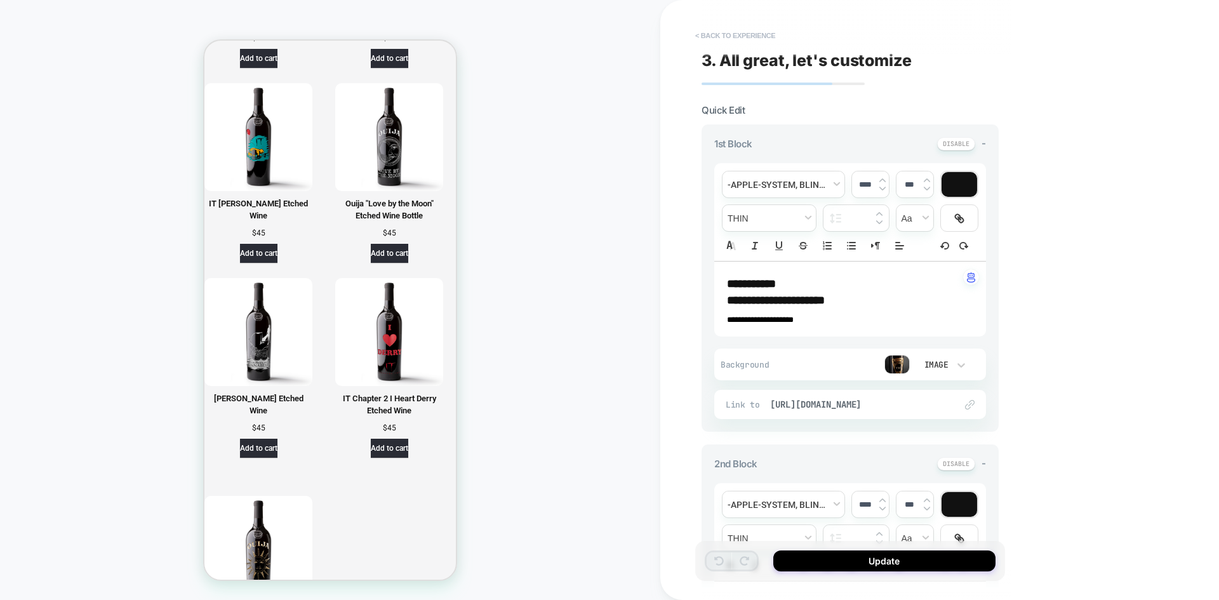
click at [757, 34] on button "< Back to experience" at bounding box center [735, 35] width 93 height 20
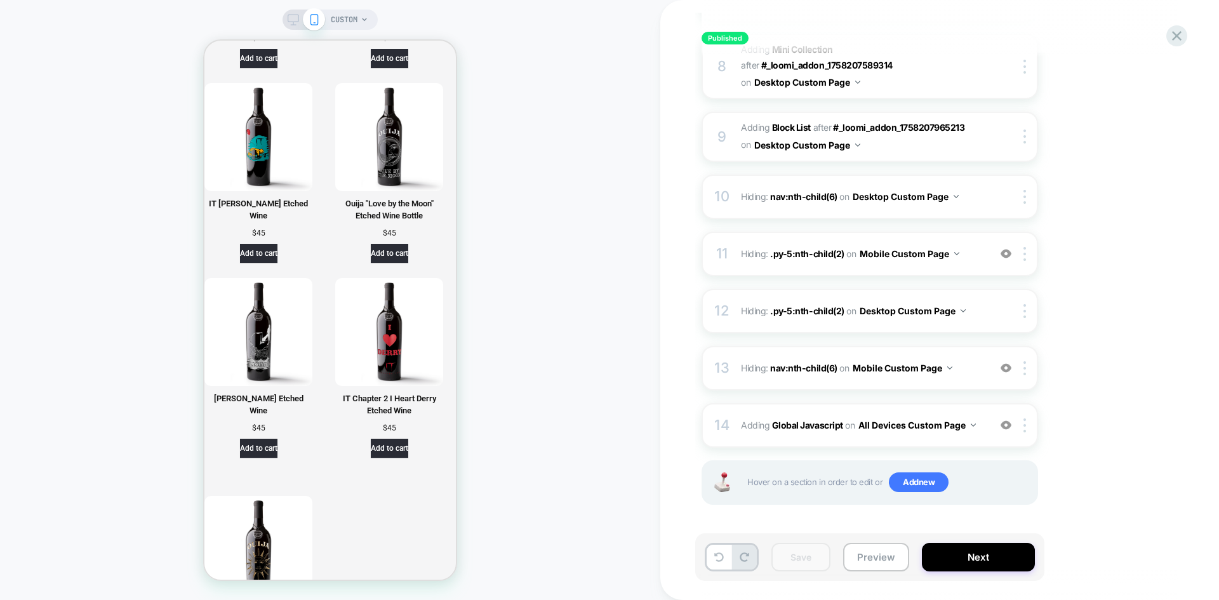
scroll to position [656, 0]
click at [877, 446] on div "14 Adding Global Javascript on All Devices Custom Page Add Before Add After Tar…" at bounding box center [869, 425] width 336 height 44
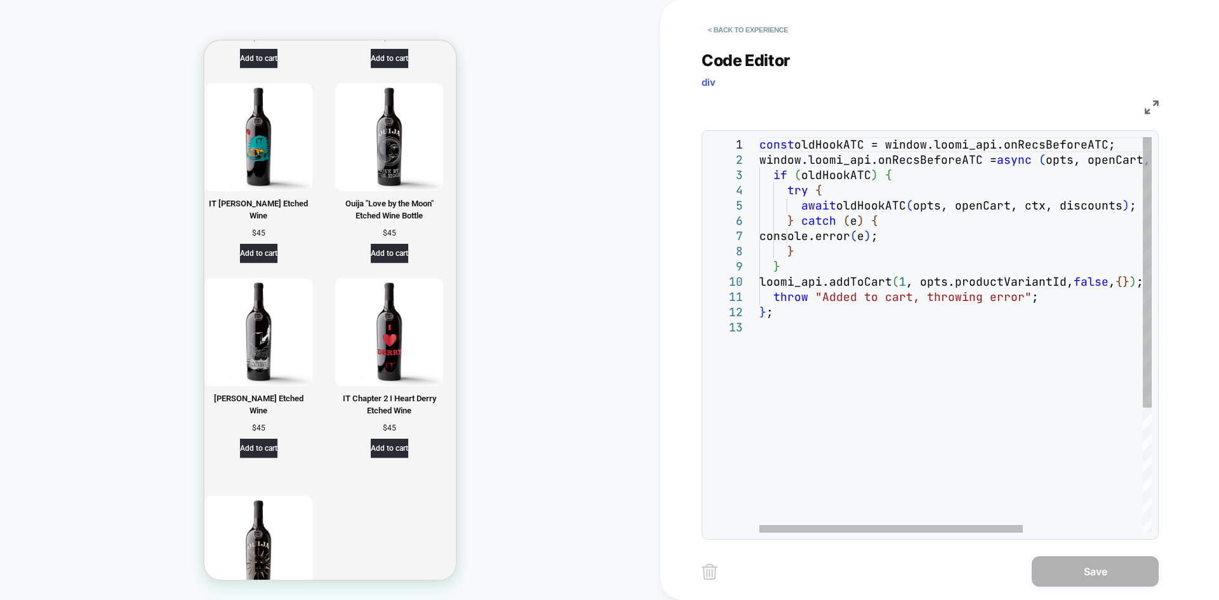
scroll to position [1967, 0]
click at [722, 30] on button "< Back to experience" at bounding box center [747, 30] width 93 height 20
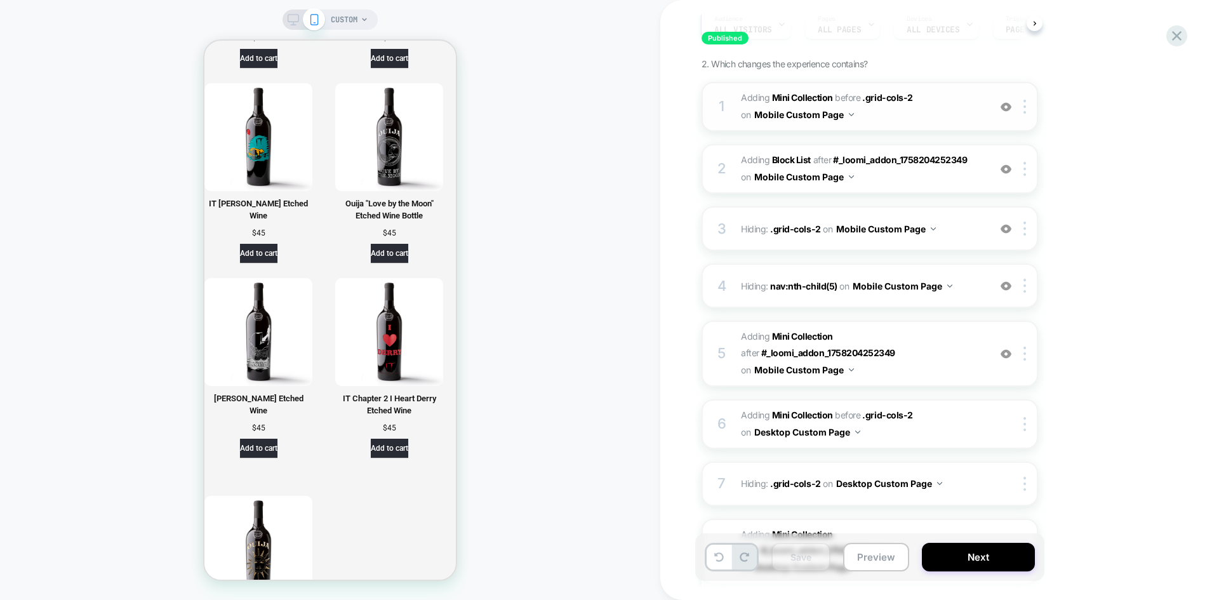
scroll to position [164, 0]
click at [965, 307] on div "4 Hiding : nav:nth-child(5) nav:nth-child(5) on Mobile Custom Page Add Before A…" at bounding box center [869, 285] width 336 height 44
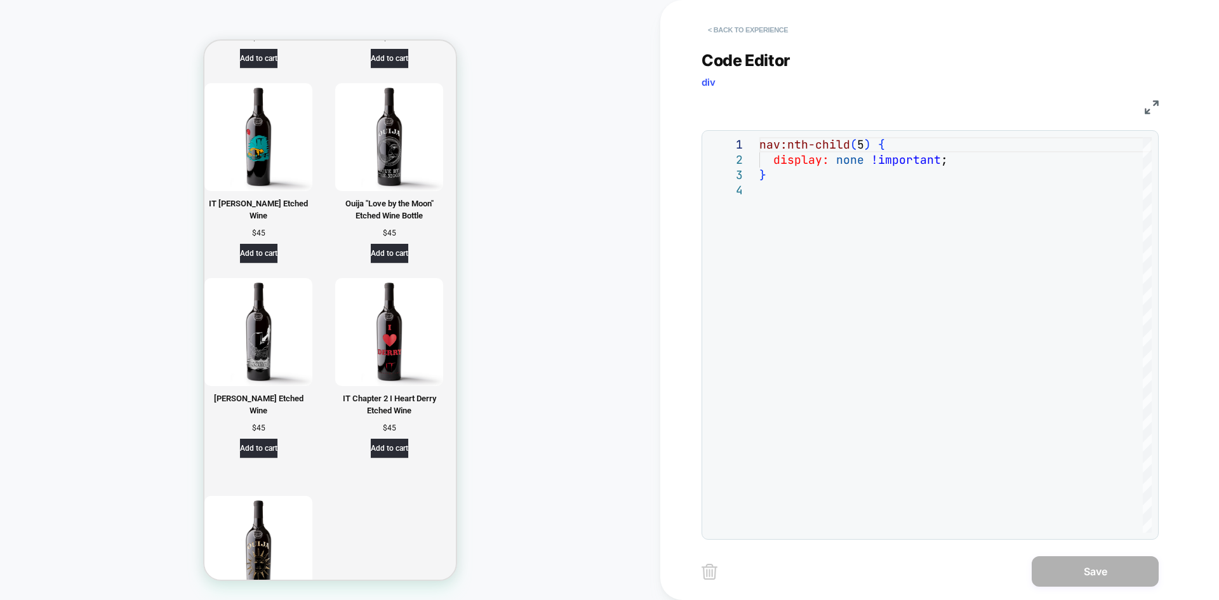
click at [724, 33] on button "< Back to experience" at bounding box center [747, 30] width 93 height 20
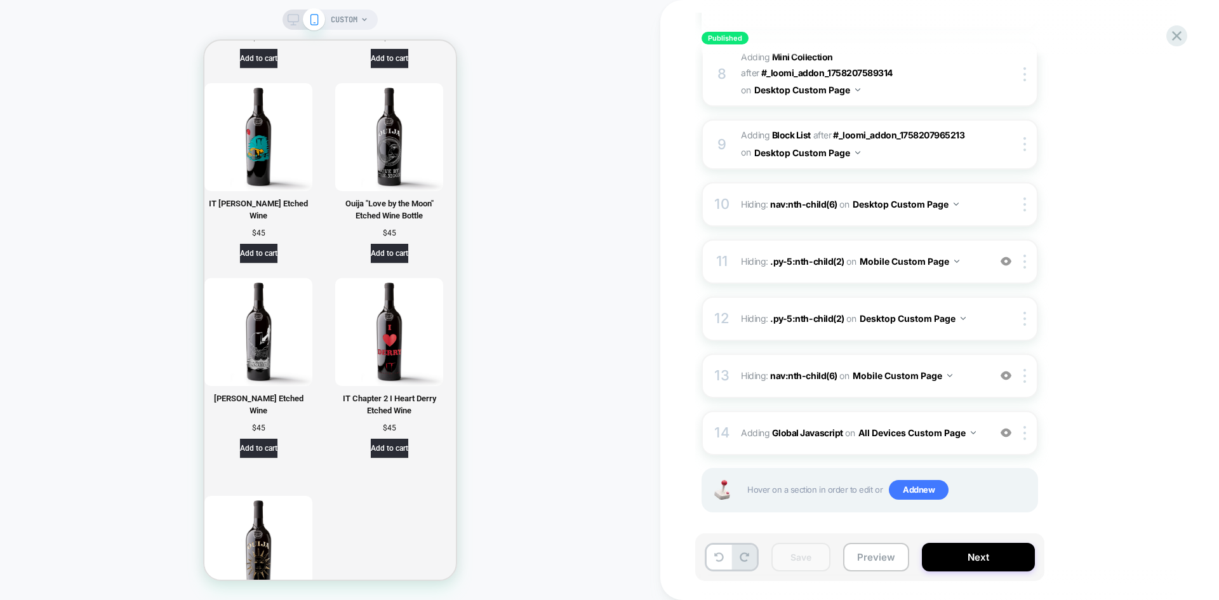
scroll to position [643, 0]
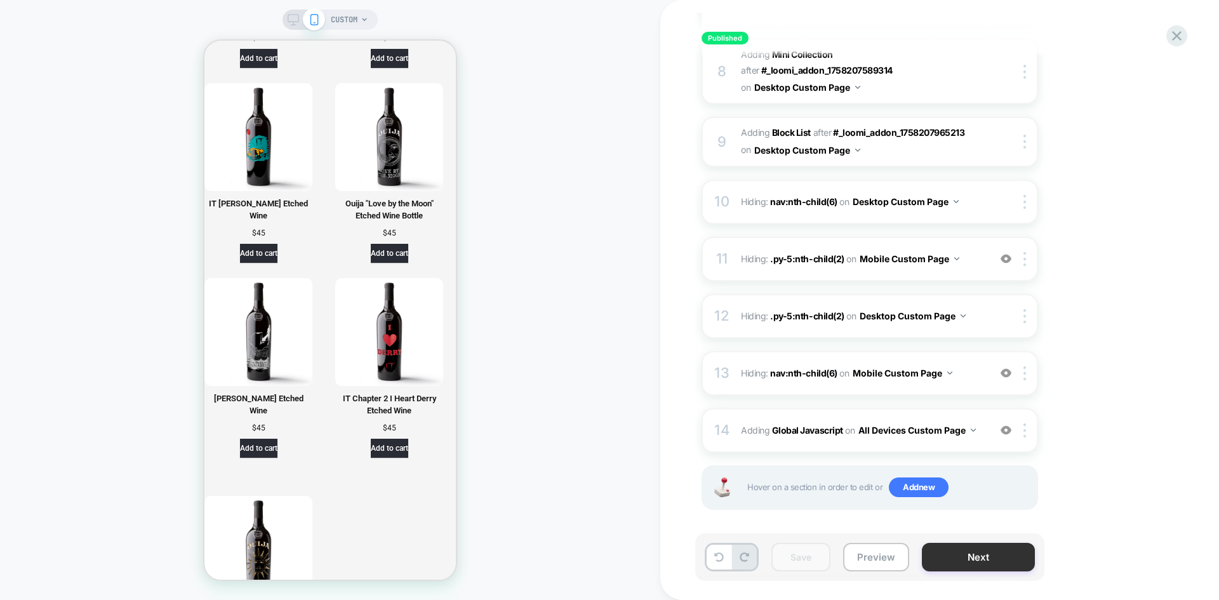
click at [1002, 565] on button "Next" at bounding box center [978, 557] width 113 height 29
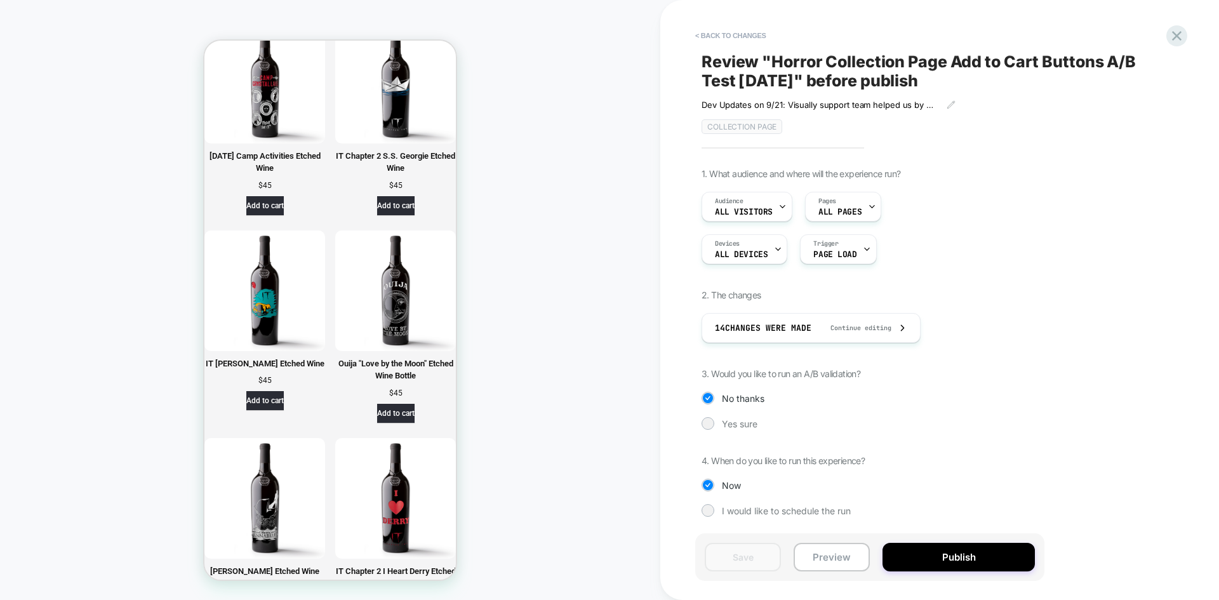
scroll to position [1967, 0]
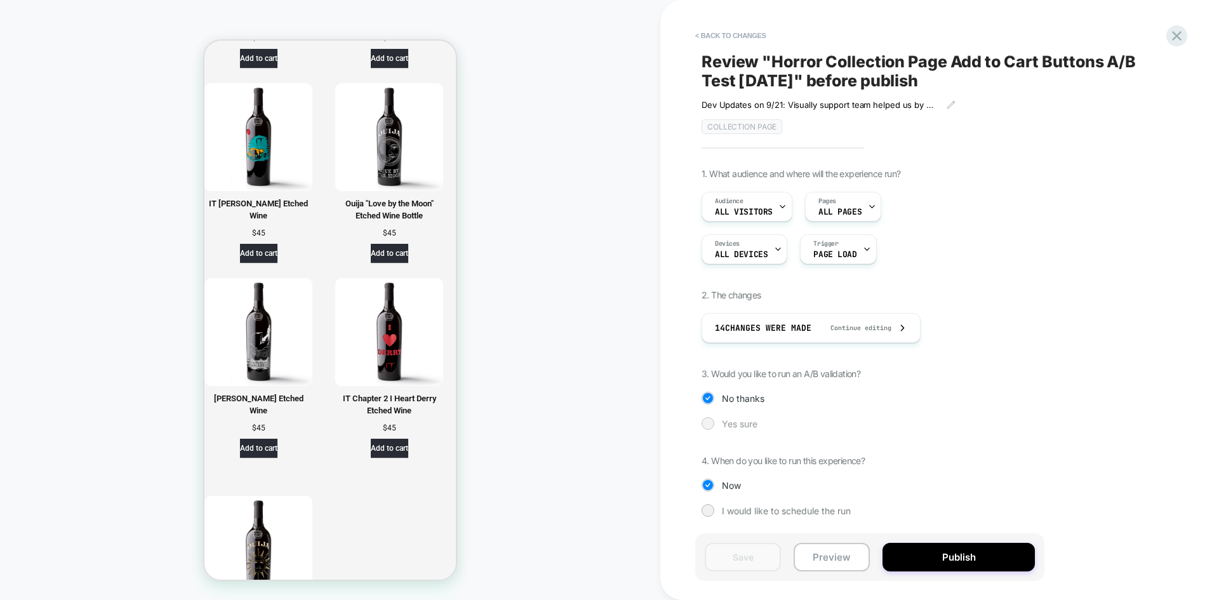
click at [745, 425] on span "Yes sure" at bounding box center [740, 423] width 36 height 11
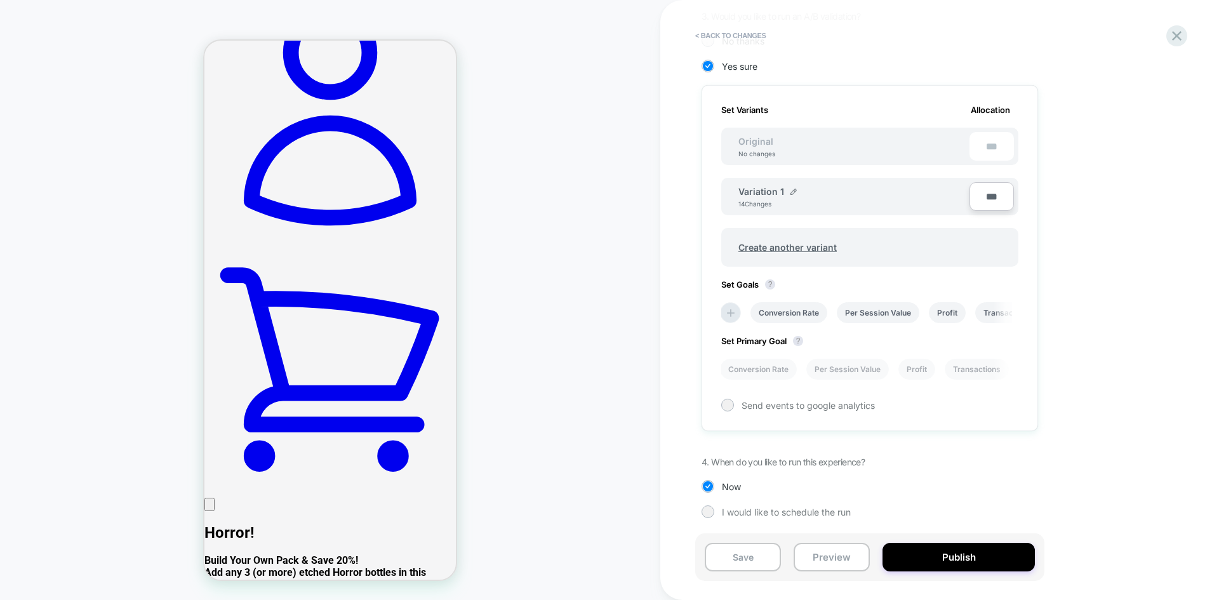
scroll to position [0, 0]
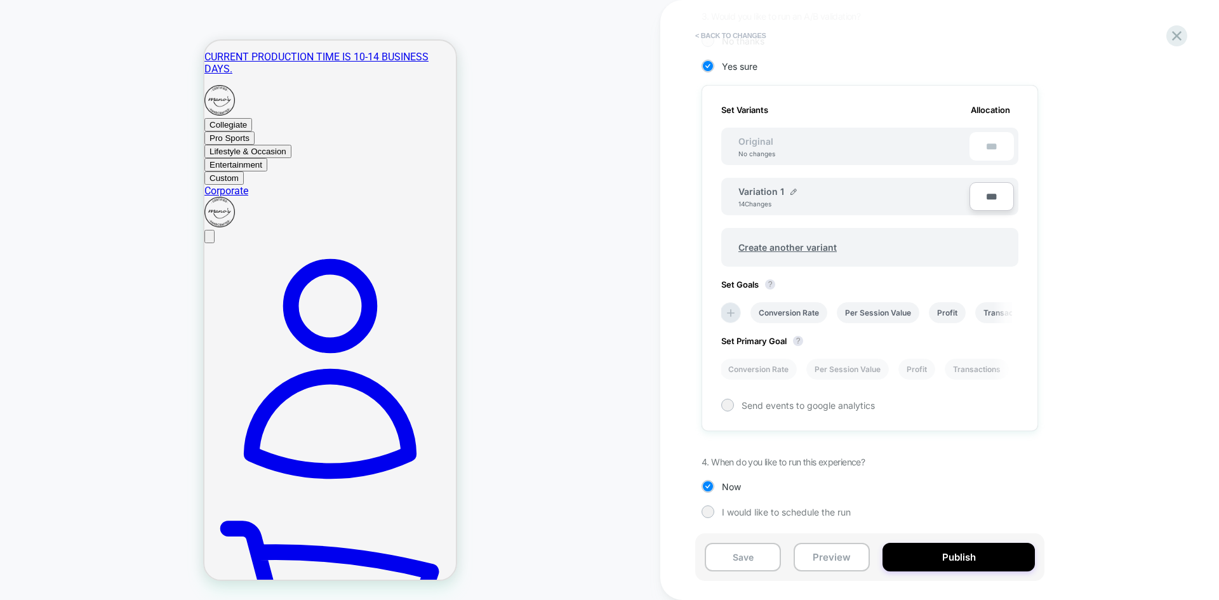
click at [714, 39] on button "< Back to changes" at bounding box center [731, 35] width 84 height 20
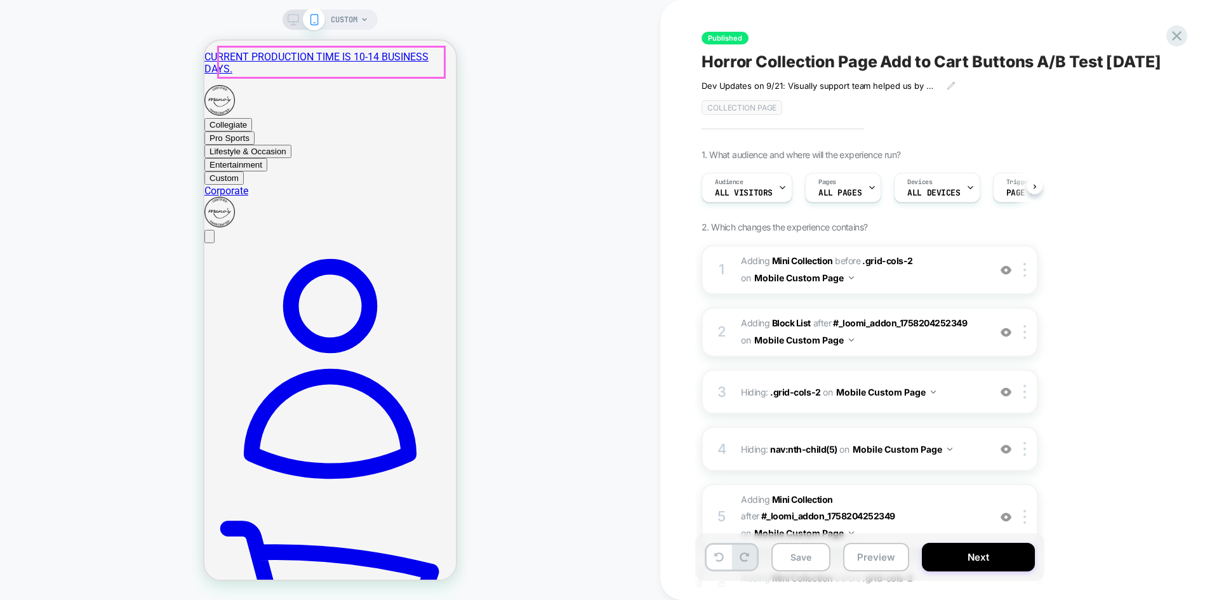
scroll to position [0, 1]
drag, startPoint x: 291, startPoint y: 19, endPoint x: 969, endPoint y: 62, distance: 679.4
click at [291, 19] on icon at bounding box center [293, 19] width 11 height 11
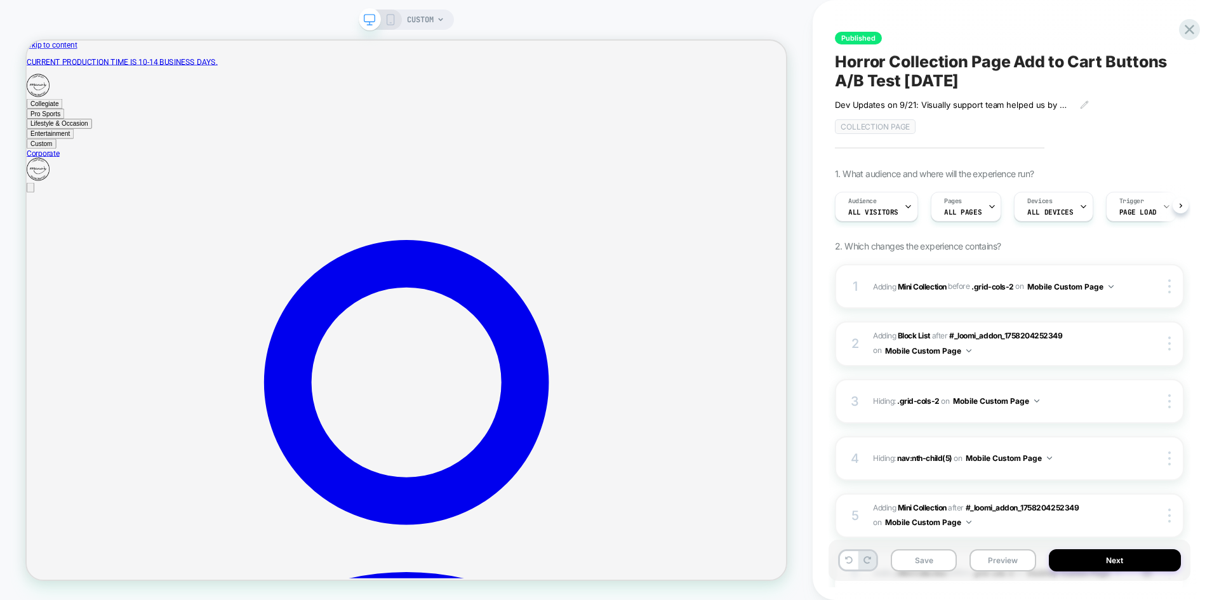
scroll to position [0, 1]
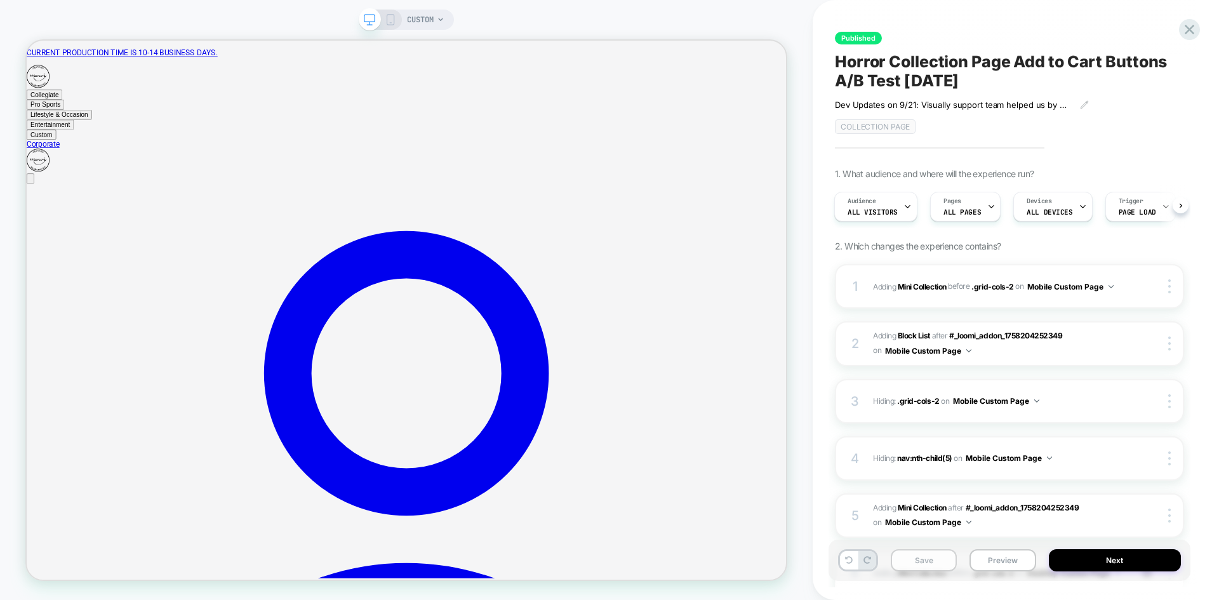
click at [939, 561] on button "Save" at bounding box center [924, 560] width 66 height 22
click at [992, 557] on button "Preview" at bounding box center [1002, 560] width 66 height 22
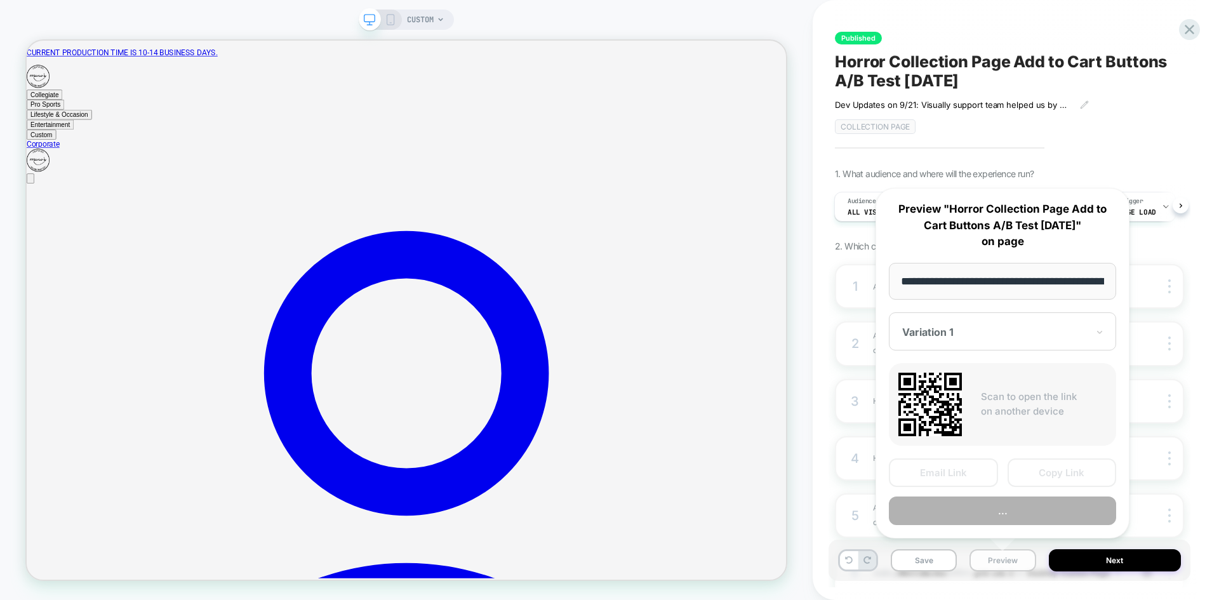
scroll to position [0, 123]
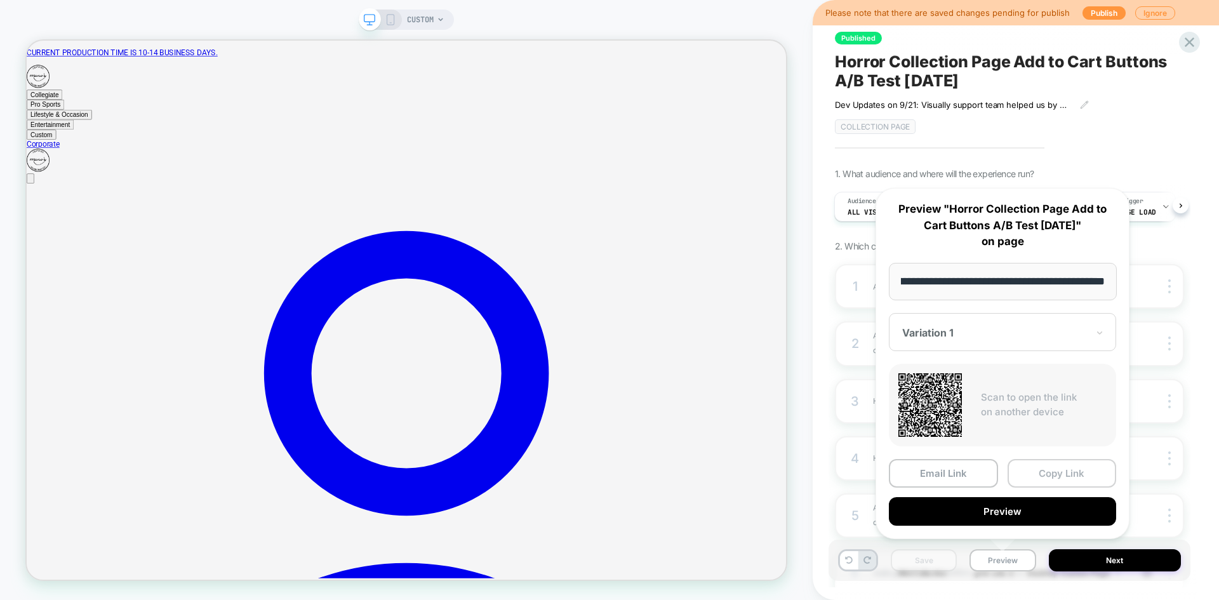
click at [1042, 469] on button "Copy Link" at bounding box center [1061, 473] width 109 height 29
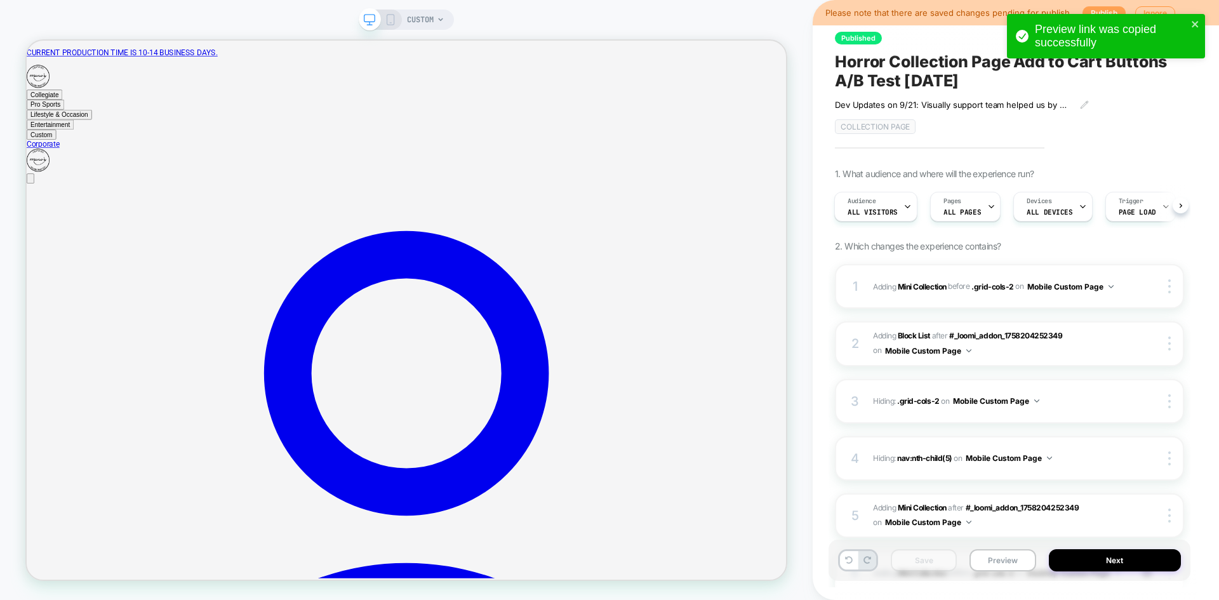
click at [1088, 6] on button "Publish" at bounding box center [1103, 12] width 43 height 13
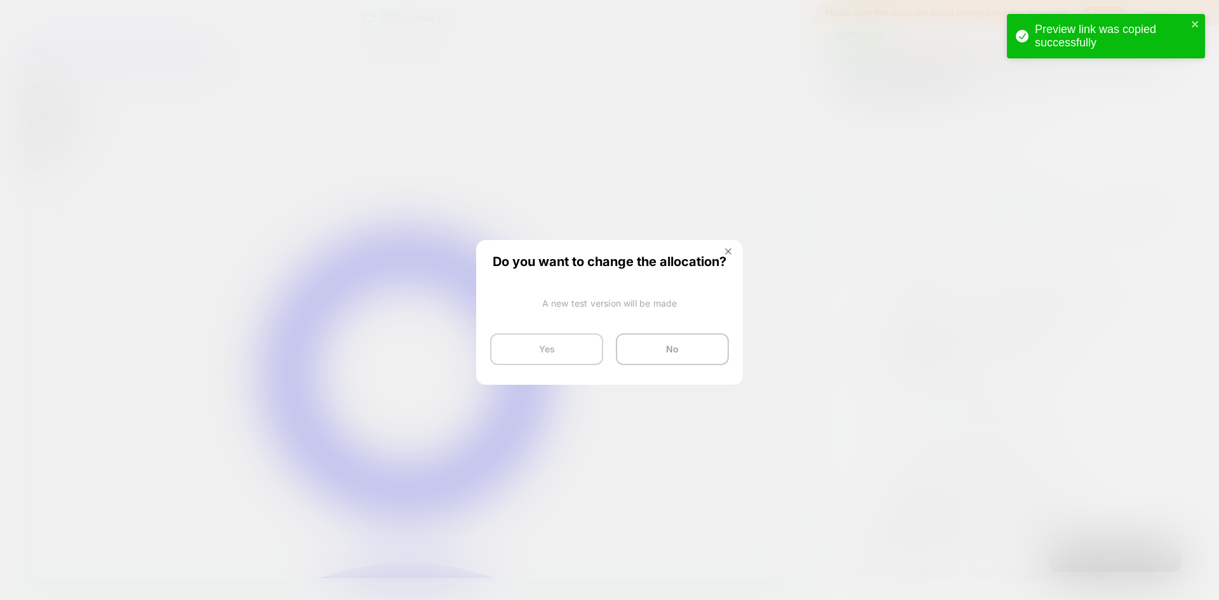
click at [561, 352] on button "Yes" at bounding box center [546, 349] width 113 height 32
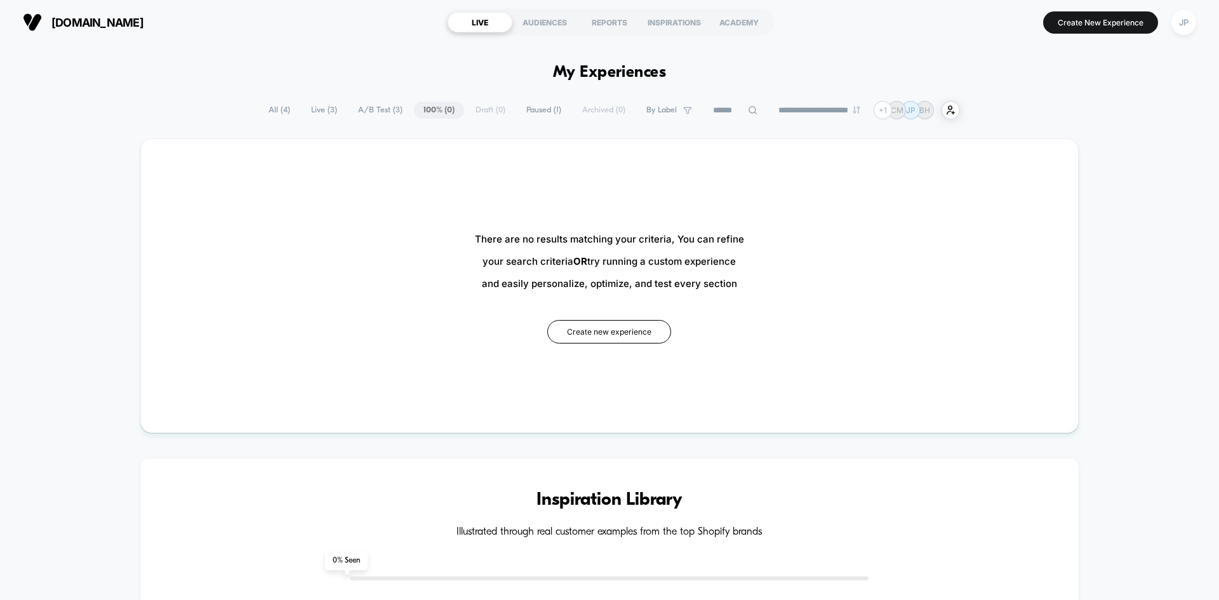
click at [277, 111] on span "All ( 4 )" at bounding box center [279, 110] width 41 height 17
click at [322, 107] on span "Live ( 3 )" at bounding box center [324, 110] width 45 height 17
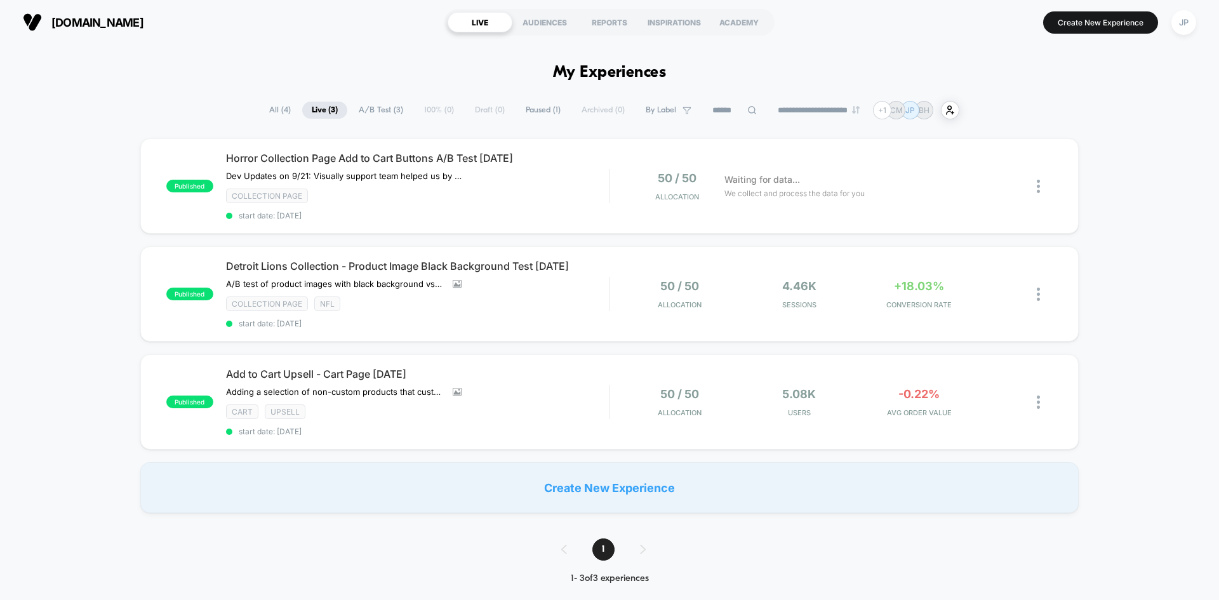
click at [1037, 189] on img at bounding box center [1038, 186] width 3 height 13
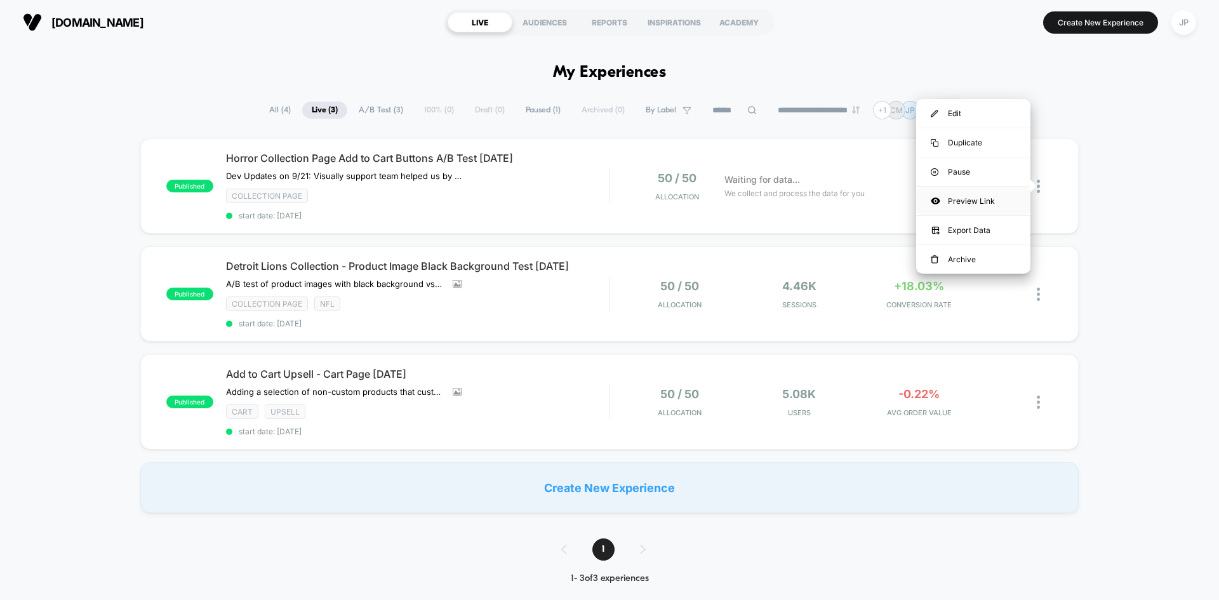
click at [986, 202] on div "Preview Link" at bounding box center [973, 201] width 114 height 29
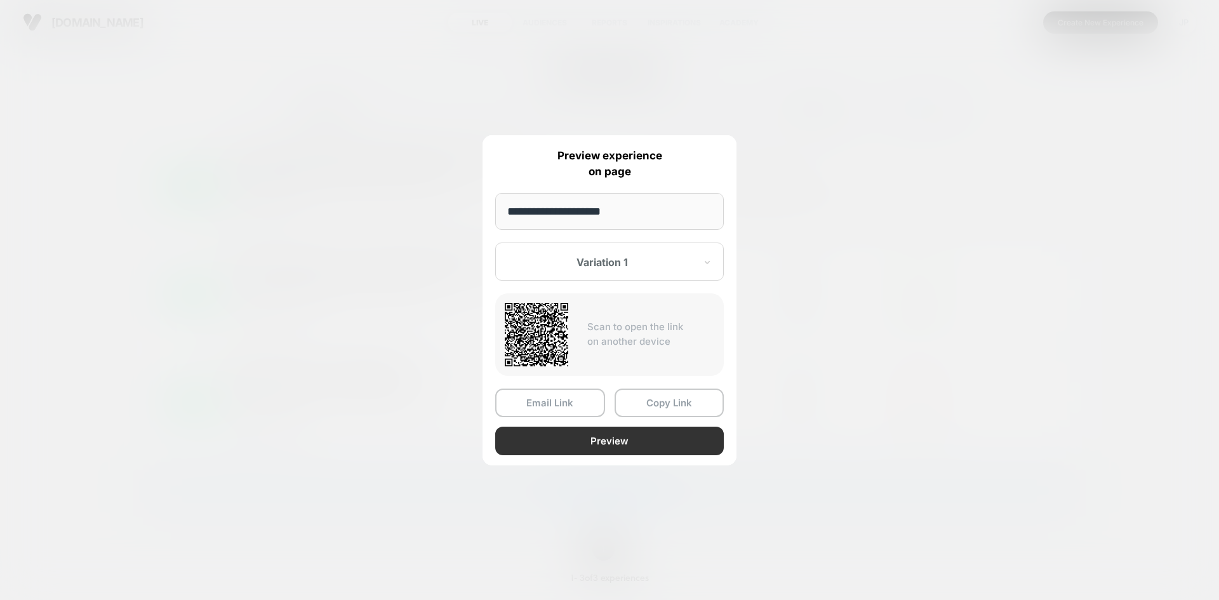
click at [625, 447] on button "Preview" at bounding box center [609, 441] width 229 height 29
